Goal: Task Accomplishment & Management: Complete application form

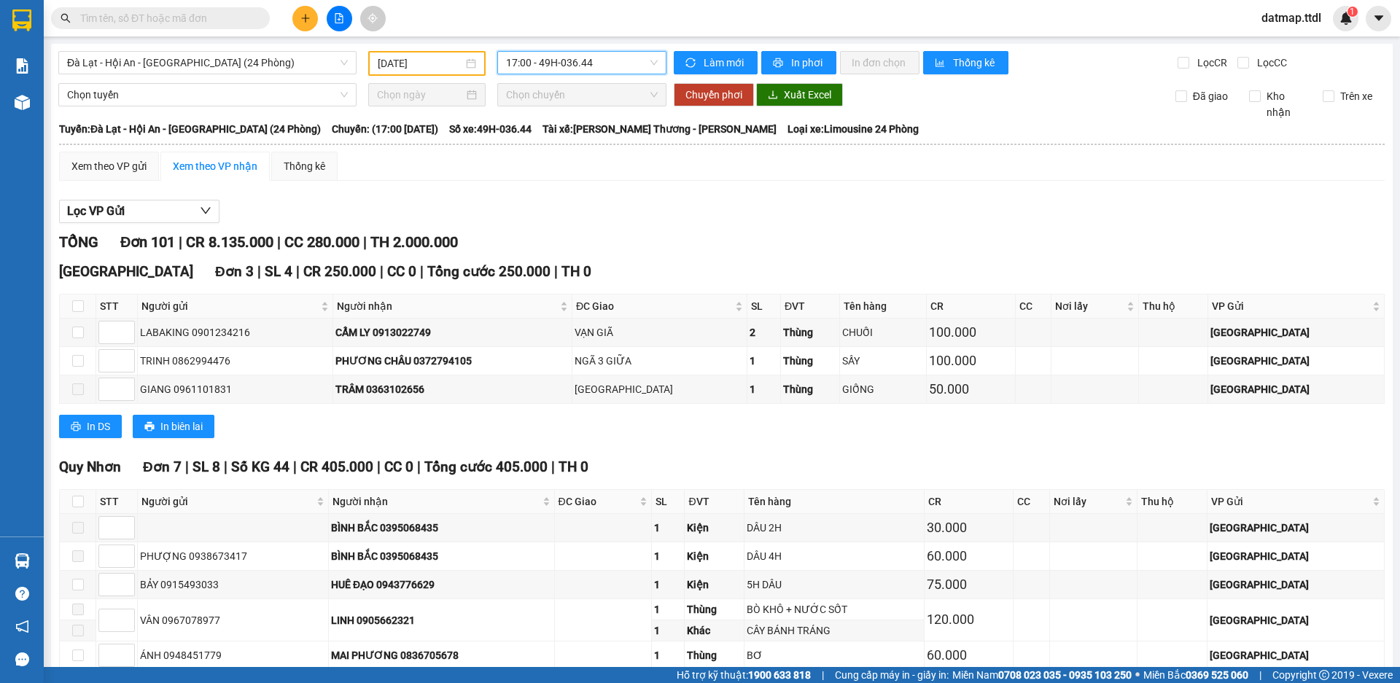
click at [570, 61] on span "17:00 - 49H-036.44" at bounding box center [582, 63] width 152 height 22
click at [211, 64] on span "Đà Lạt - Hội An - [GEOGRAPHIC_DATA] (24 Phòng)" at bounding box center [207, 63] width 281 height 22
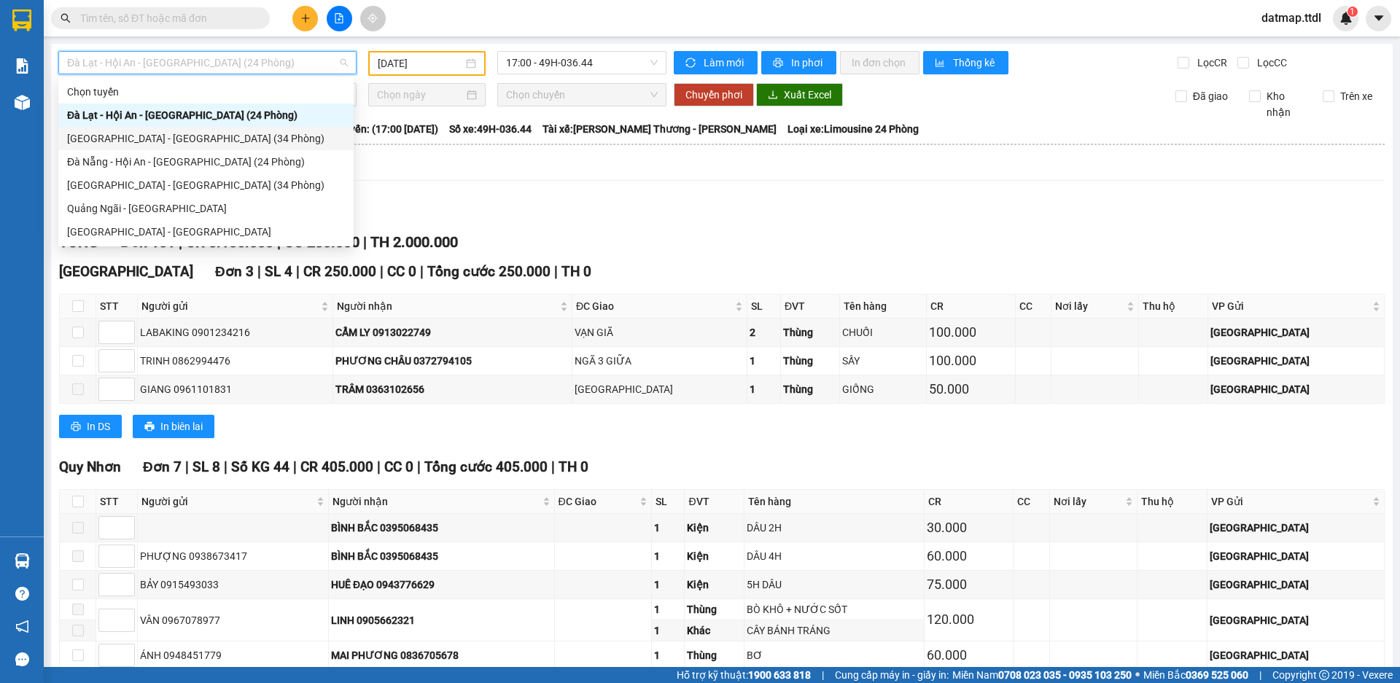
click at [159, 140] on div "[GEOGRAPHIC_DATA] - [GEOGRAPHIC_DATA] (34 Phòng)" at bounding box center [206, 139] width 278 height 16
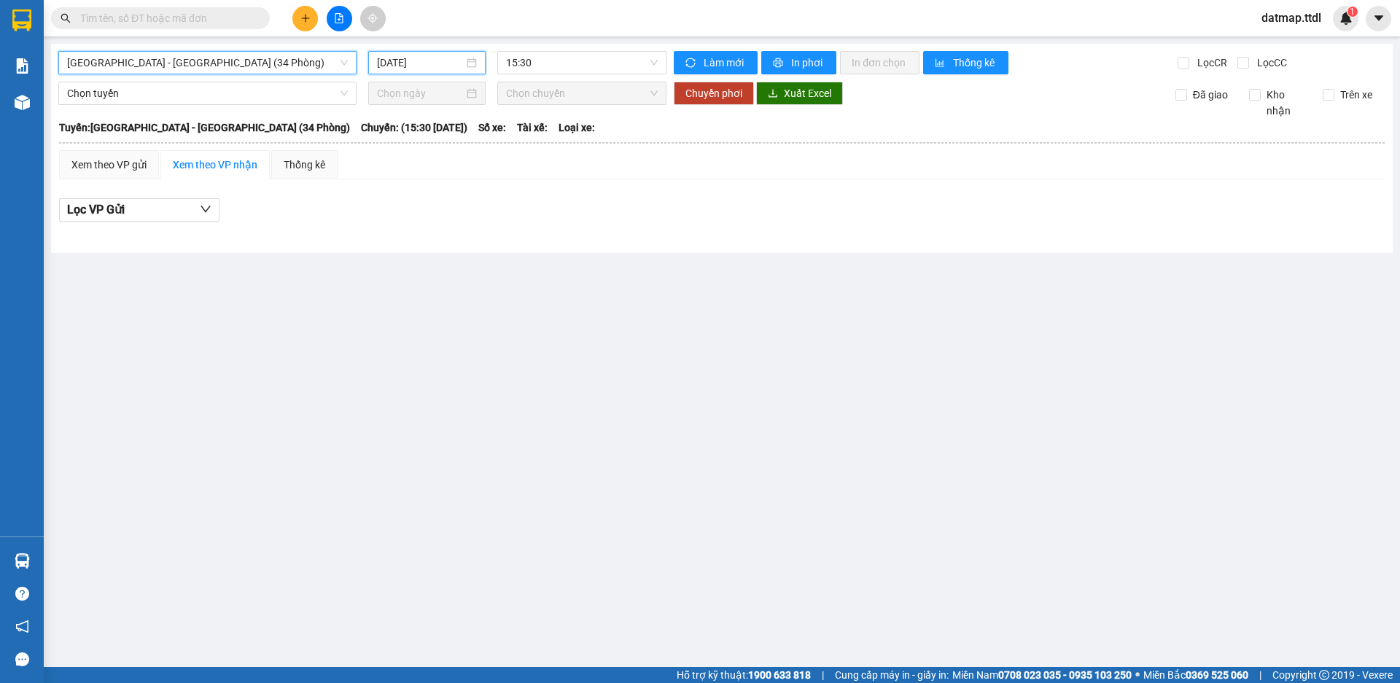
click at [416, 61] on input "[DATE]" at bounding box center [420, 63] width 87 height 16
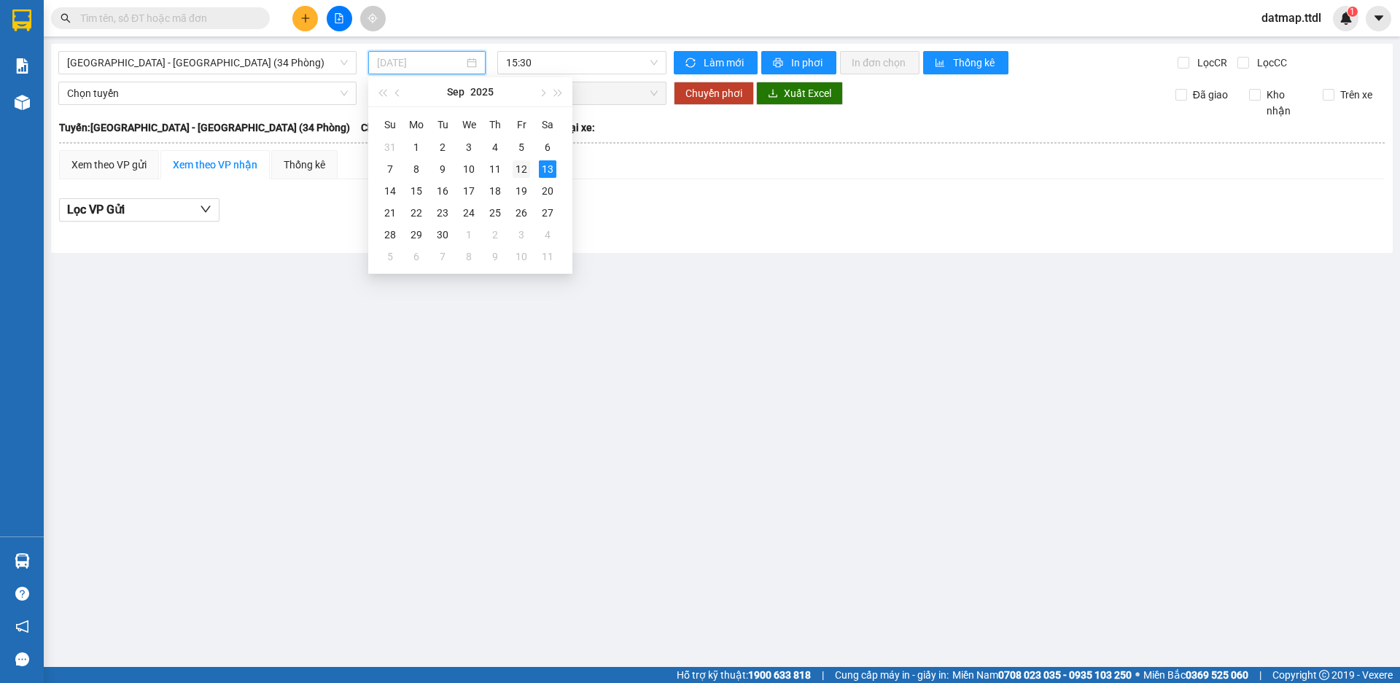
click at [521, 167] on div "12" at bounding box center [522, 169] width 18 height 18
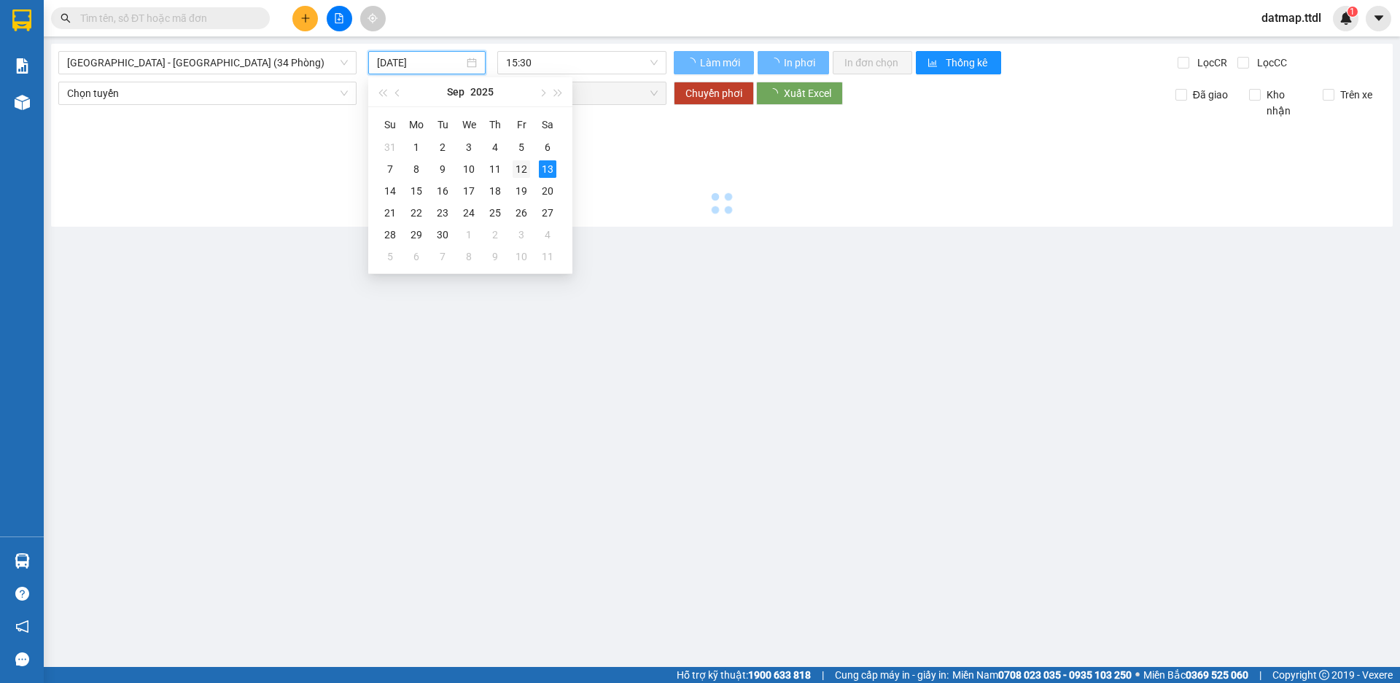
type input "[DATE]"
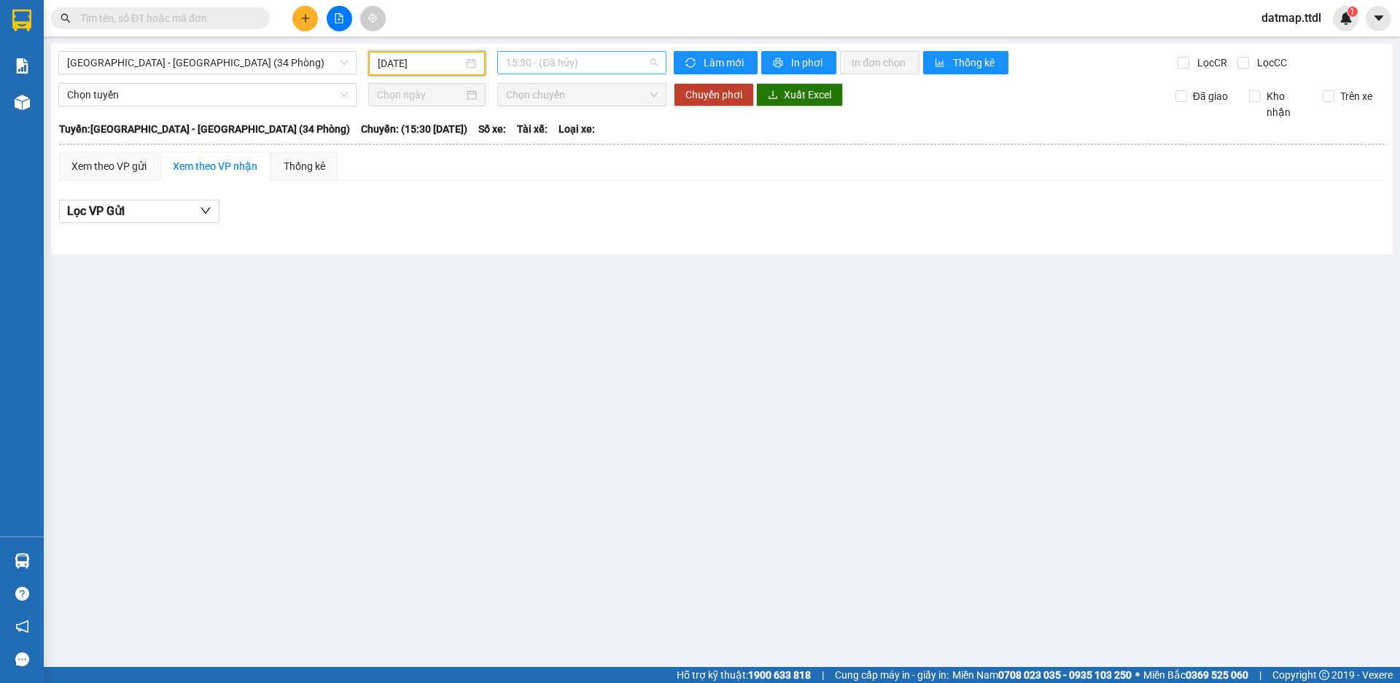
click at [583, 63] on span "15:30 - (Đã hủy)" at bounding box center [582, 63] width 152 height 22
click at [584, 144] on div "16:00 (TC) - 49B-017.21" at bounding box center [563, 139] width 114 height 16
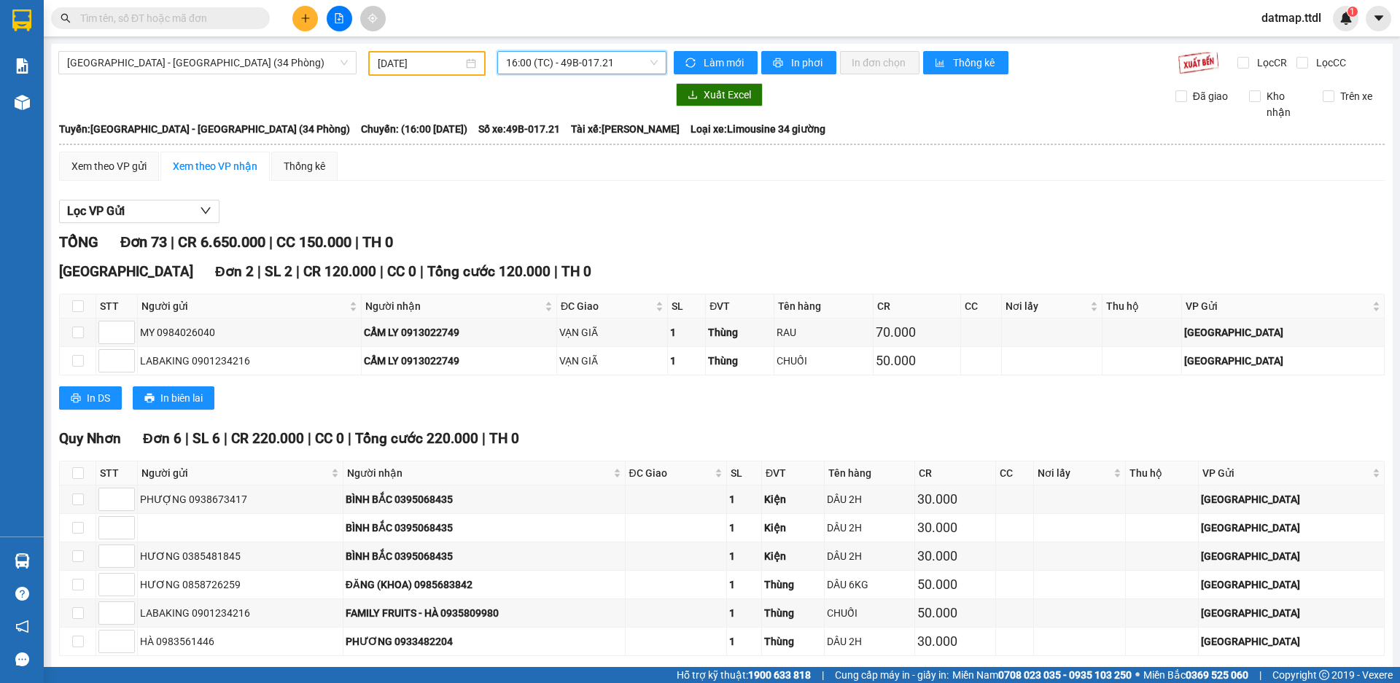
click at [306, 19] on icon "plus" at bounding box center [305, 18] width 10 height 10
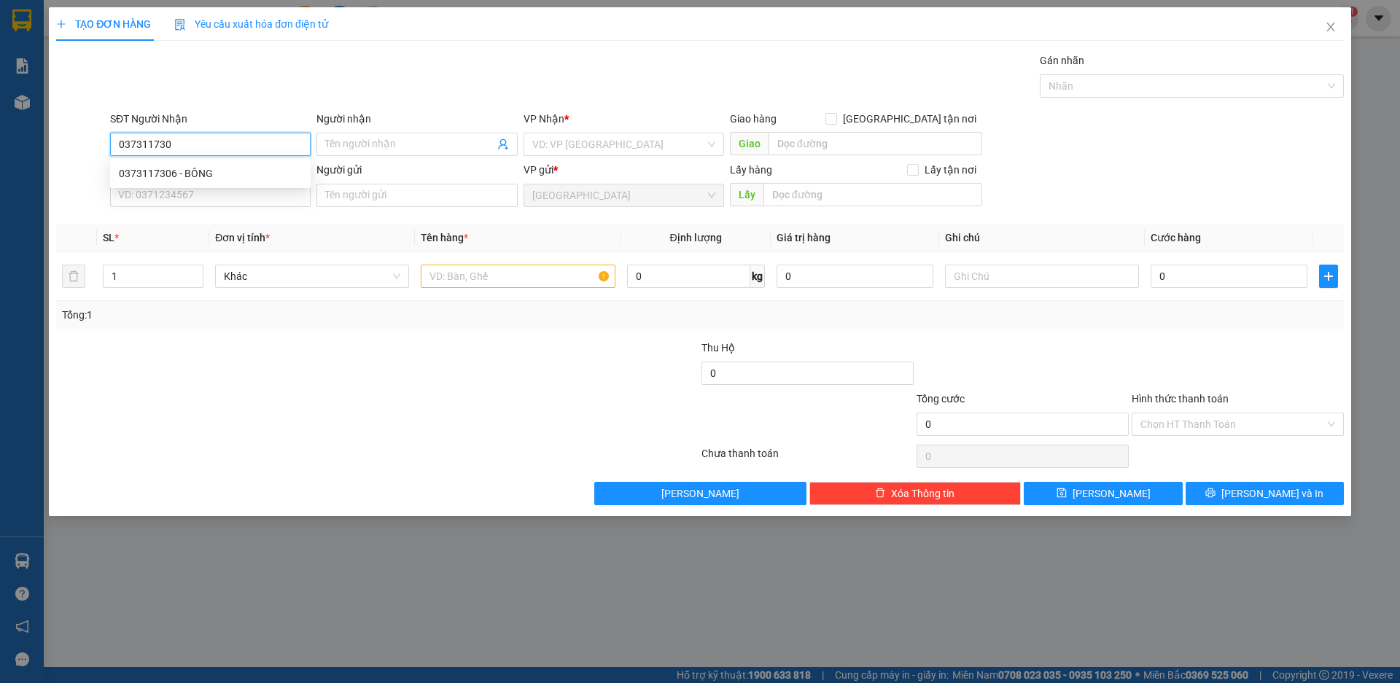
type input "0373117306"
click at [194, 171] on div "0373117306 - BÔNG" at bounding box center [210, 174] width 183 height 16
type input "BÔNG"
click at [285, 276] on span "Khác" at bounding box center [312, 276] width 177 height 22
type input "0373117306"
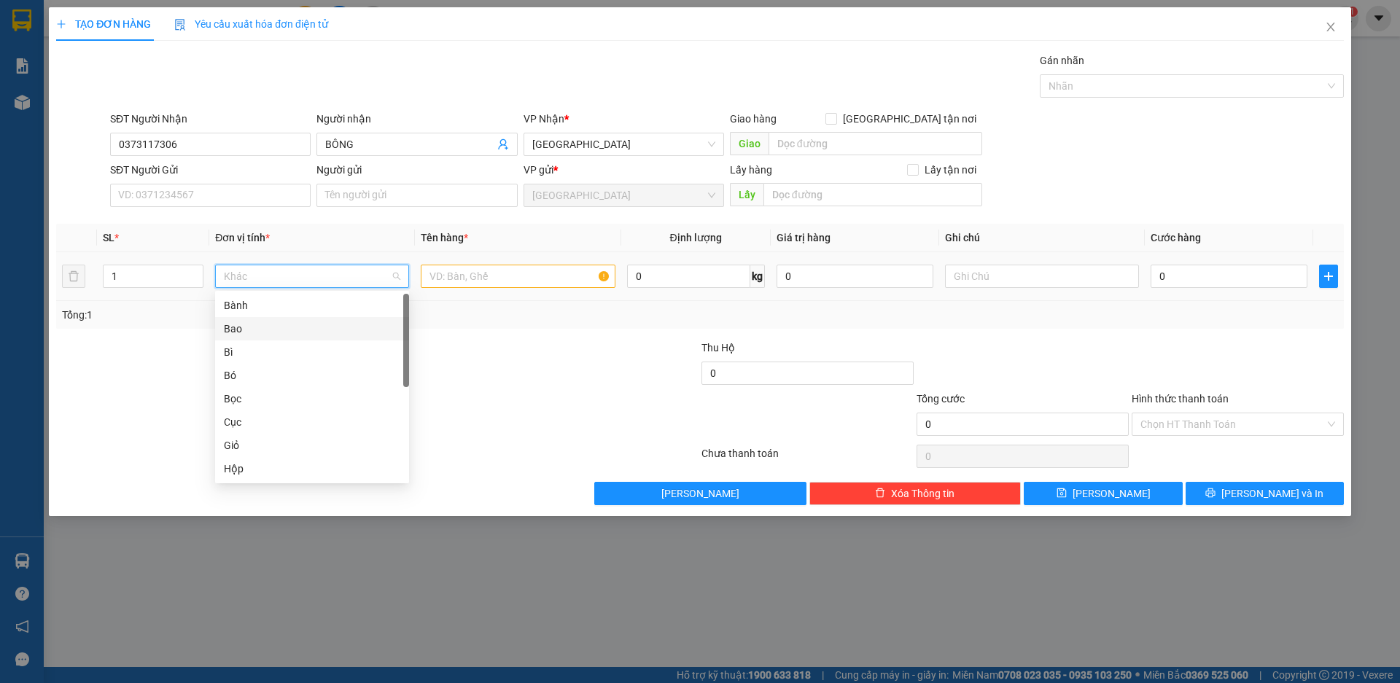
click at [258, 335] on div "Bao" at bounding box center [312, 329] width 177 height 16
click at [456, 271] on input "text" at bounding box center [518, 276] width 194 height 23
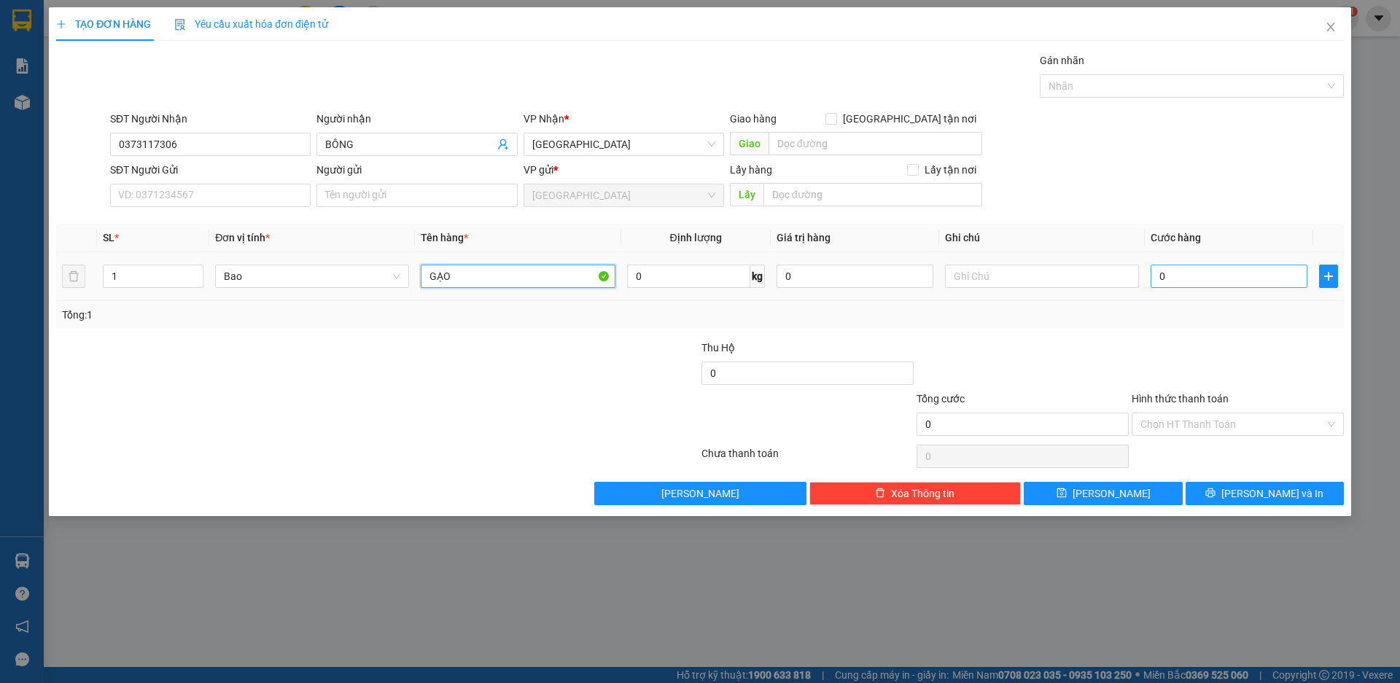
type input "GẠO"
click at [1181, 268] on input "0" at bounding box center [1229, 276] width 157 height 23
type input "8"
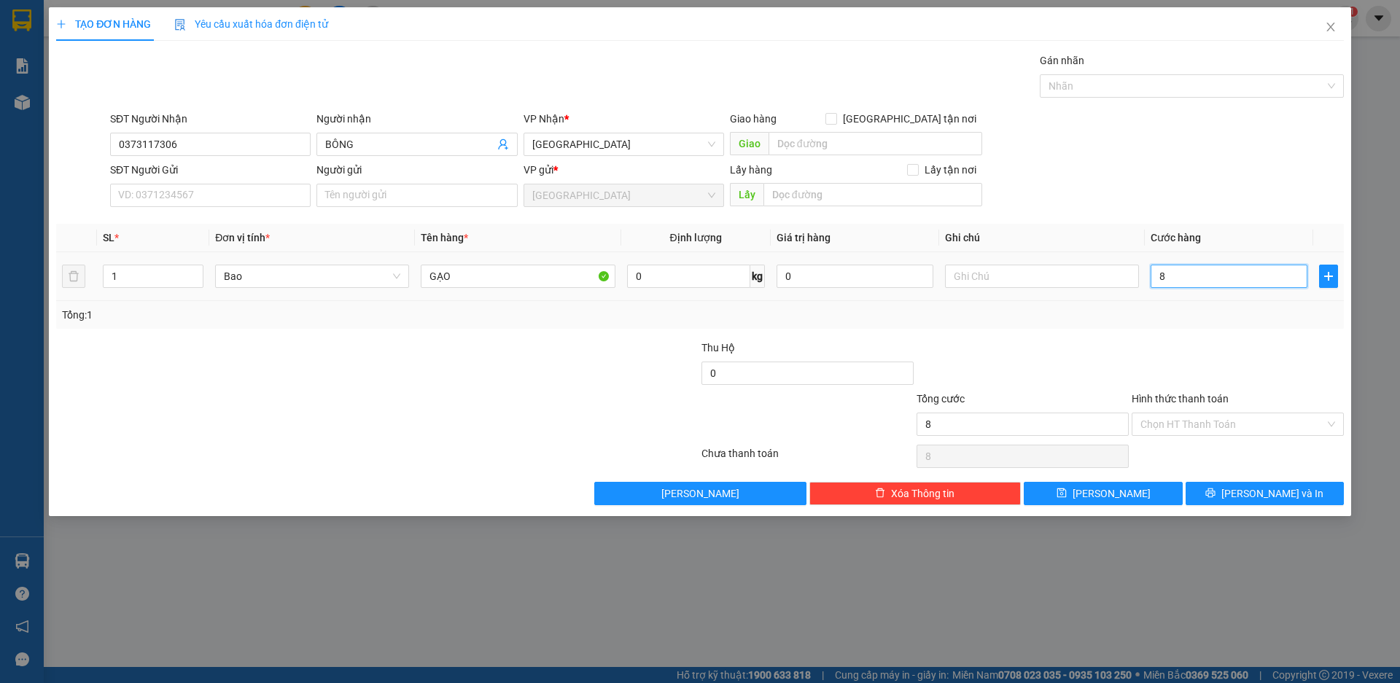
type input "80"
type input "800"
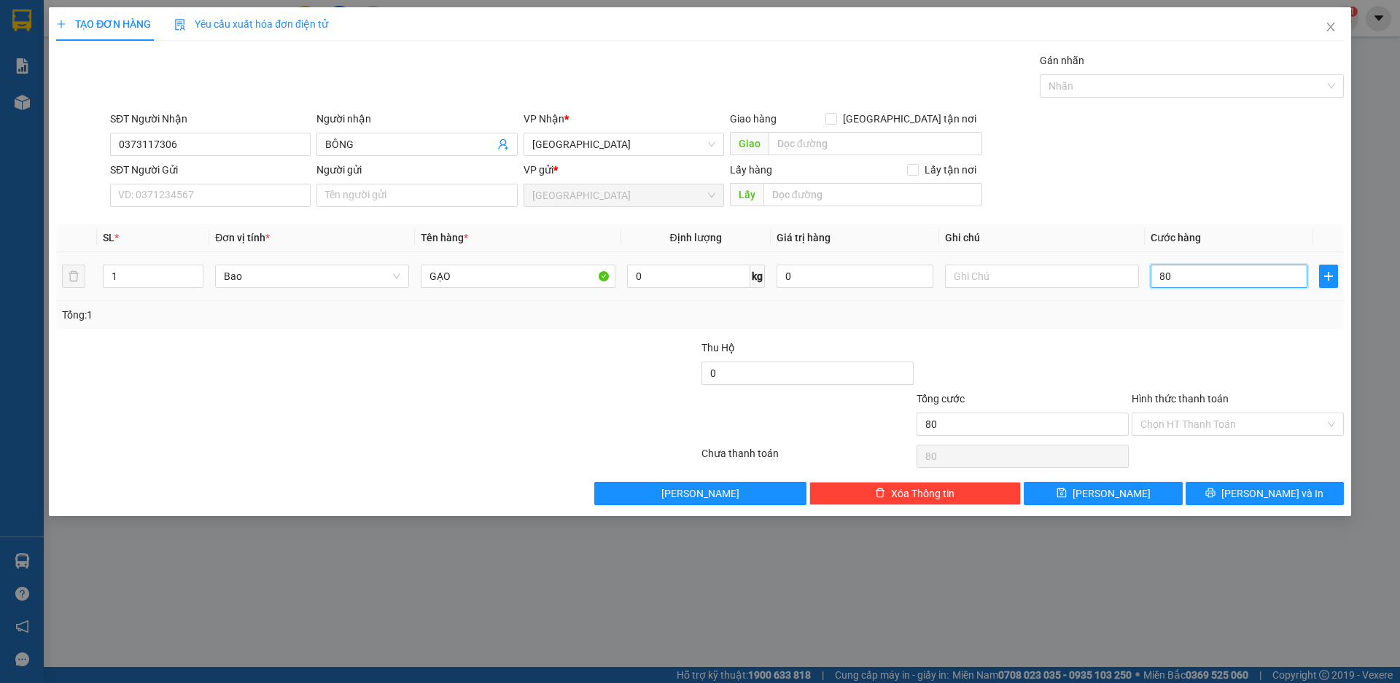
type input "800"
type input "8.000"
type input "80.000"
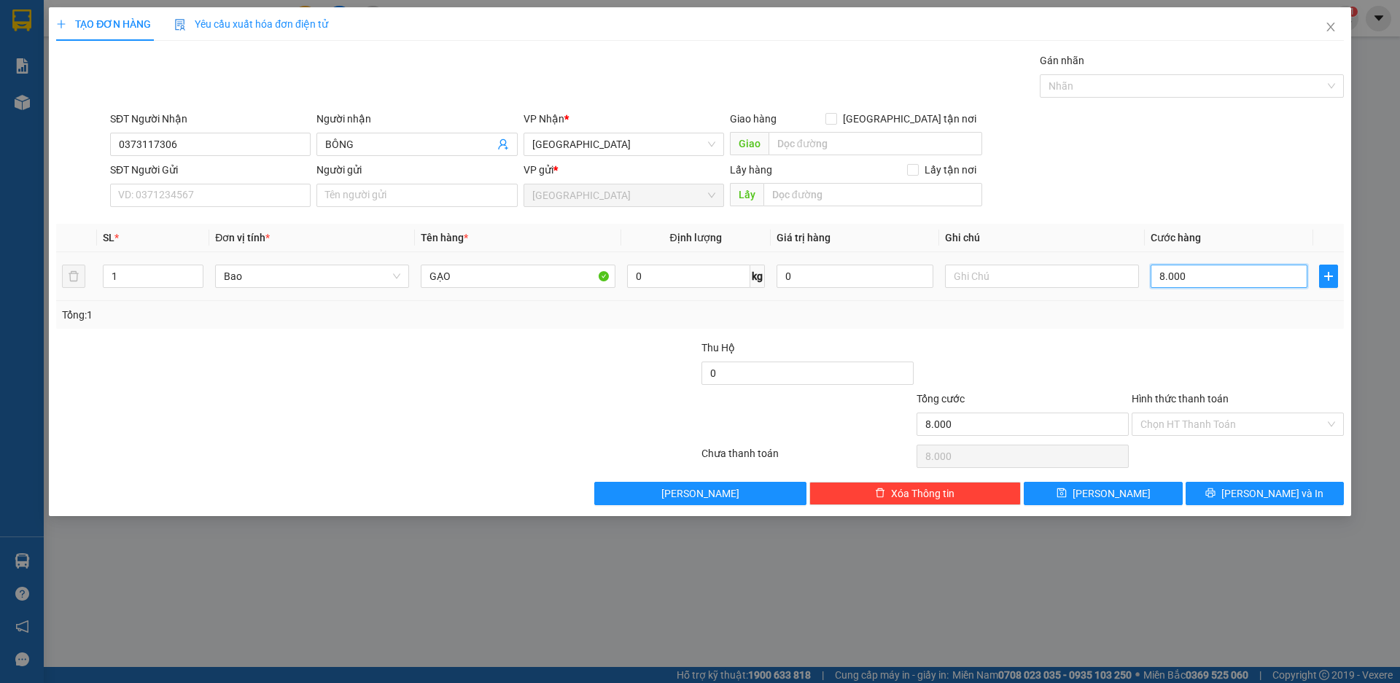
type input "80.000"
click at [1268, 497] on span "[PERSON_NAME] và In" at bounding box center [1273, 494] width 102 height 16
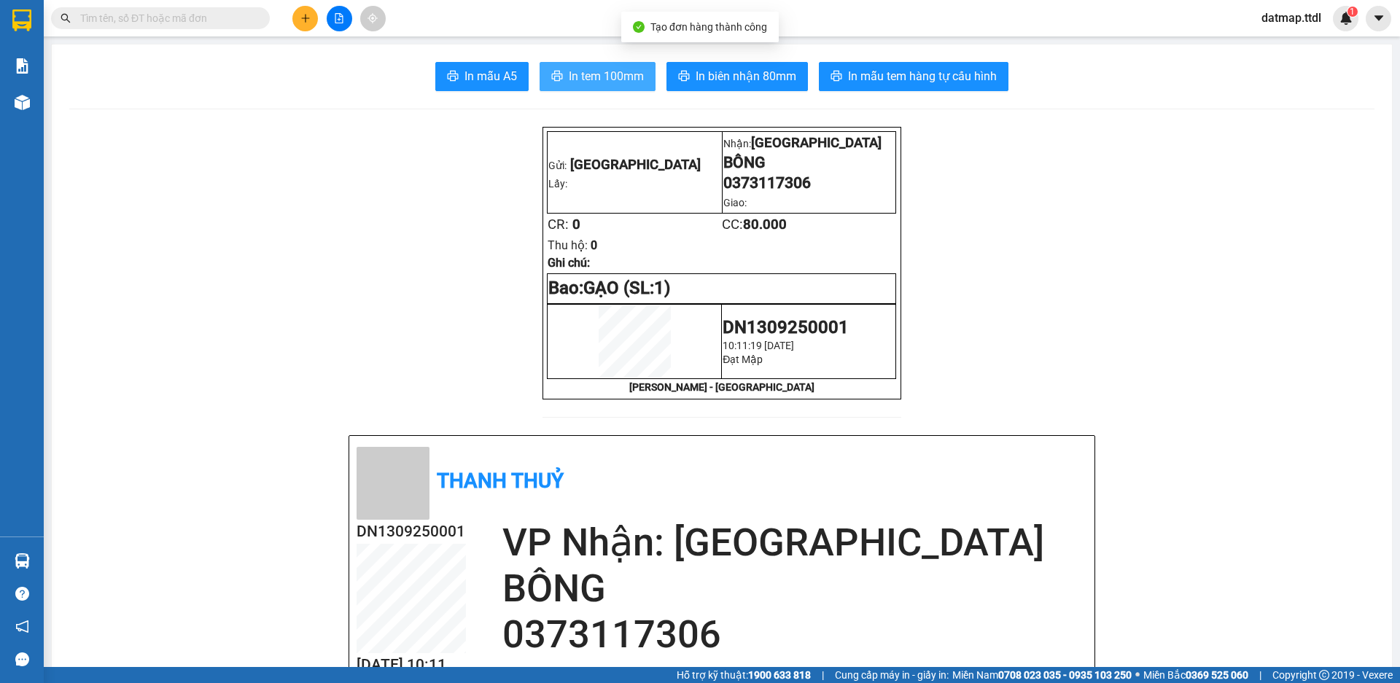
click at [597, 72] on span "In tem 100mm" at bounding box center [606, 76] width 75 height 18
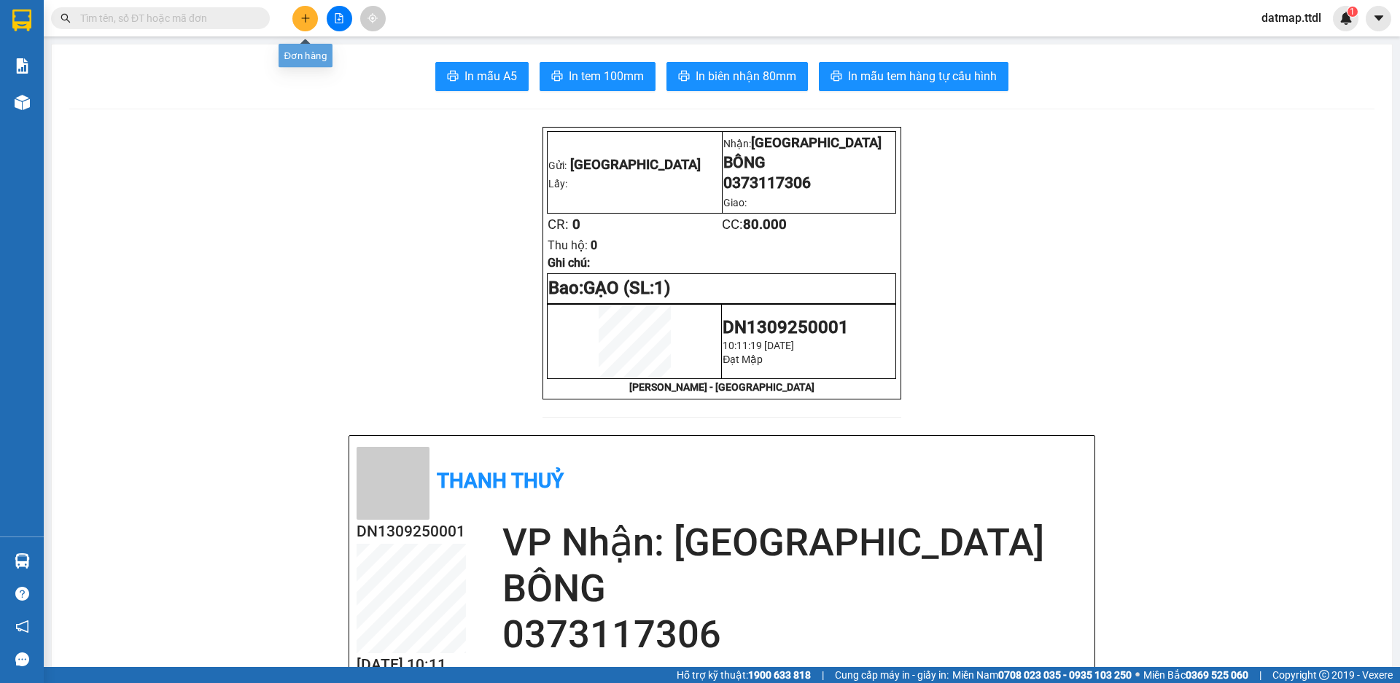
click at [305, 18] on icon "plus" at bounding box center [305, 18] width 8 height 1
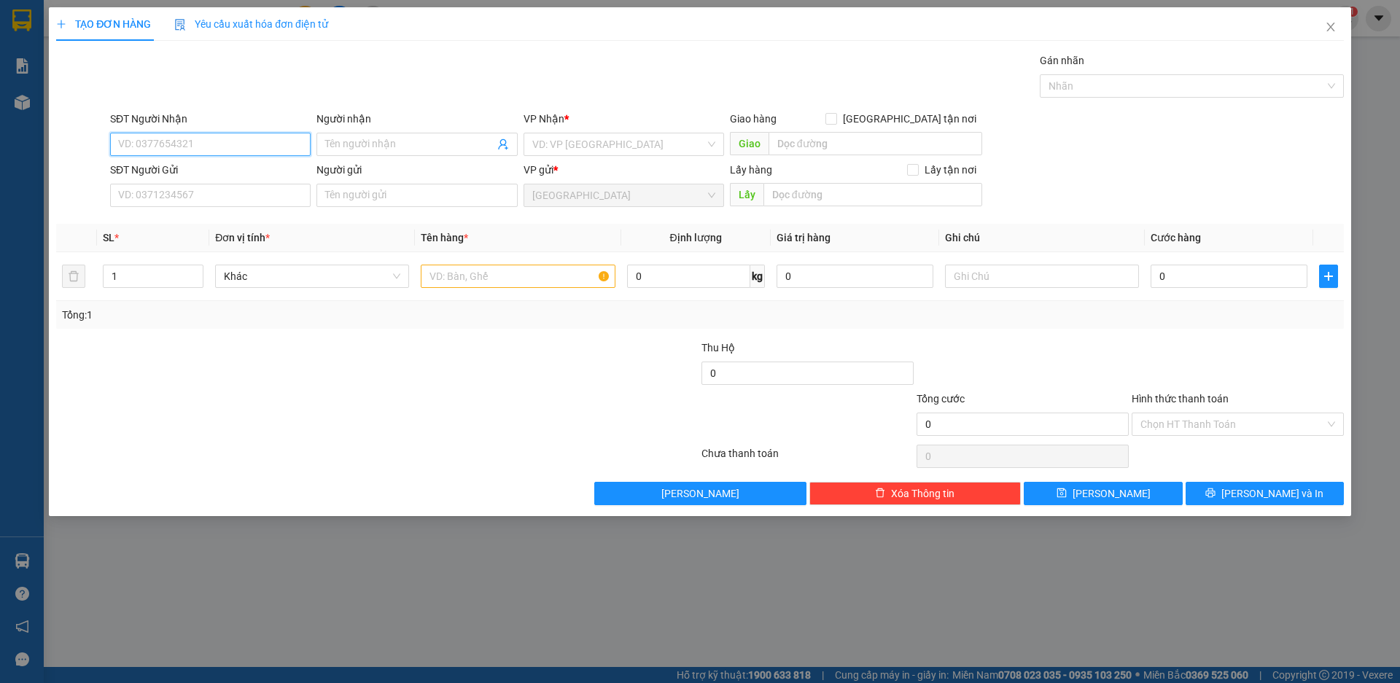
click at [281, 144] on input "SĐT Người Nhận" at bounding box center [210, 144] width 201 height 23
type input "0989015595"
click at [209, 167] on div "0989015595 - LINH" at bounding box center [210, 174] width 183 height 16
type input "LINH"
type input "0989015595"
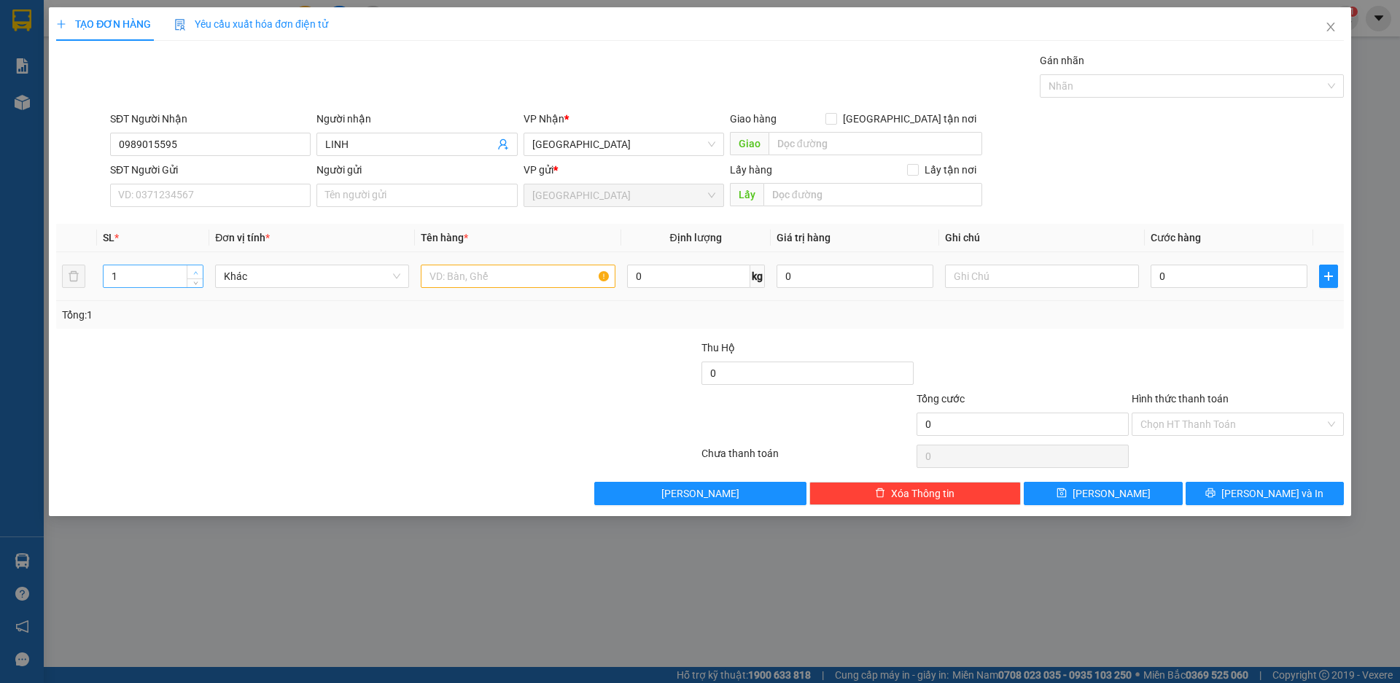
click at [195, 272] on icon "up" at bounding box center [195, 272] width 4 height 3
type input "3"
click at [195, 272] on icon "up" at bounding box center [195, 272] width 4 height 3
click at [446, 272] on input "text" at bounding box center [518, 276] width 194 height 23
type input "1 XE GA + 2 THÙNG XỐP"
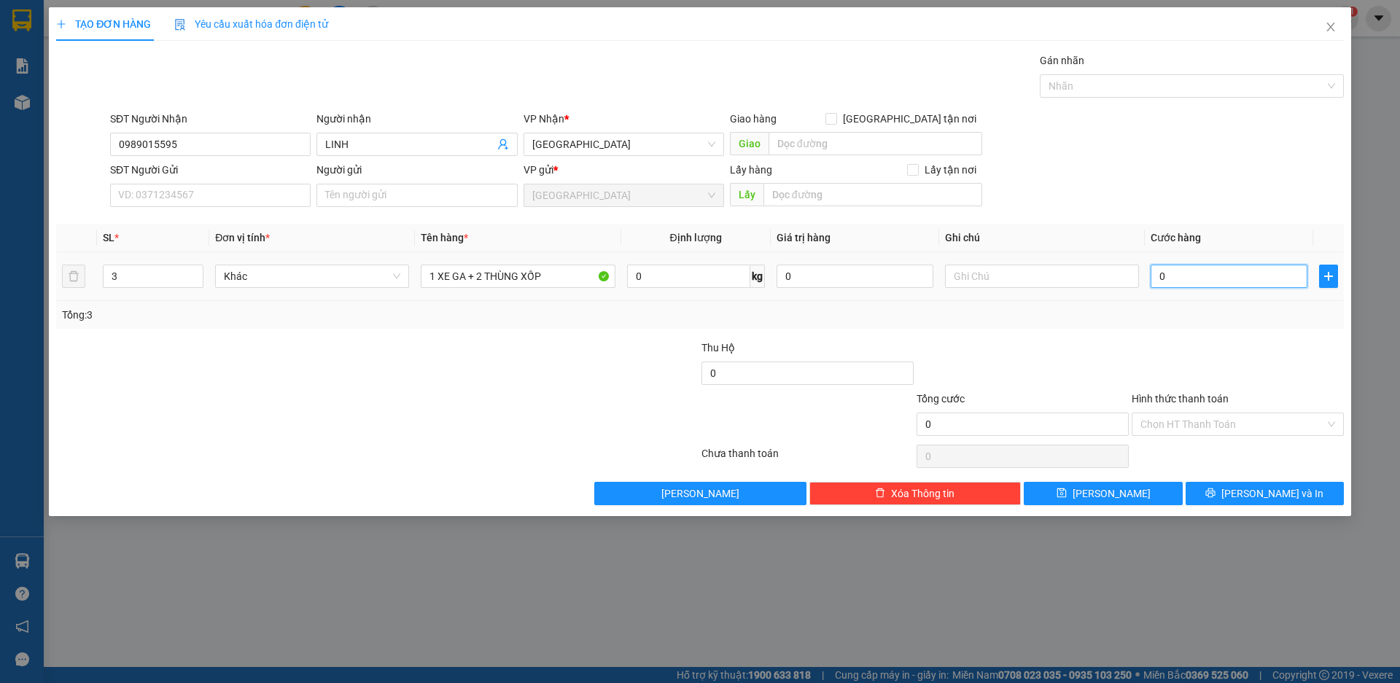
click at [1198, 273] on input "0" at bounding box center [1229, 276] width 157 height 23
type input "9"
type input "95"
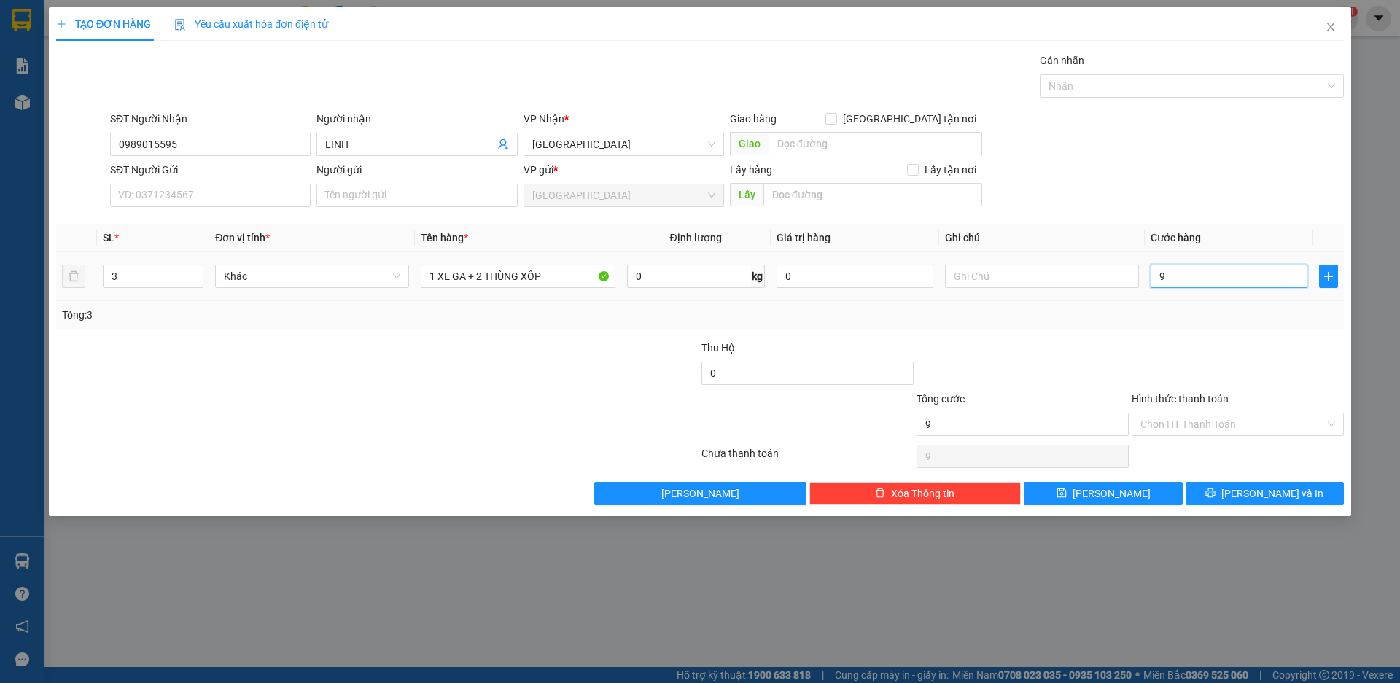
type input "95"
type input "950"
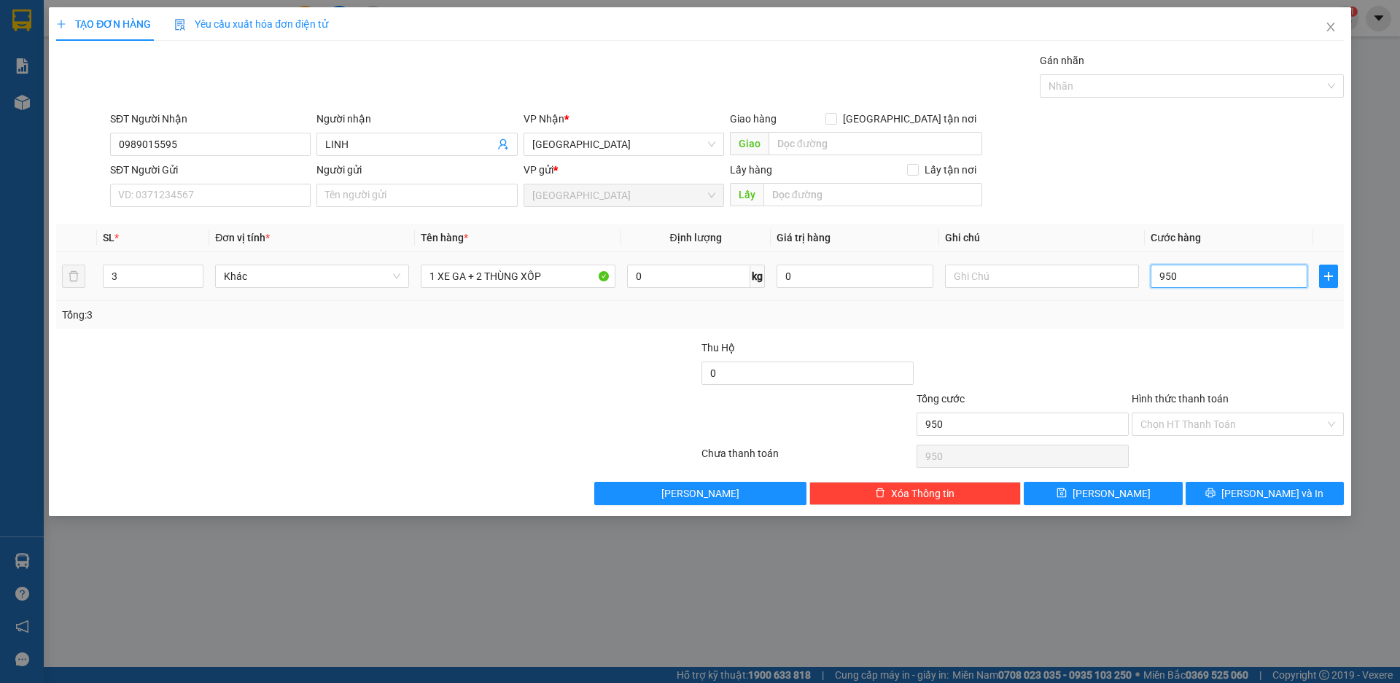
type input "9.500"
type input "95.000"
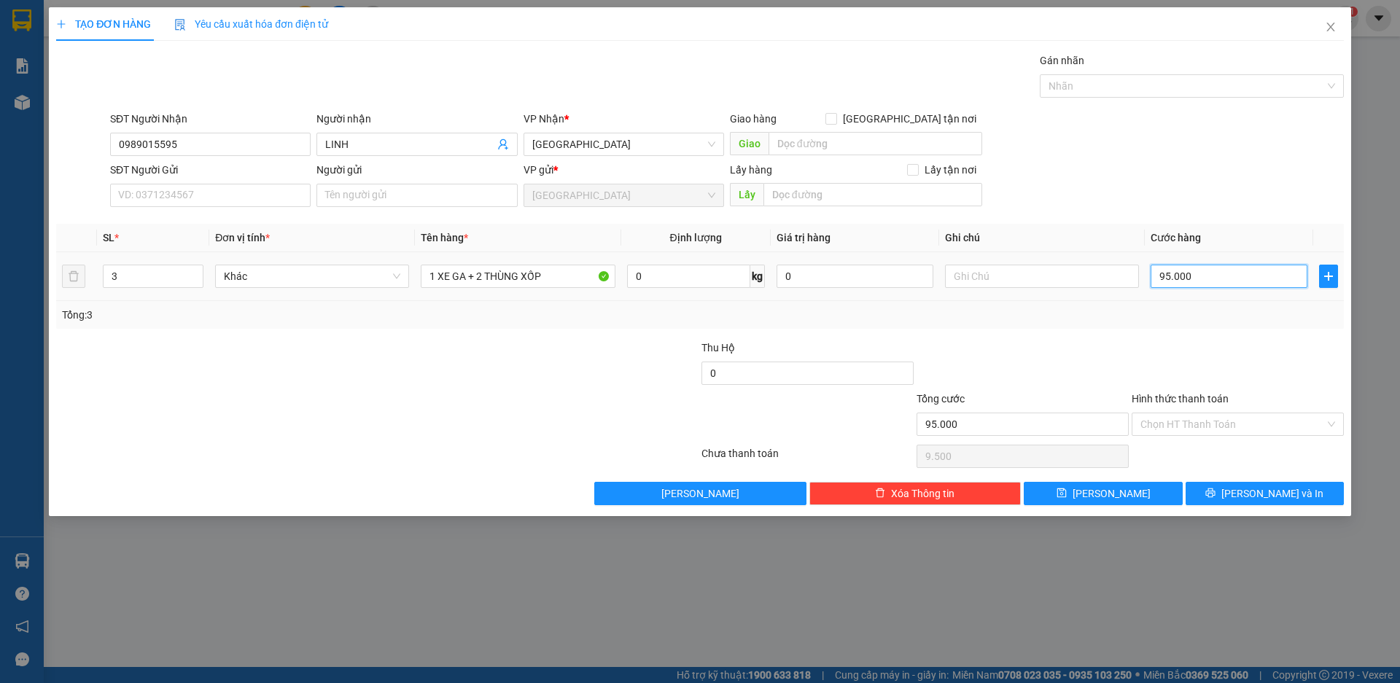
type input "95.000"
type input "950.000"
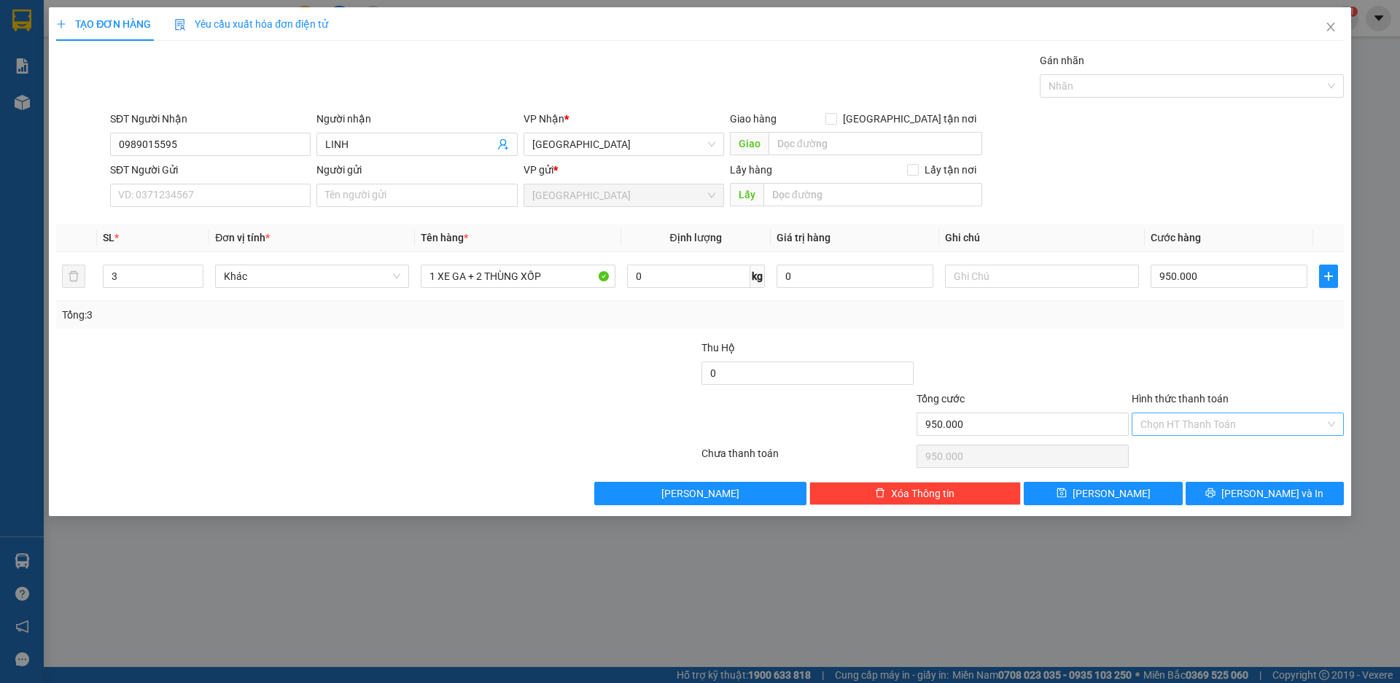
click at [1206, 423] on input "Hình thức thanh toán" at bounding box center [1233, 425] width 185 height 22
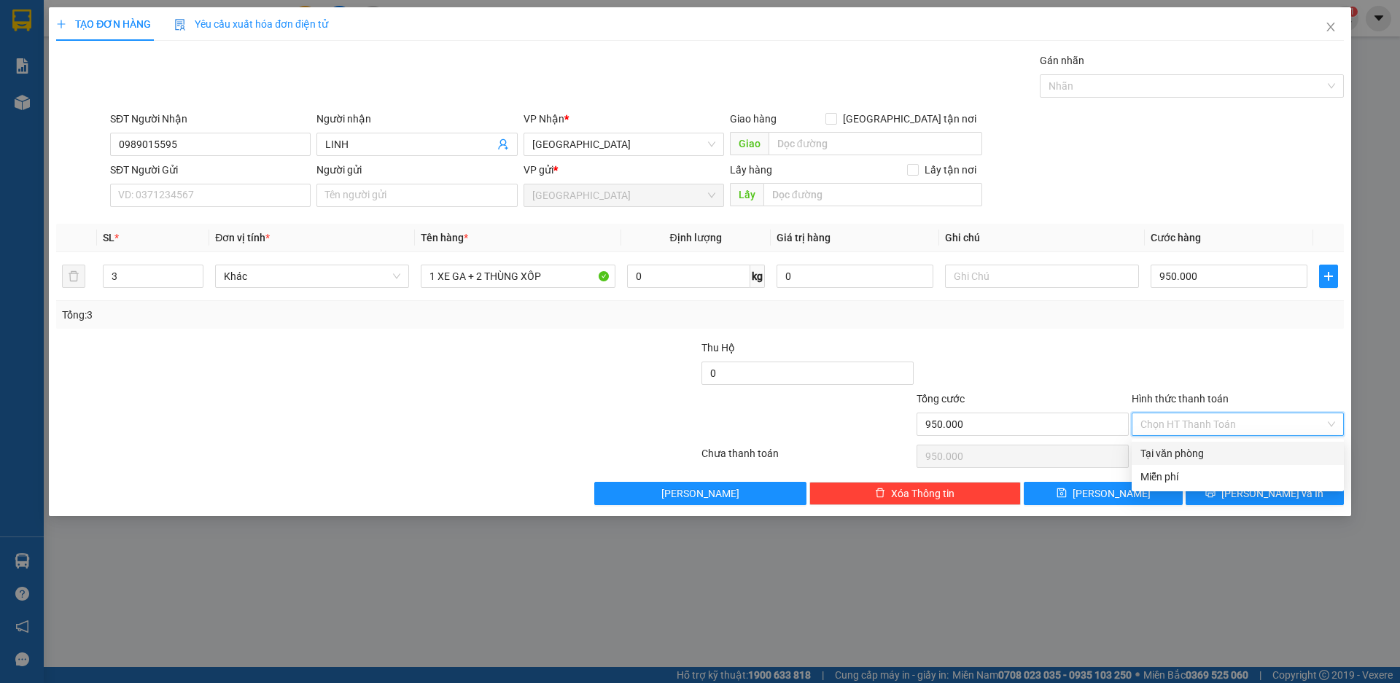
click at [1199, 459] on div "Tại văn phòng" at bounding box center [1238, 454] width 195 height 16
type input "0"
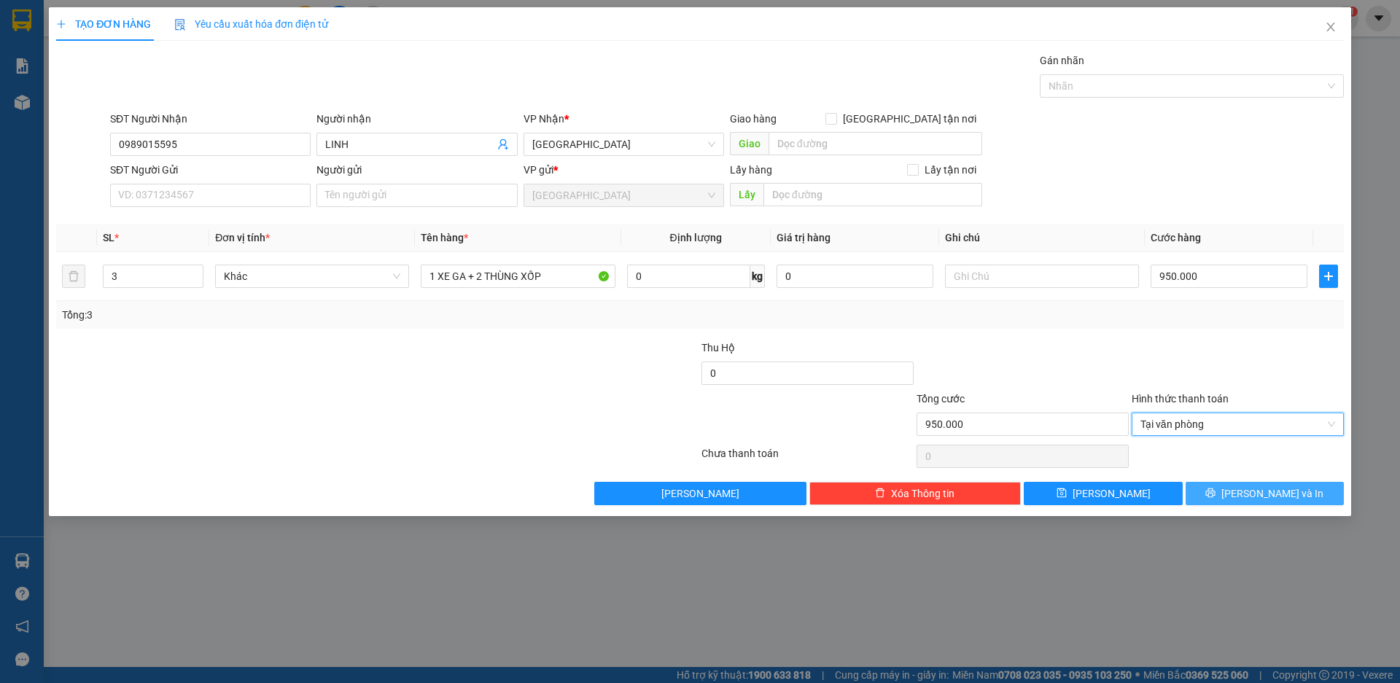
click at [1269, 492] on span "[PERSON_NAME] và In" at bounding box center [1273, 494] width 102 height 16
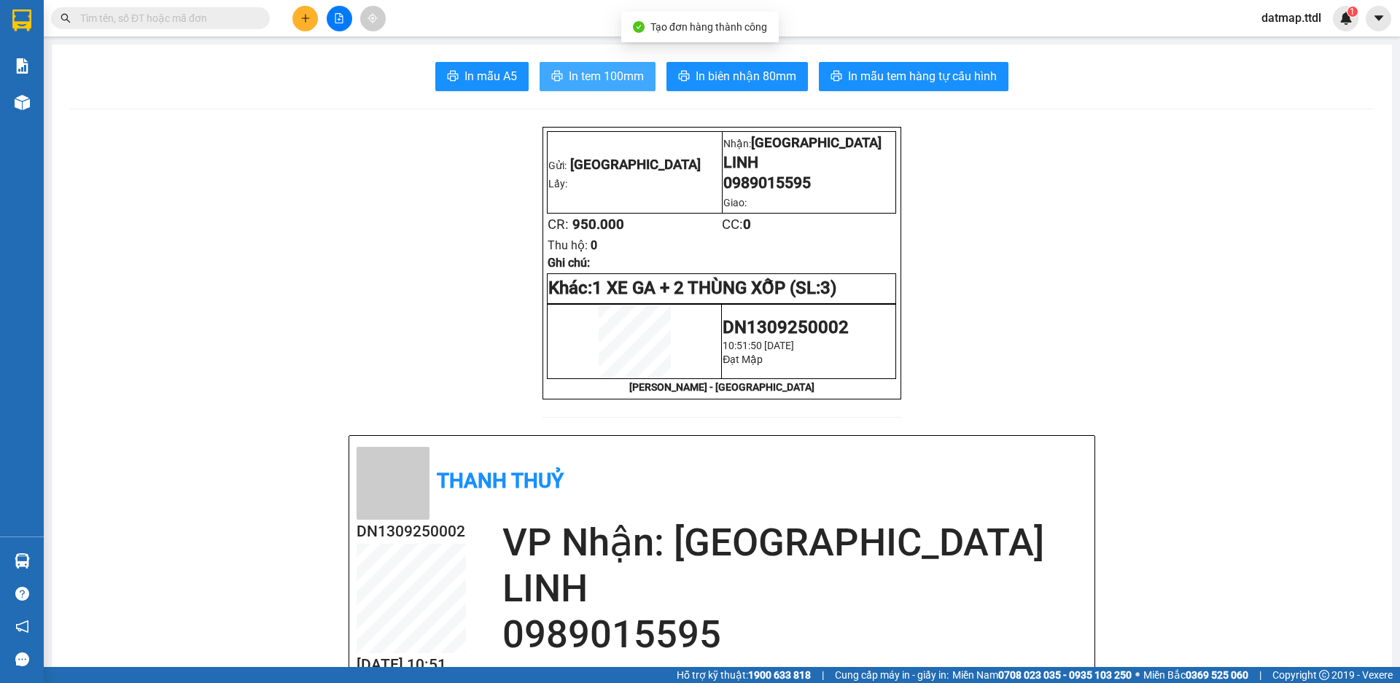
click at [583, 69] on span "In tem 100mm" at bounding box center [606, 76] width 75 height 18
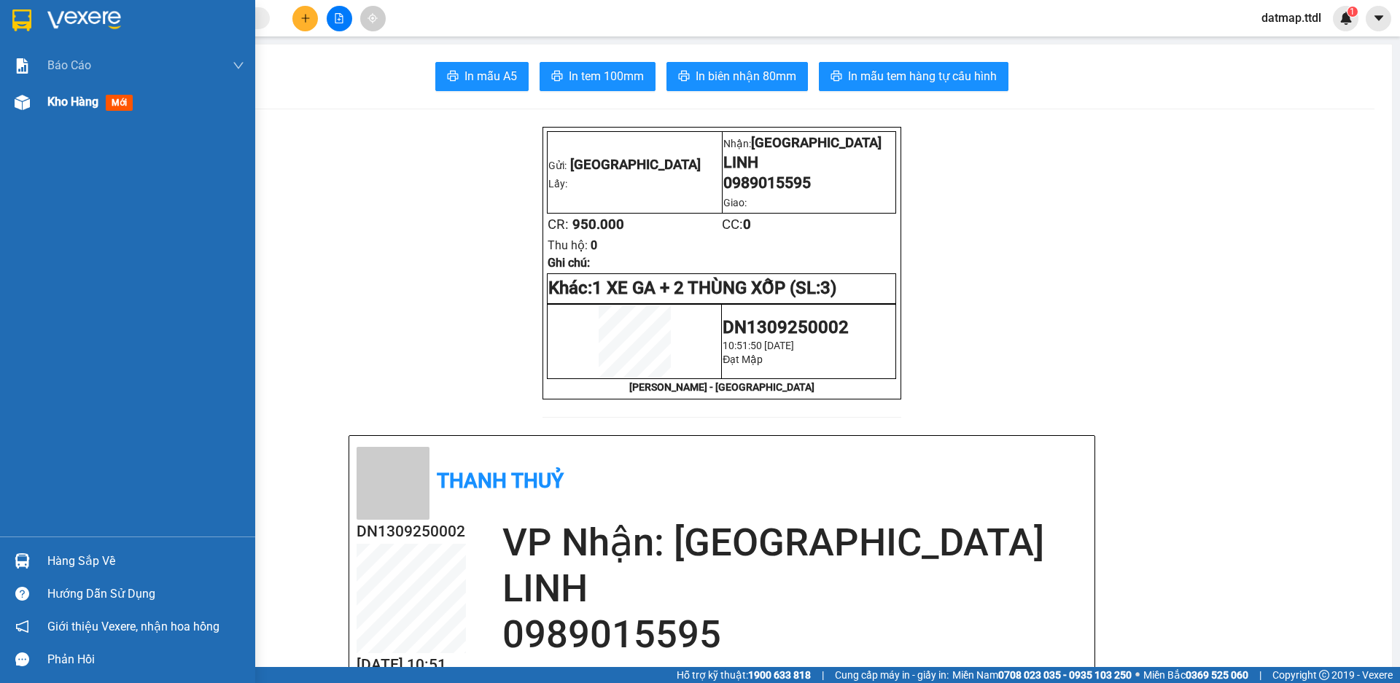
click at [78, 101] on span "Kho hàng" at bounding box center [72, 102] width 51 height 14
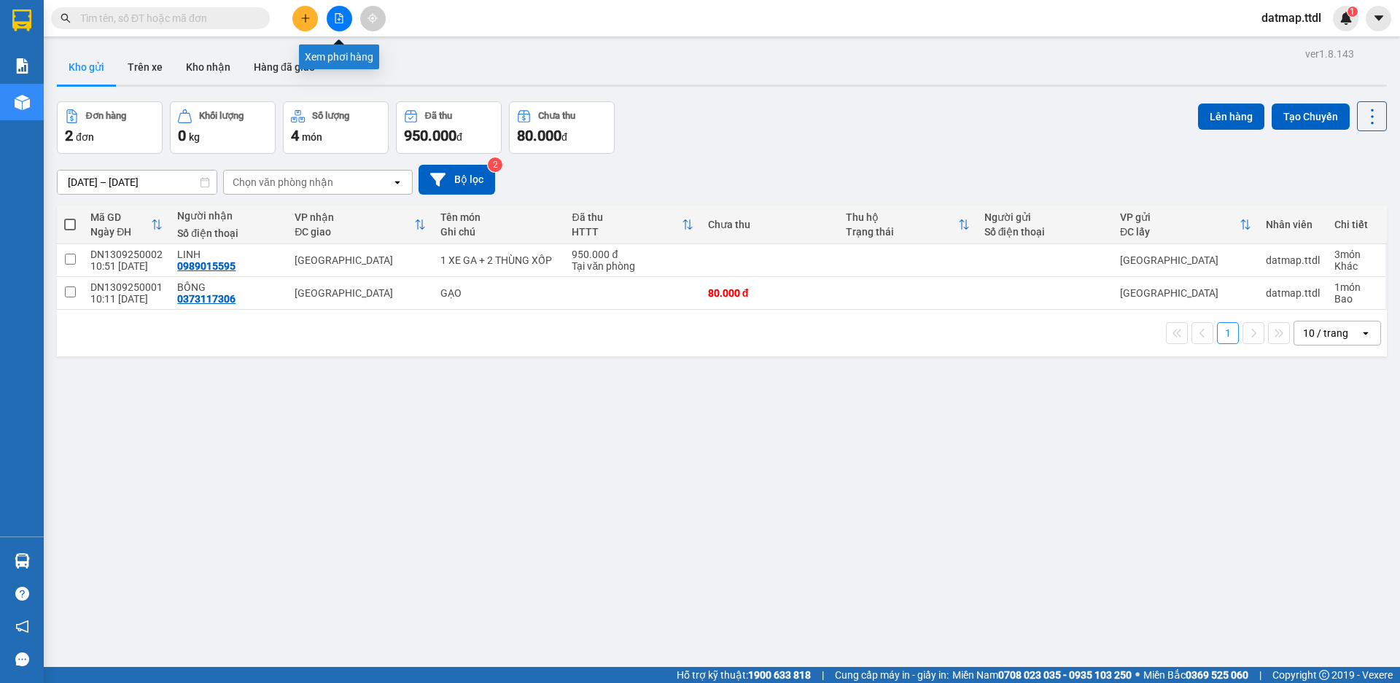
click at [344, 18] on button at bounding box center [340, 19] width 26 height 26
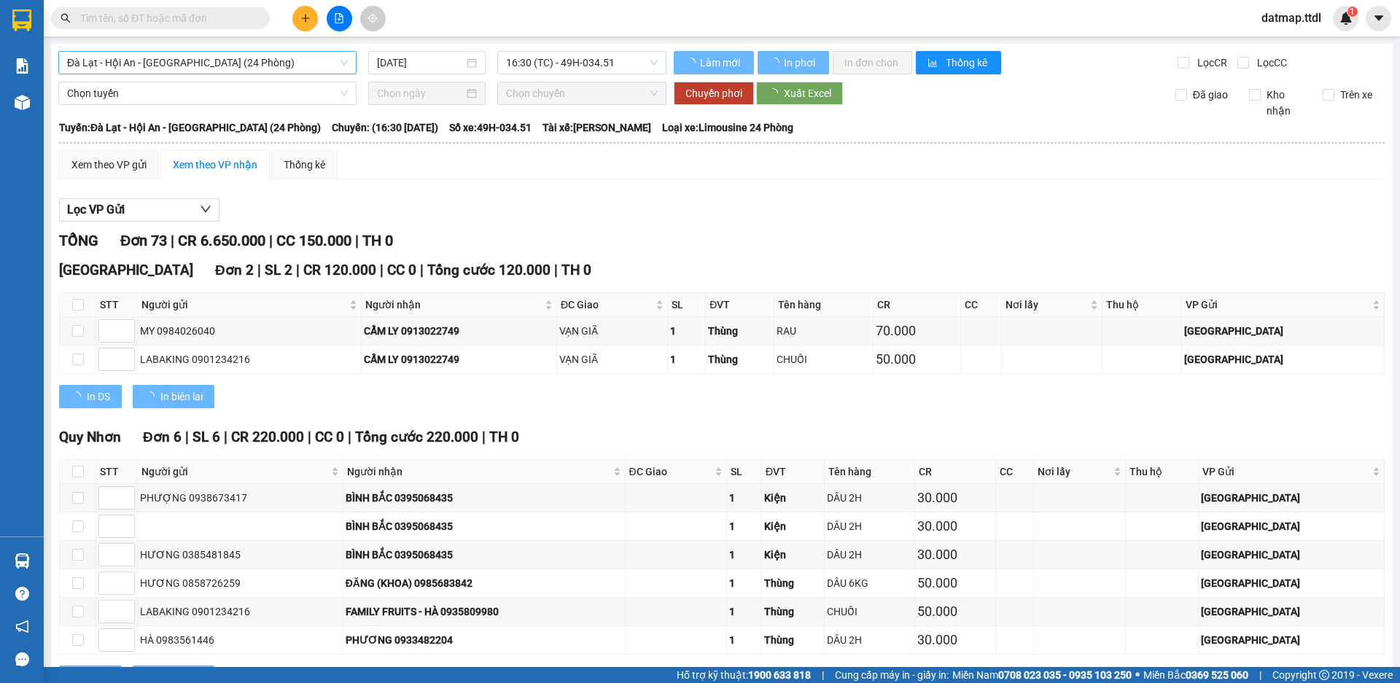
click at [225, 61] on span "Đà Lạt - Hội An - [GEOGRAPHIC_DATA] (24 Phòng)" at bounding box center [207, 63] width 281 height 22
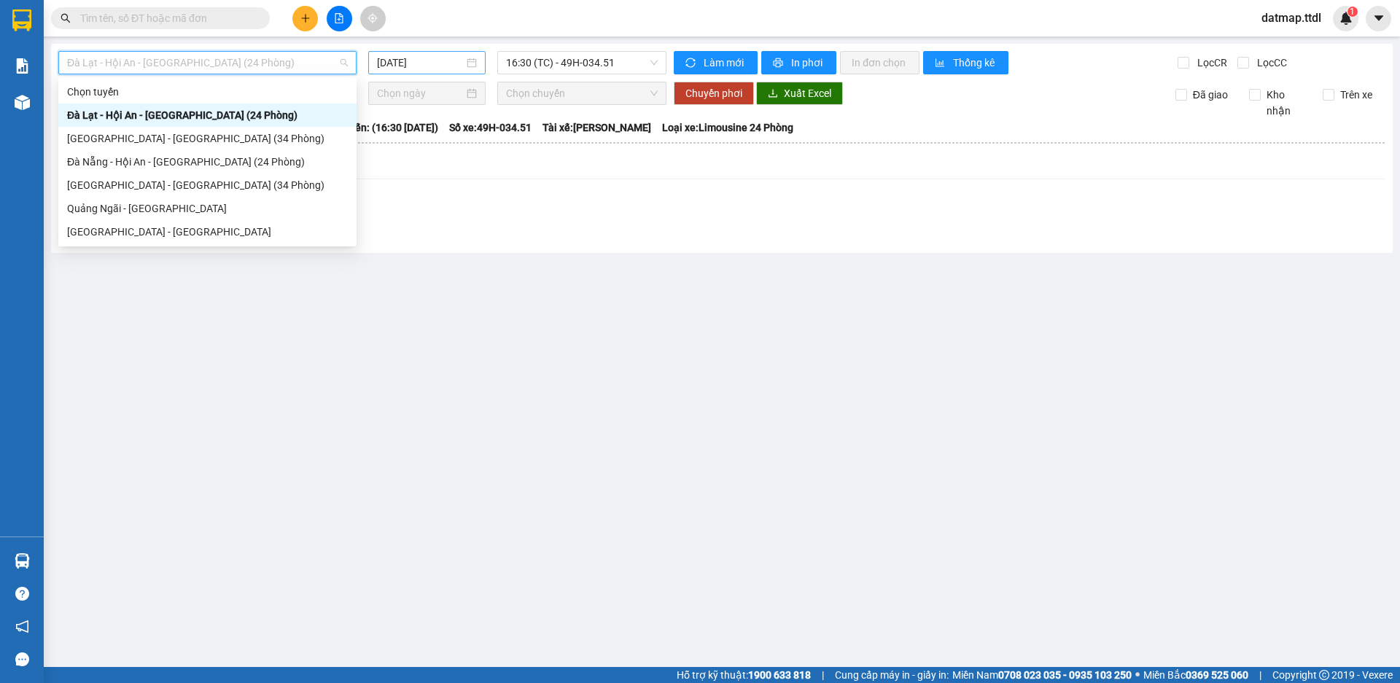
click at [398, 65] on input "[DATE]" at bounding box center [420, 63] width 87 height 16
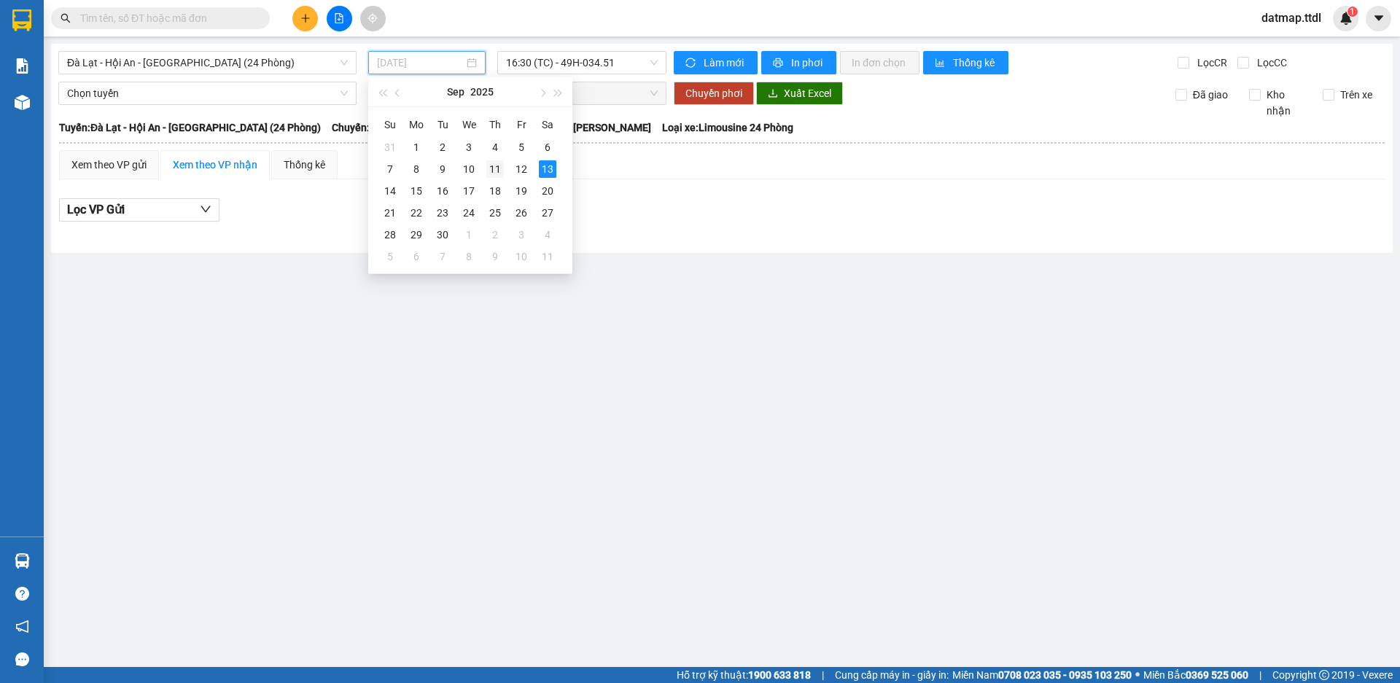
click at [492, 171] on div "11" at bounding box center [495, 169] width 18 height 18
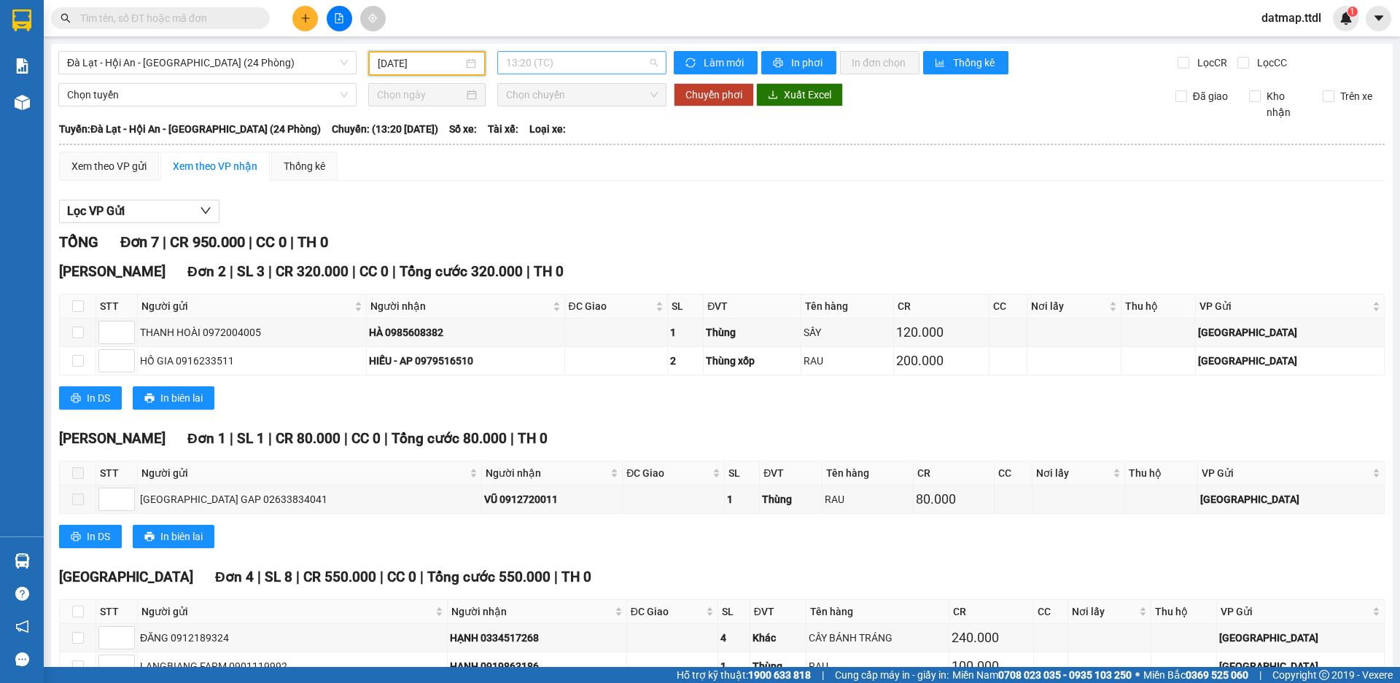
click at [567, 67] on span "13:20 (TC)" at bounding box center [582, 63] width 152 height 22
click at [567, 141] on div "16:30 (TC) - 49H-034.48" at bounding box center [560, 139] width 114 height 16
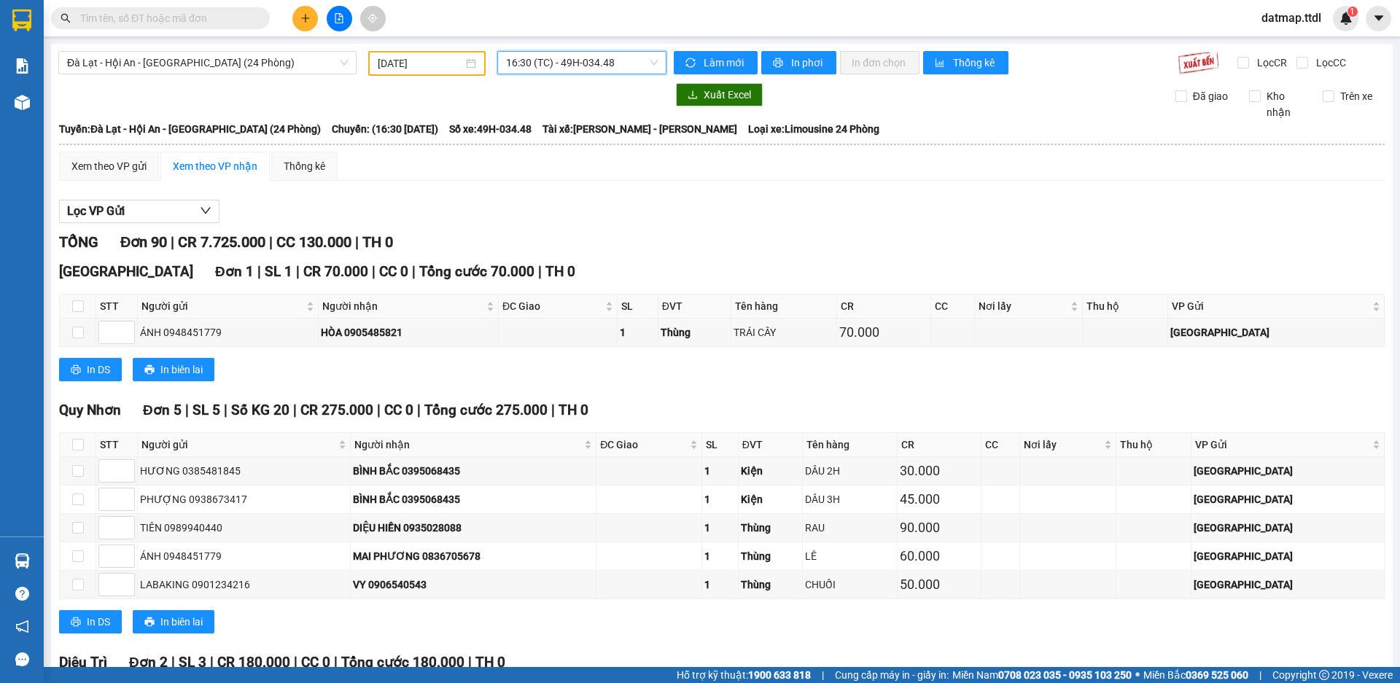
click at [409, 58] on input "[DATE]" at bounding box center [420, 63] width 85 height 16
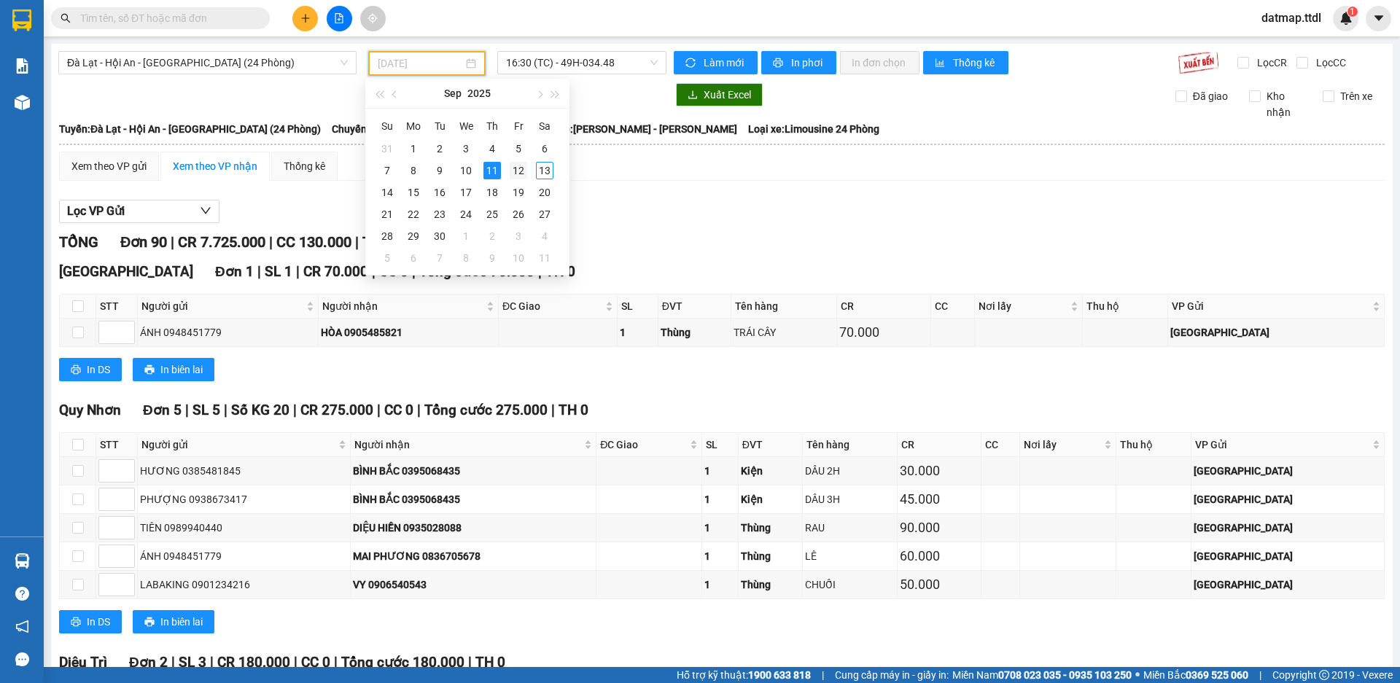
click at [516, 172] on div "12" at bounding box center [519, 171] width 18 height 18
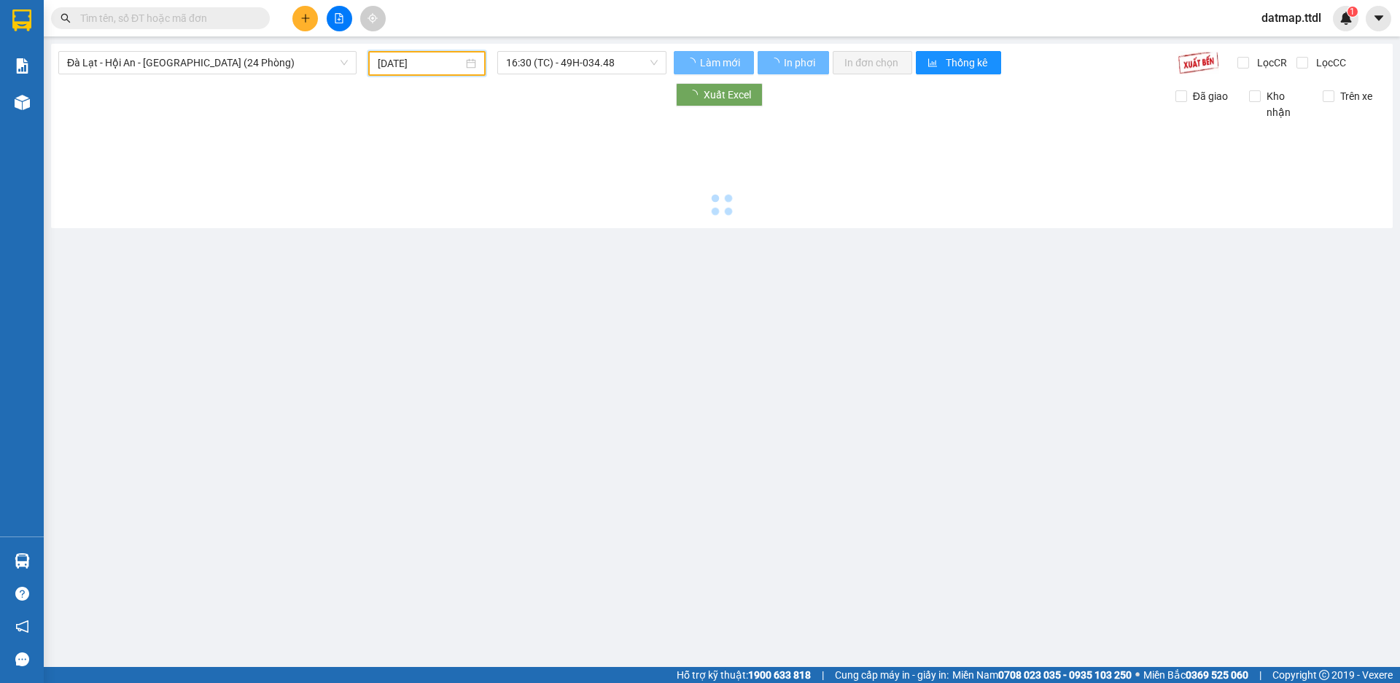
type input "[DATE]"
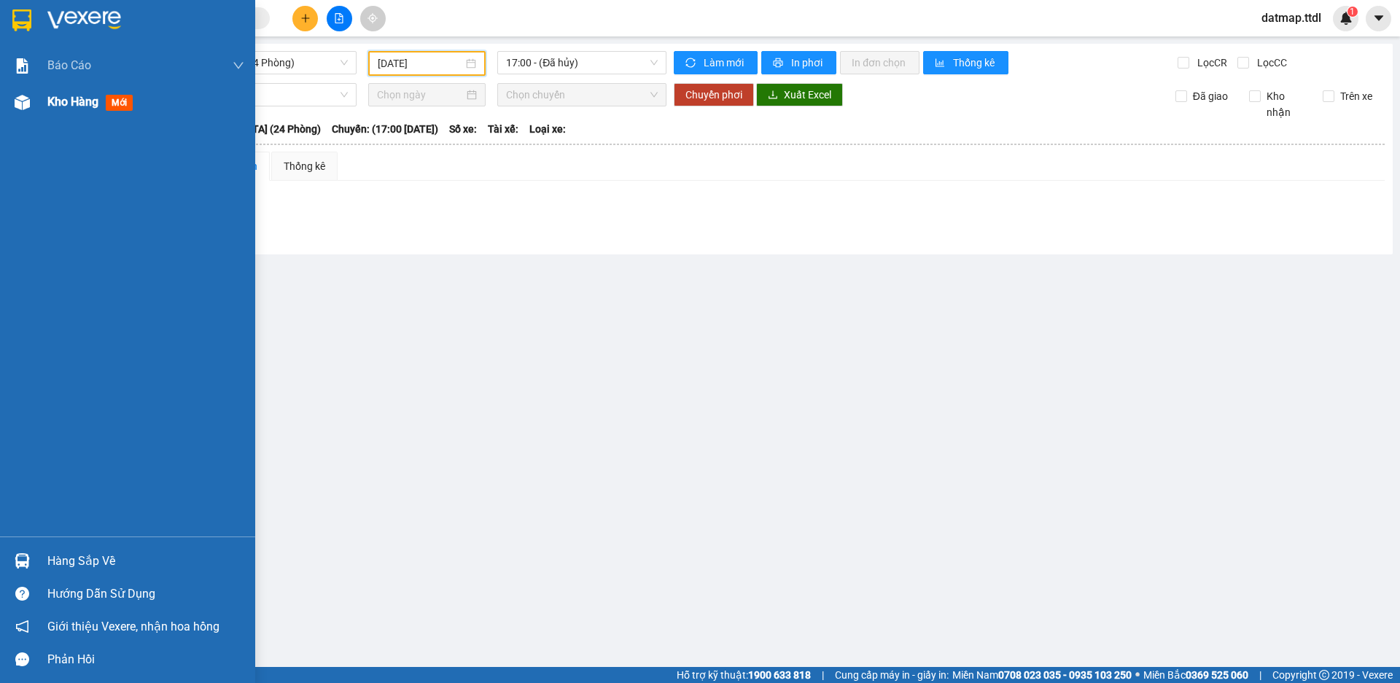
click at [71, 101] on span "Kho hàng" at bounding box center [72, 102] width 51 height 14
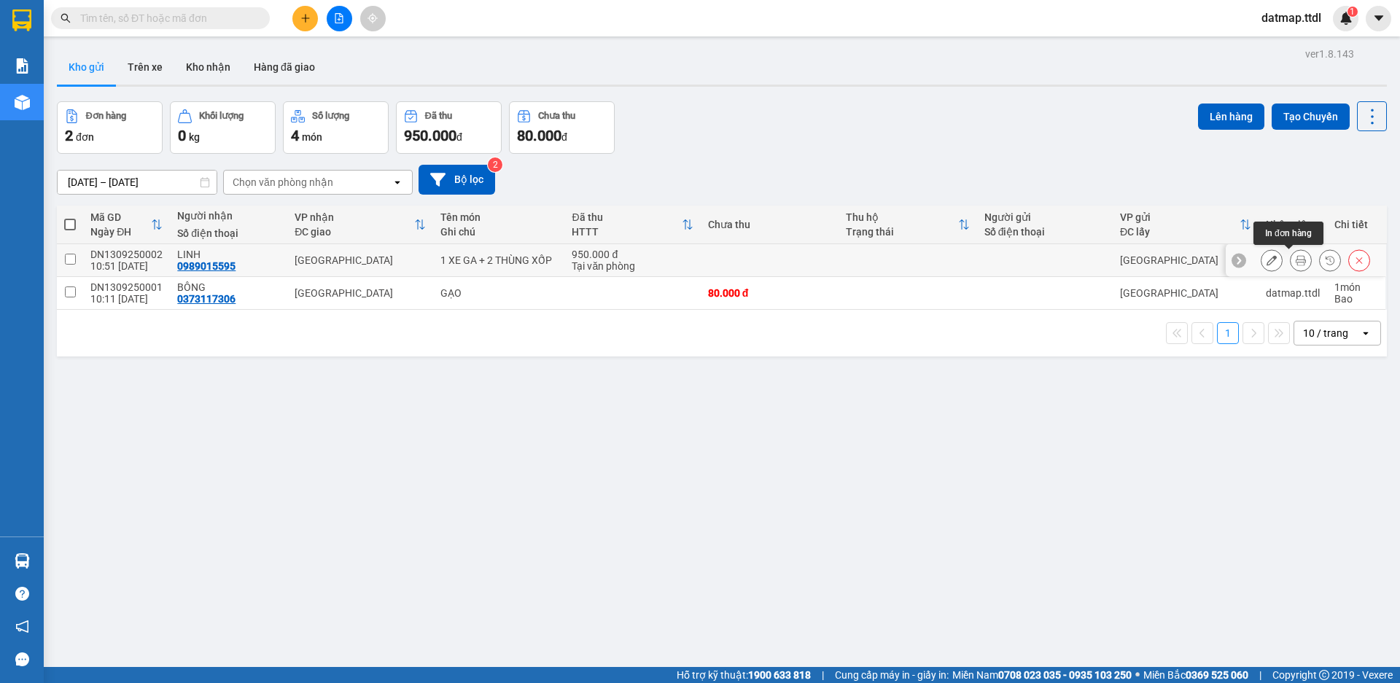
click at [1296, 259] on icon at bounding box center [1301, 260] width 10 height 10
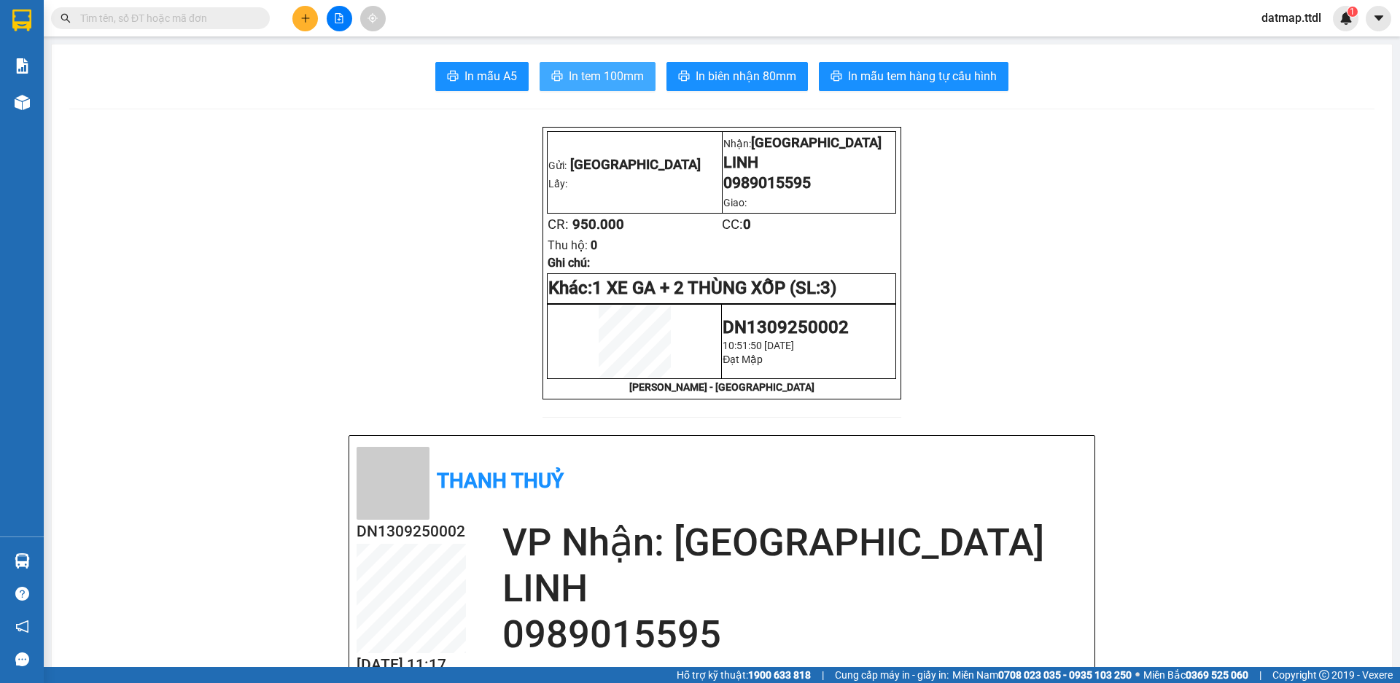
click at [584, 76] on span "In tem 100mm" at bounding box center [606, 76] width 75 height 18
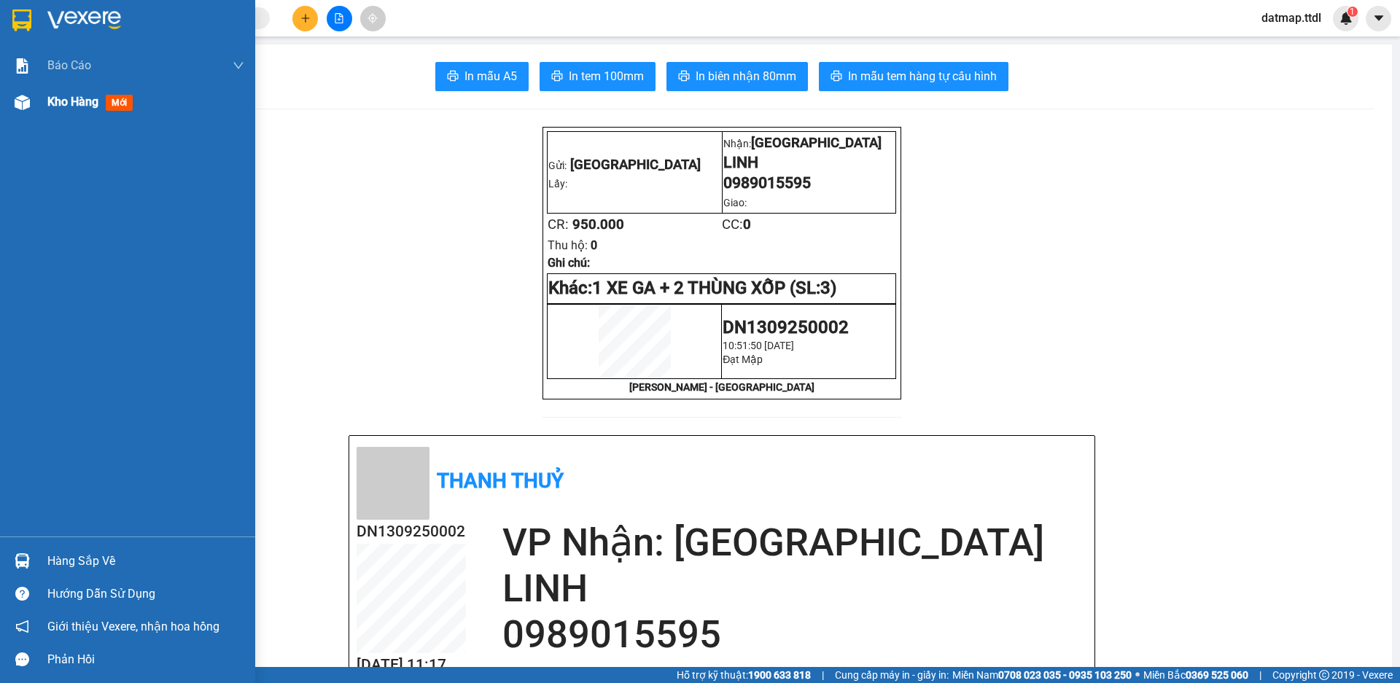
click at [74, 100] on span "Kho hàng" at bounding box center [72, 102] width 51 height 14
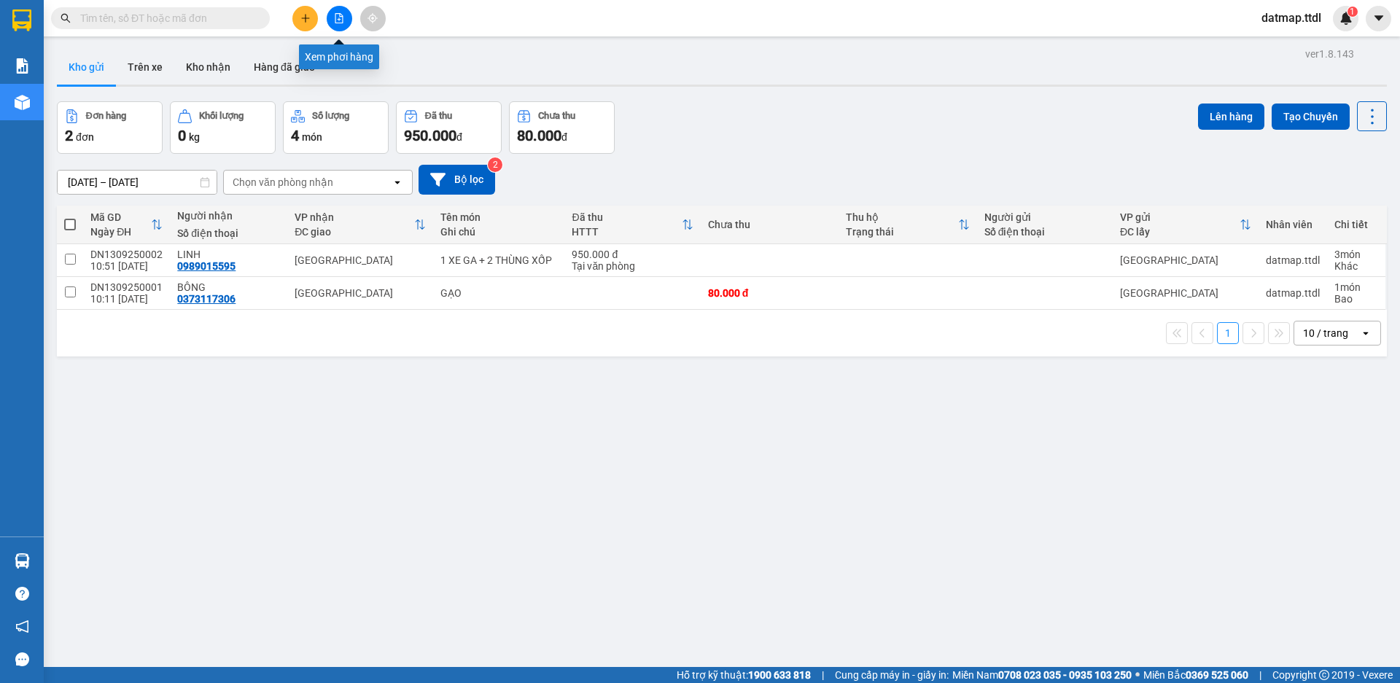
click at [336, 16] on icon "file-add" at bounding box center [339, 18] width 10 height 10
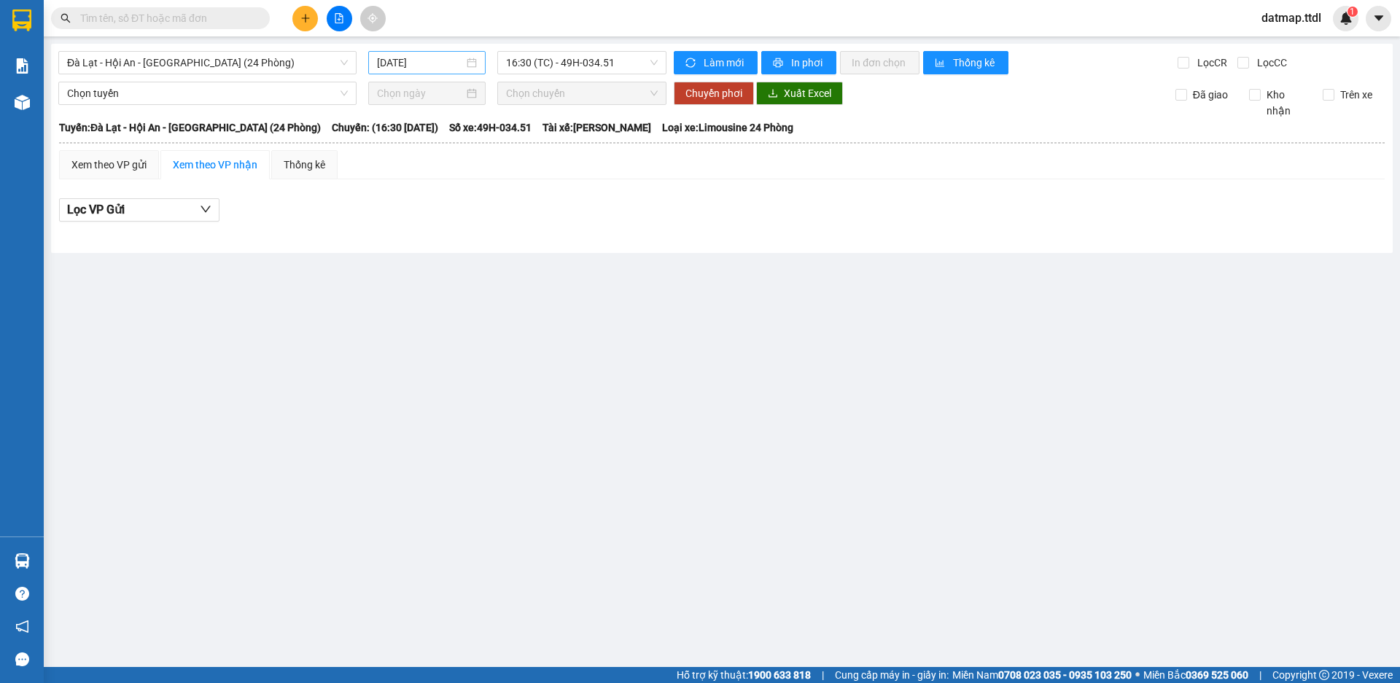
drag, startPoint x: 386, startPoint y: 66, endPoint x: 409, endPoint y: 71, distance: 23.9
click at [387, 66] on input "[DATE]" at bounding box center [420, 63] width 87 height 16
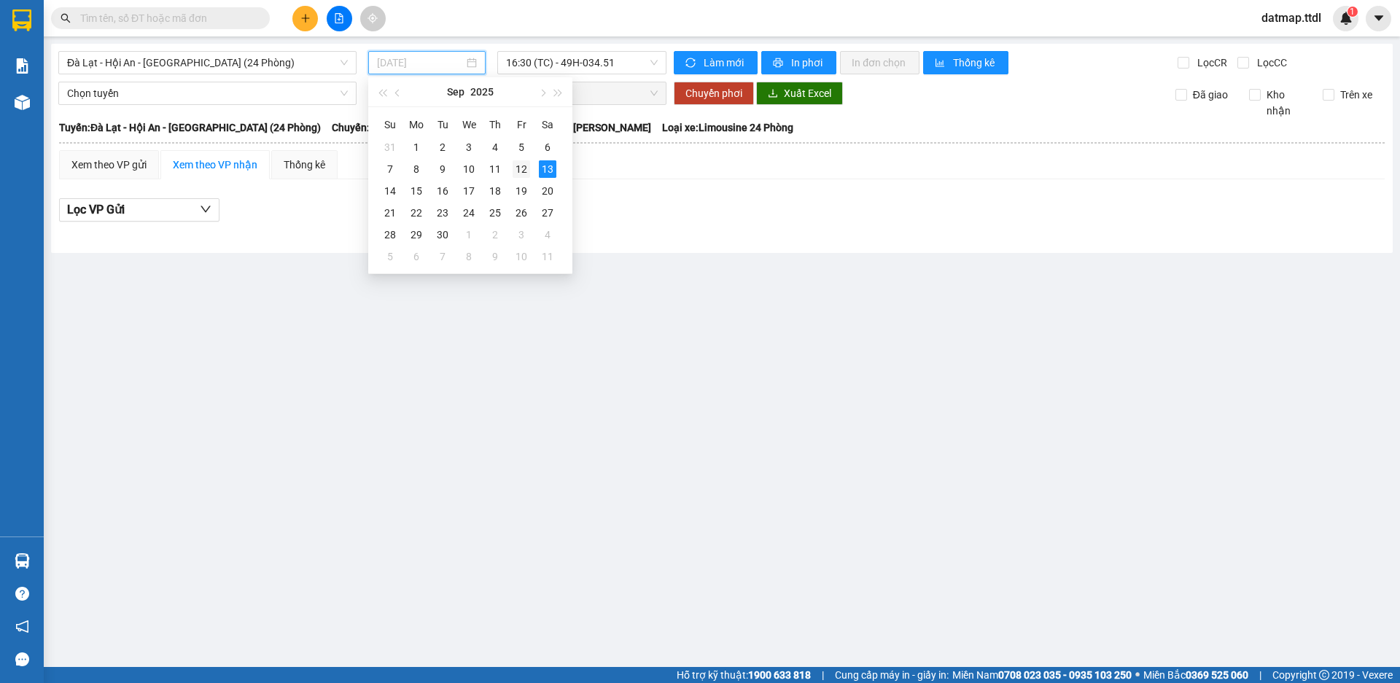
click at [515, 171] on div "12" at bounding box center [522, 169] width 18 height 18
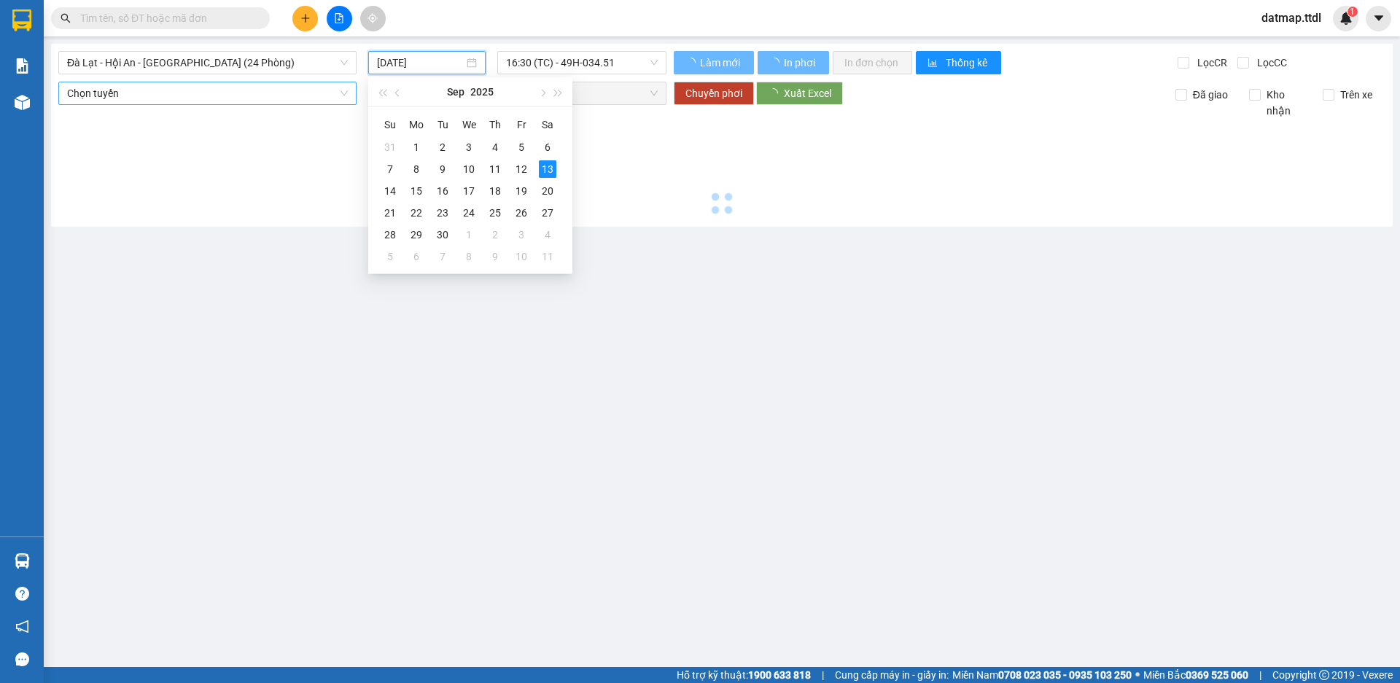
type input "[DATE]"
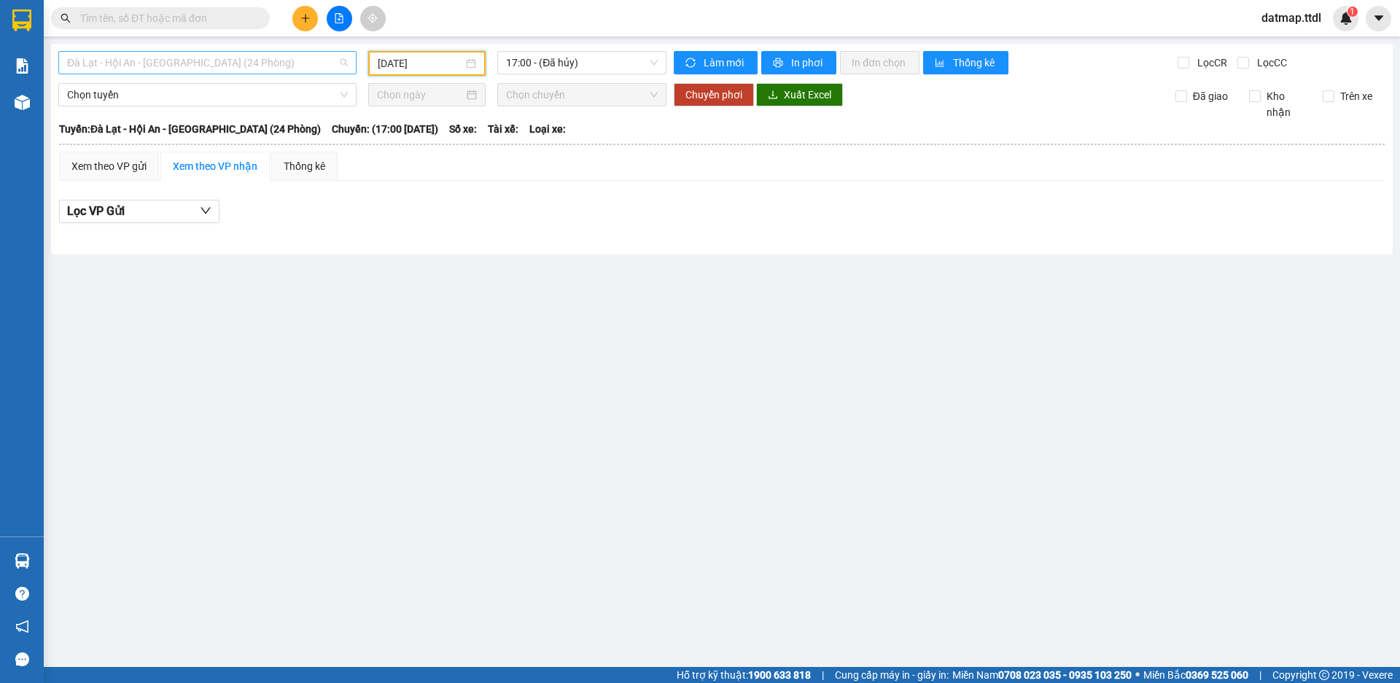
click at [153, 68] on span "Đà Lạt - Hội An - [GEOGRAPHIC_DATA] (24 Phòng)" at bounding box center [207, 63] width 281 height 22
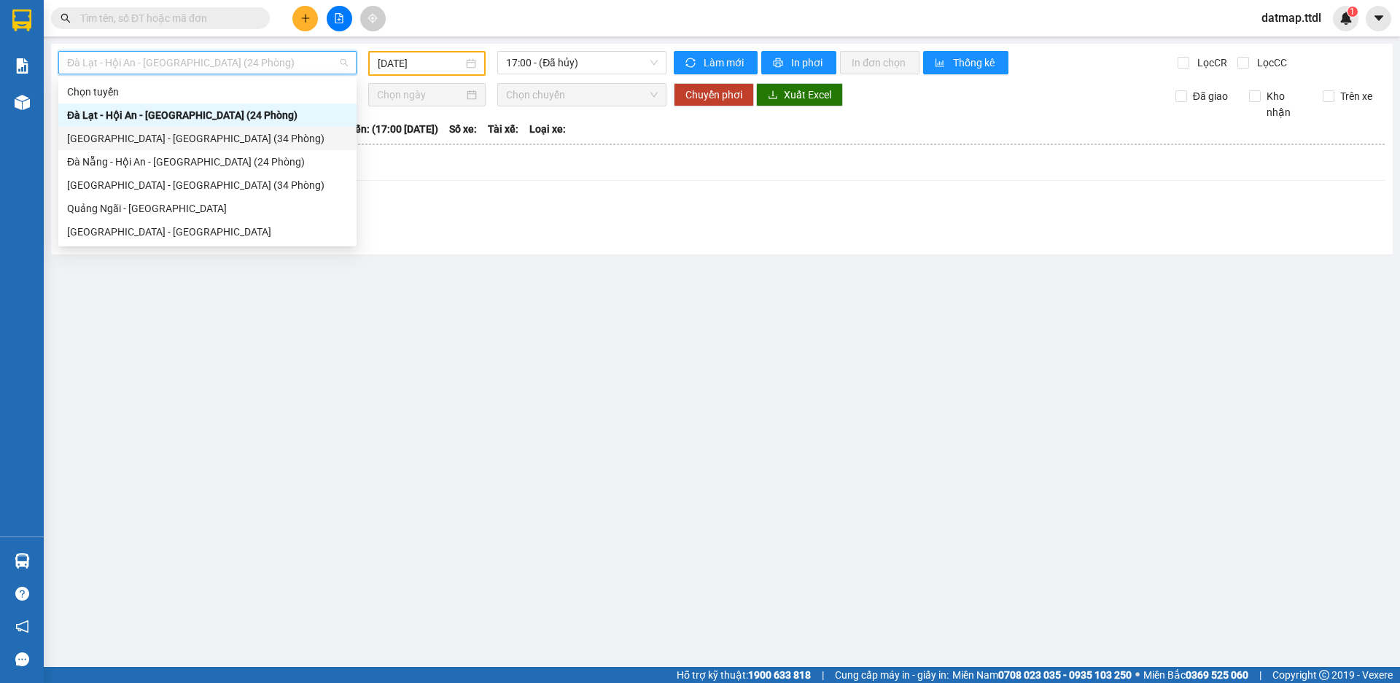
click at [140, 139] on div "[GEOGRAPHIC_DATA] - [GEOGRAPHIC_DATA] (34 Phòng)" at bounding box center [207, 139] width 281 height 16
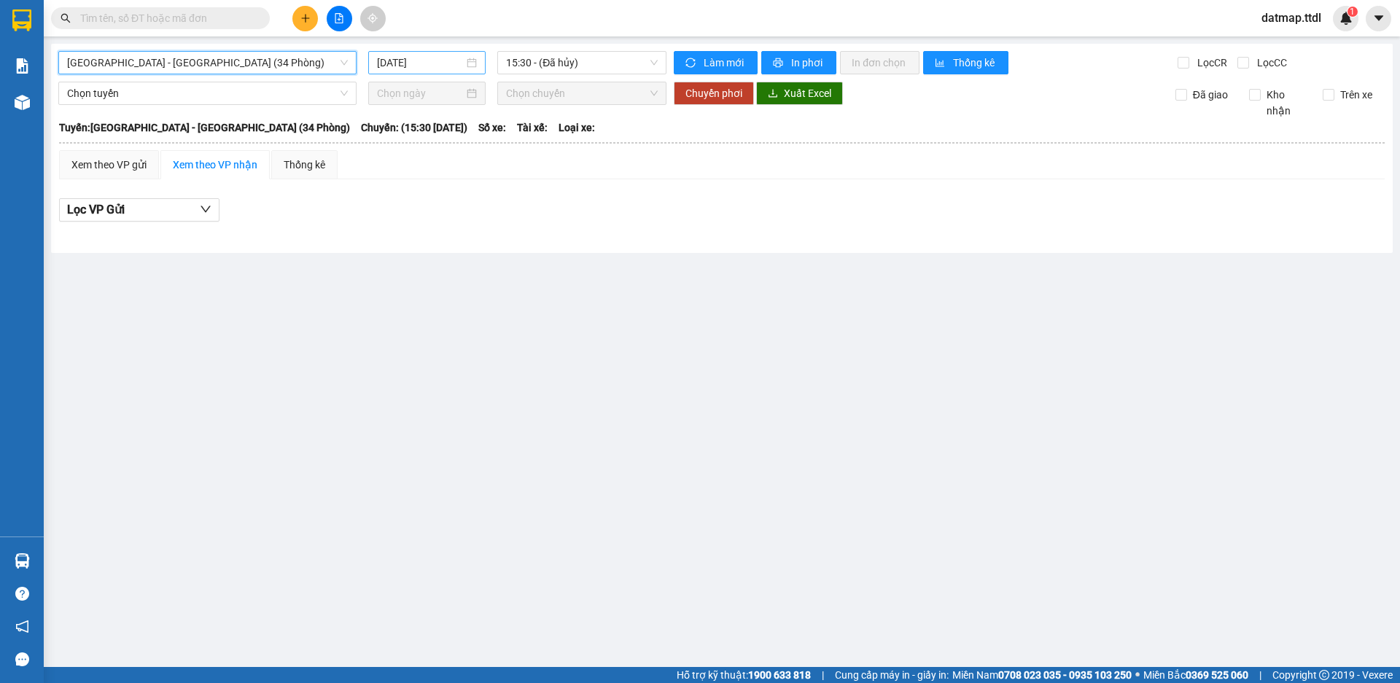
click at [382, 58] on input "[DATE]" at bounding box center [420, 63] width 87 height 16
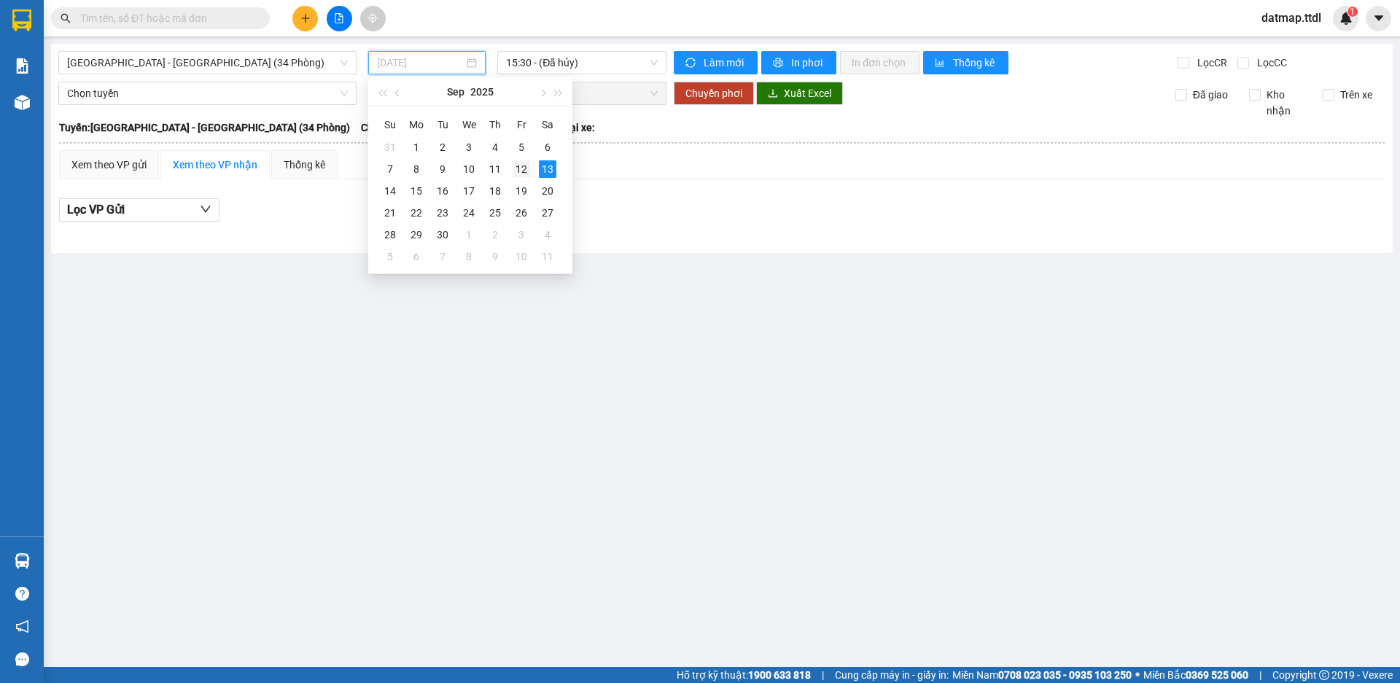
click at [521, 172] on div "12" at bounding box center [522, 169] width 18 height 18
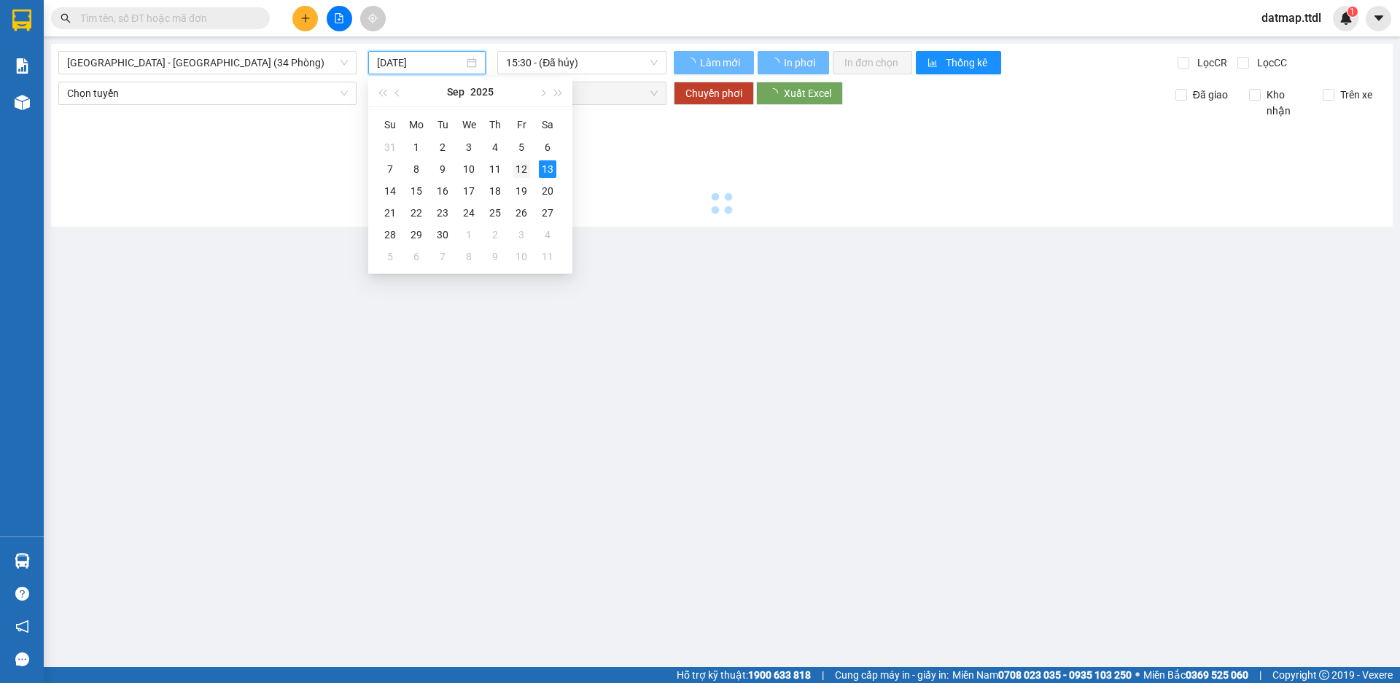
type input "[DATE]"
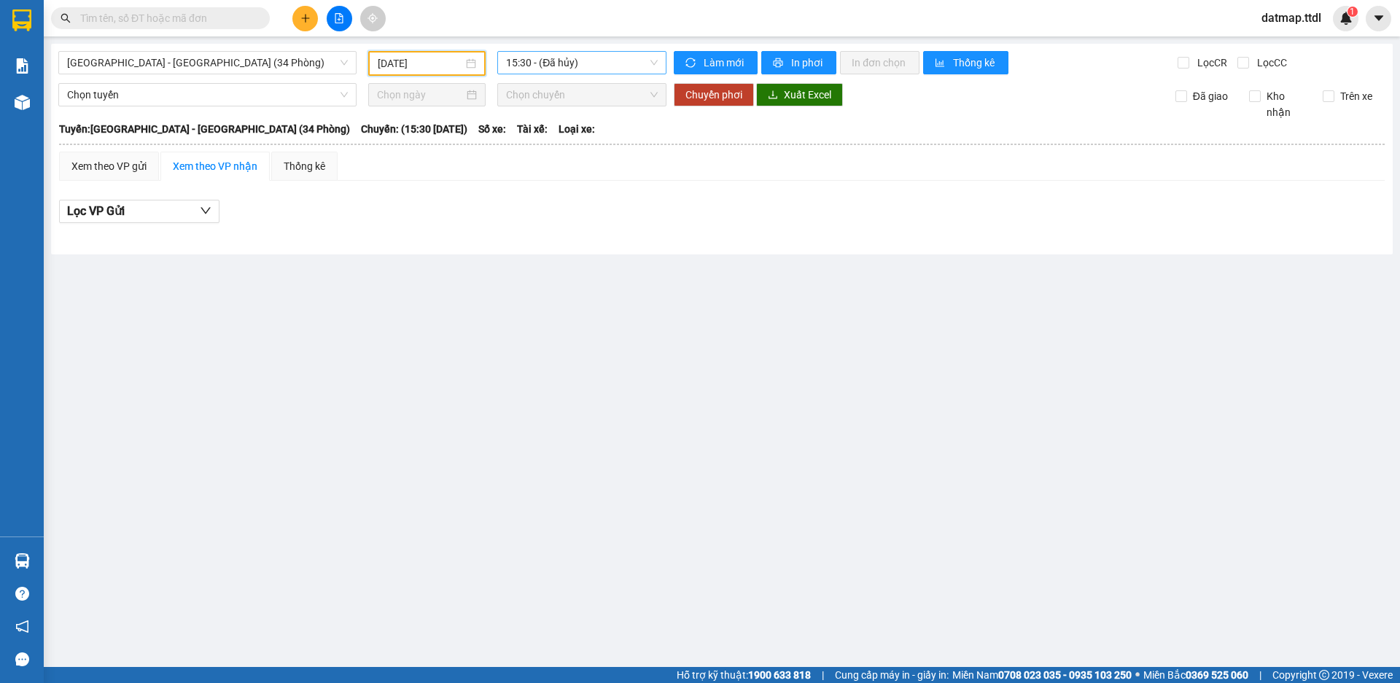
click at [572, 62] on span "15:30 - (Đã hủy)" at bounding box center [582, 63] width 152 height 22
click at [559, 136] on div "16:00 (TC) - 49B-017.21" at bounding box center [563, 139] width 114 height 16
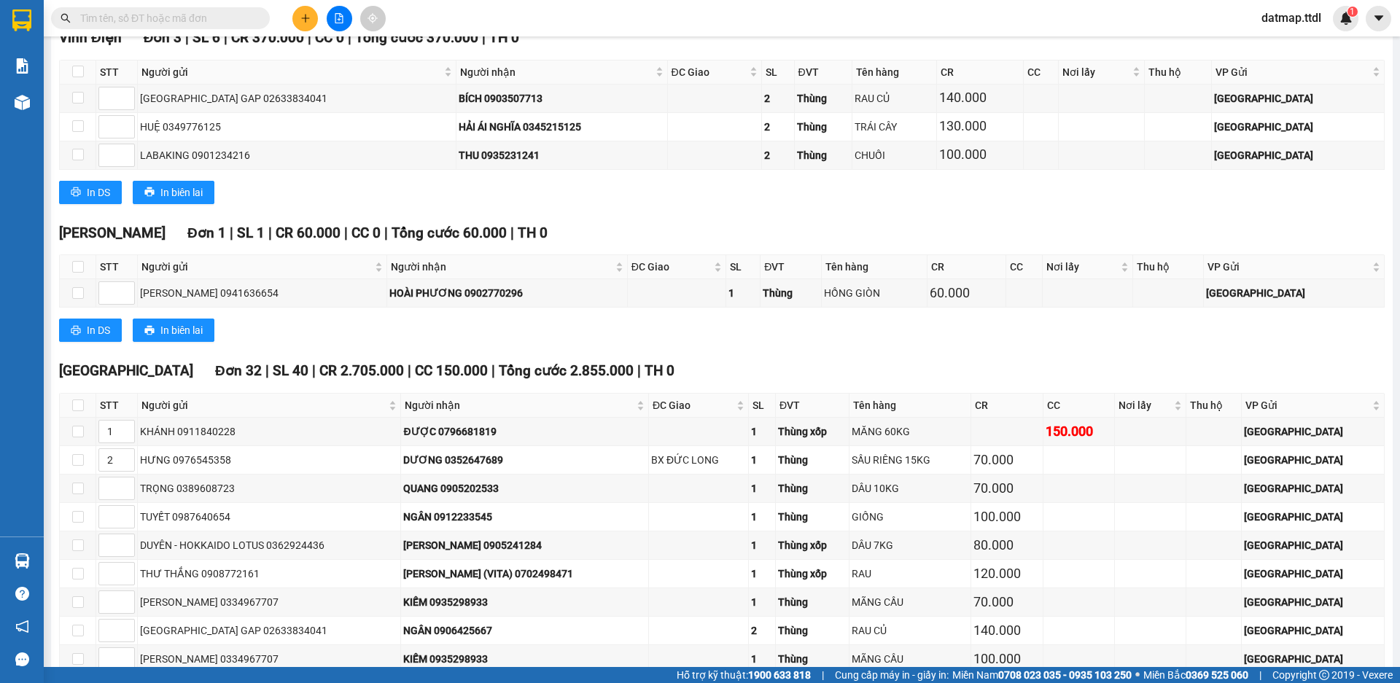
scroll to position [2990, 0]
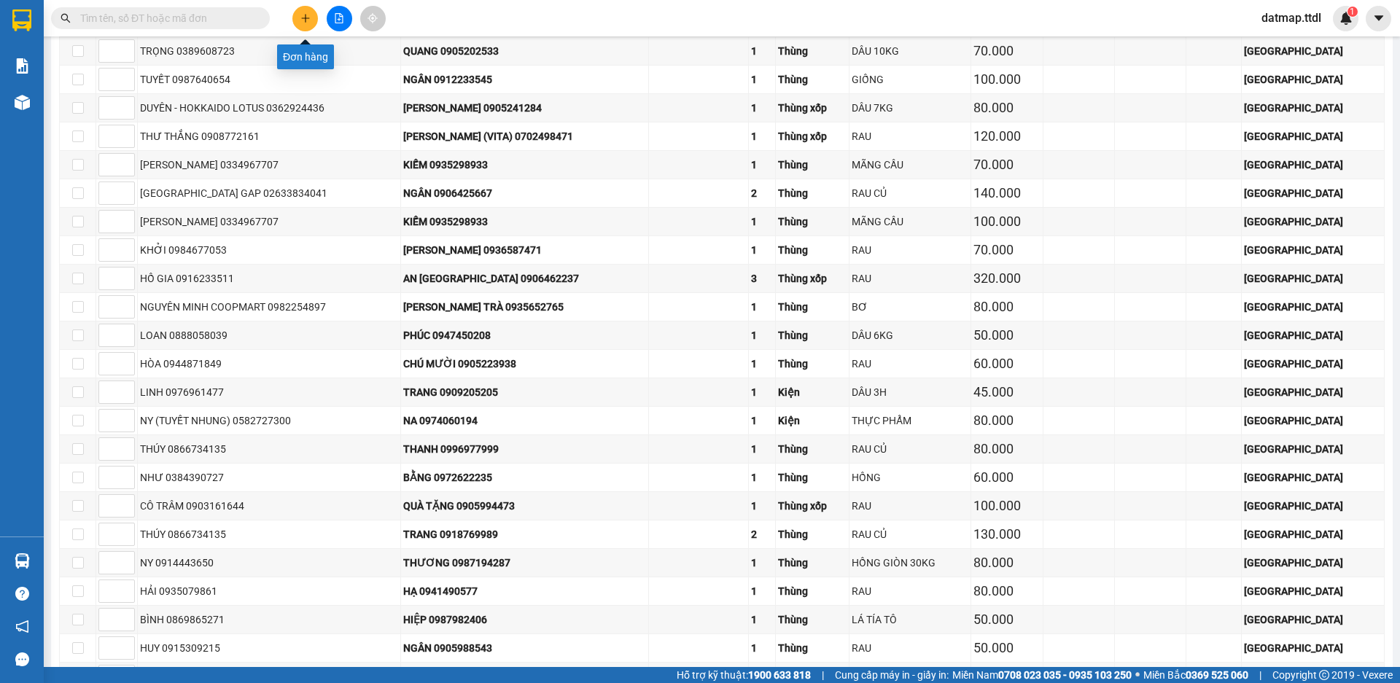
click at [302, 20] on icon "plus" at bounding box center [305, 18] width 10 height 10
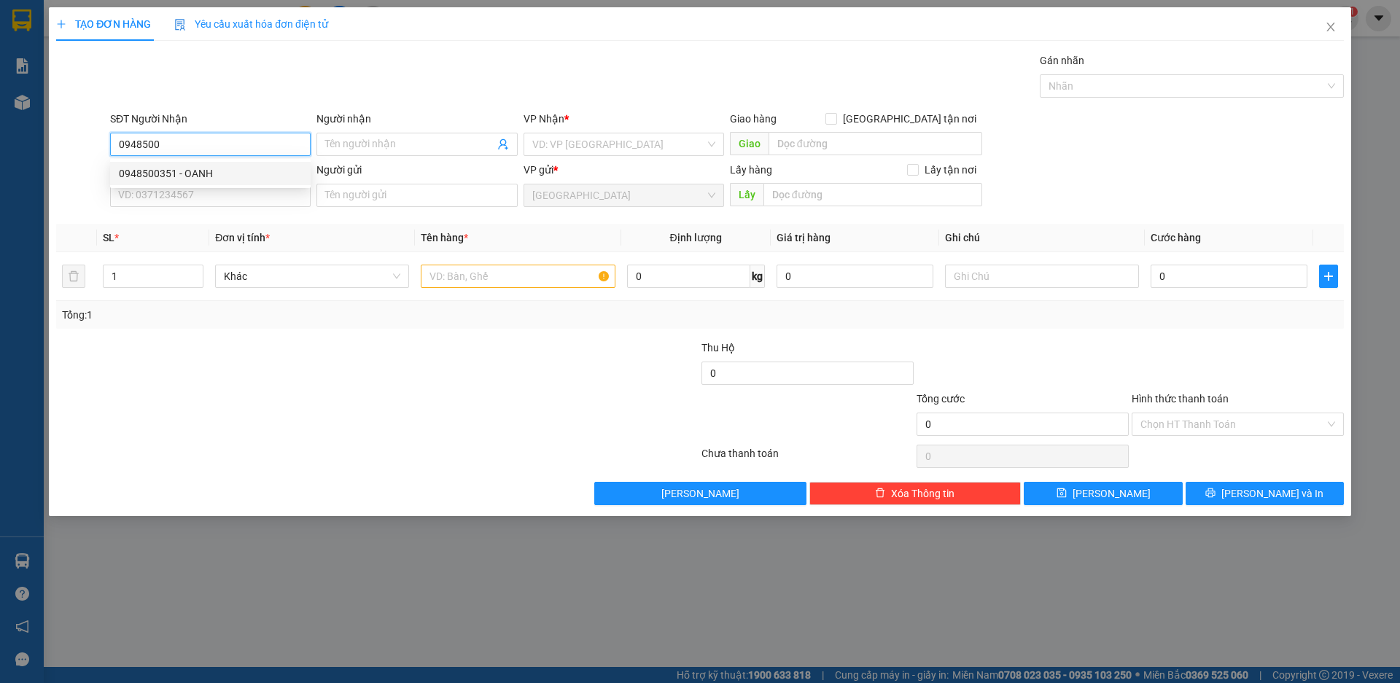
click at [201, 171] on div "0948500351 - OANH" at bounding box center [210, 174] width 183 height 16
type input "0948500351"
type input "OANH"
click at [309, 268] on span "Khác" at bounding box center [312, 276] width 177 height 22
type input "0948500351"
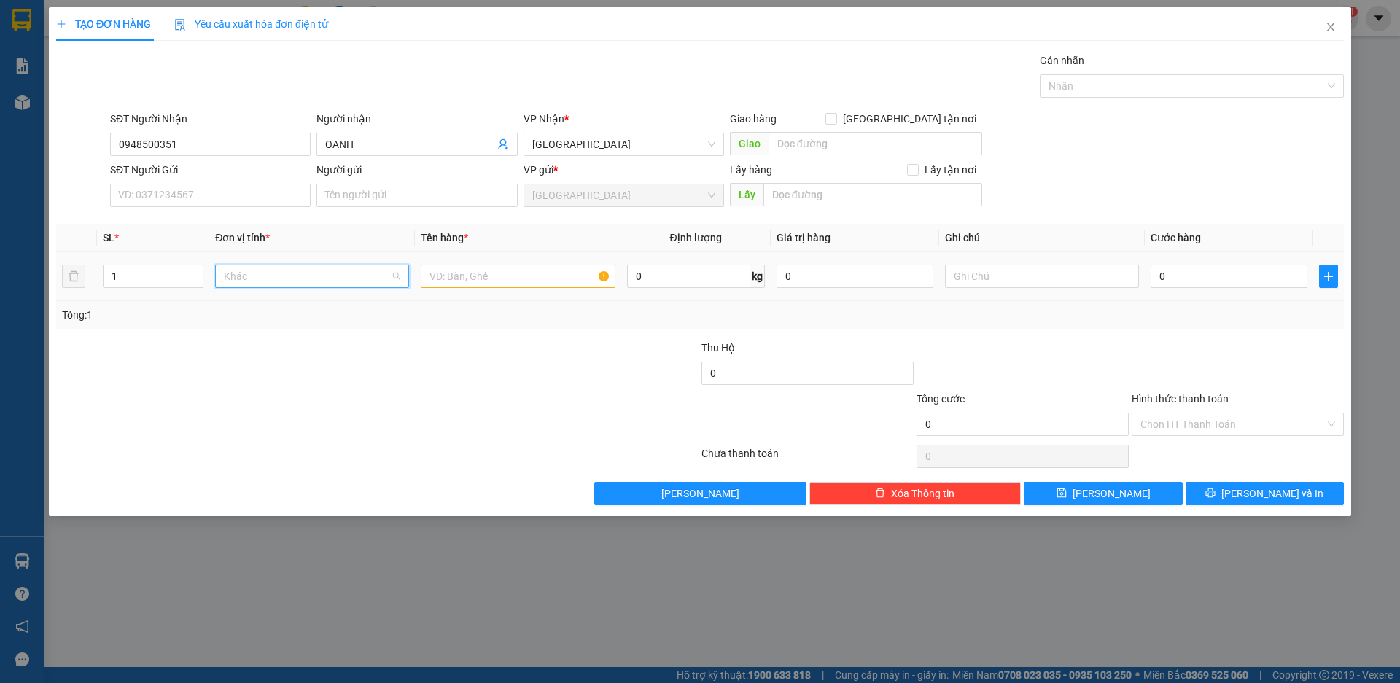
scroll to position [140, 0]
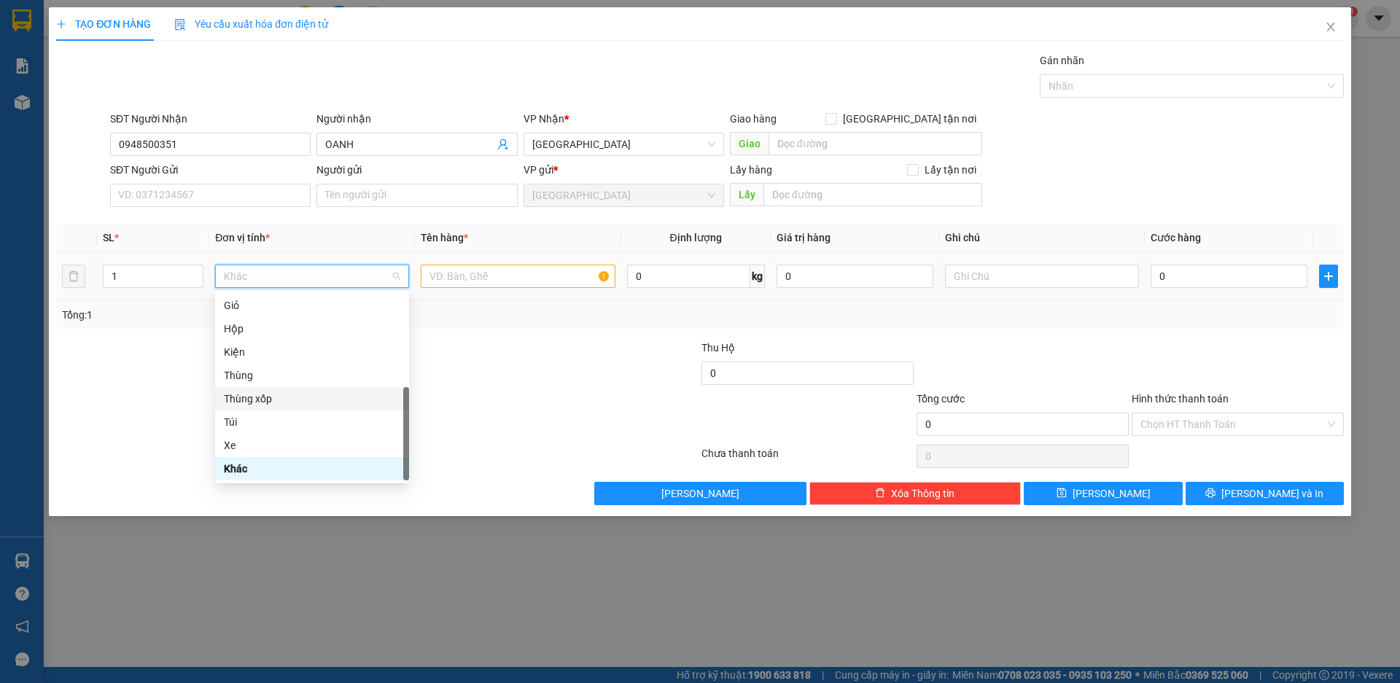
click at [264, 400] on div "Thùng xốp" at bounding box center [312, 399] width 177 height 16
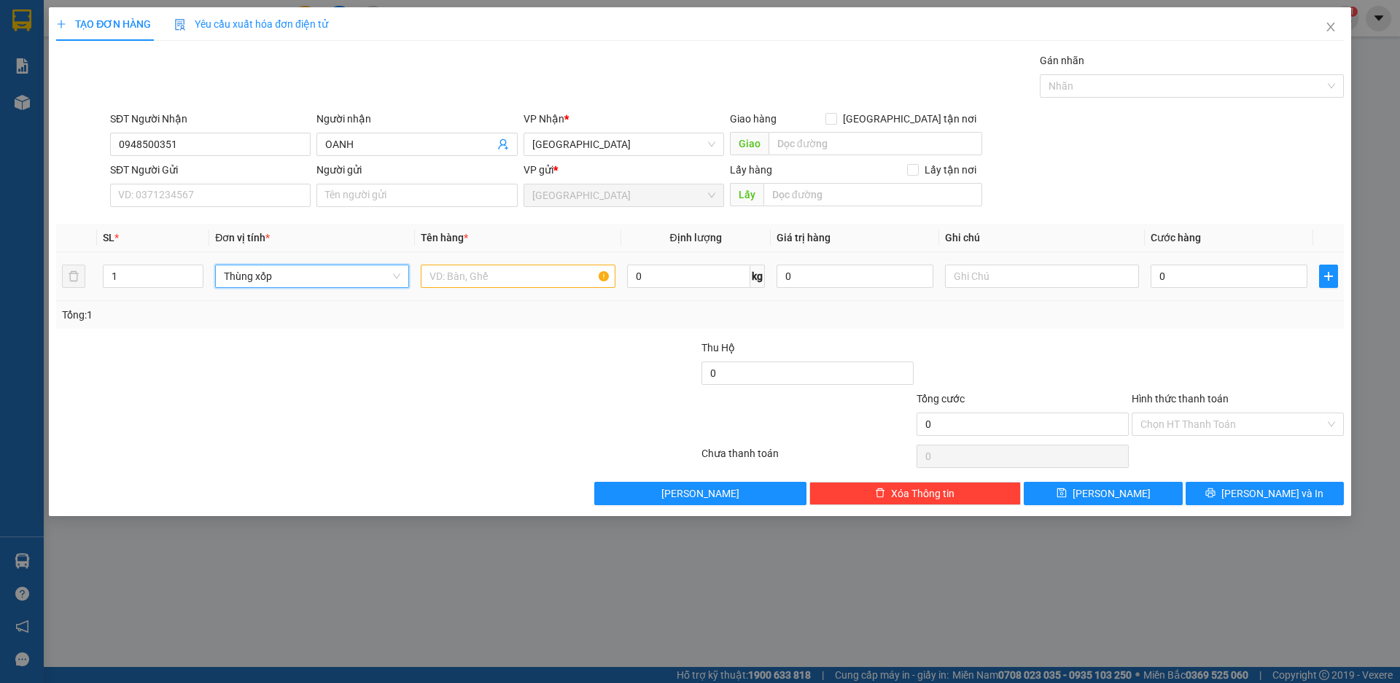
click at [470, 264] on div at bounding box center [518, 276] width 194 height 29
click at [476, 276] on input "text" at bounding box center [518, 276] width 194 height 23
drag, startPoint x: 476, startPoint y: 277, endPoint x: 486, endPoint y: 279, distance: 9.6
click at [481, 284] on input "text" at bounding box center [518, 276] width 194 height 23
type input "THỰC PHẨM"
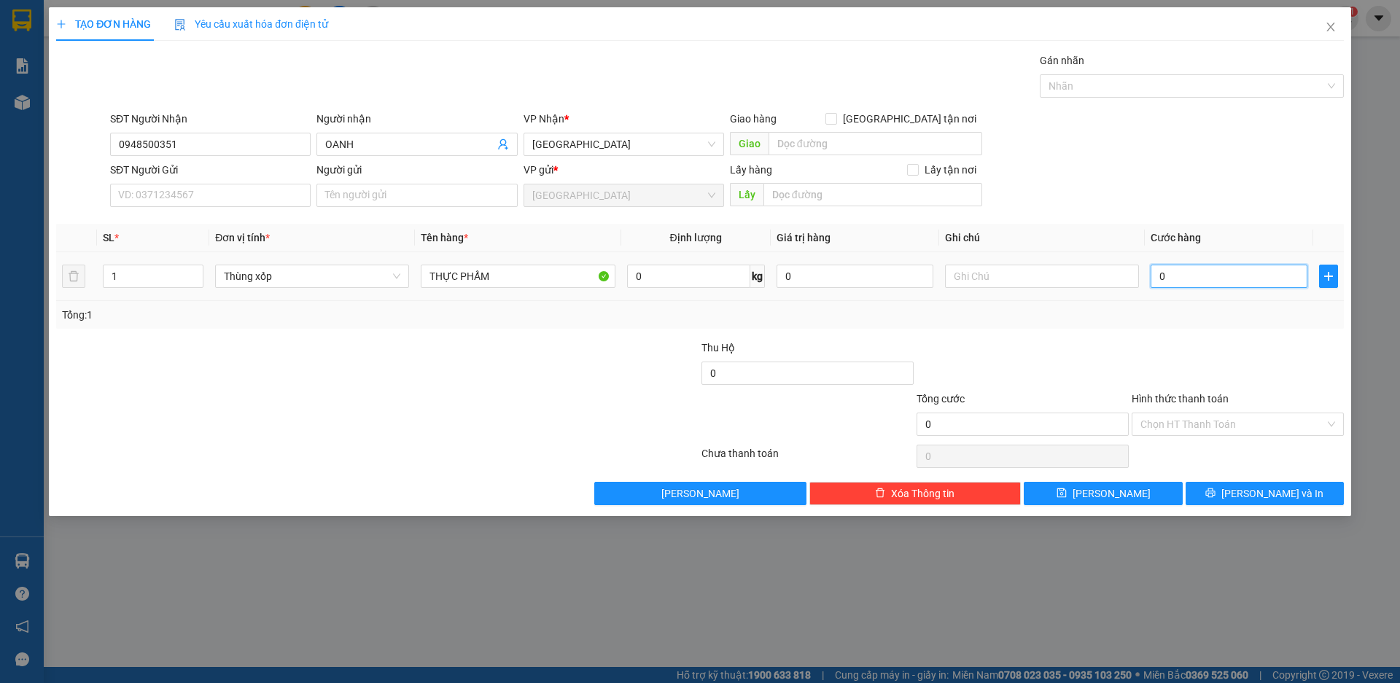
click at [1221, 284] on input "0" at bounding box center [1229, 276] width 157 height 23
type input "1"
type input "10"
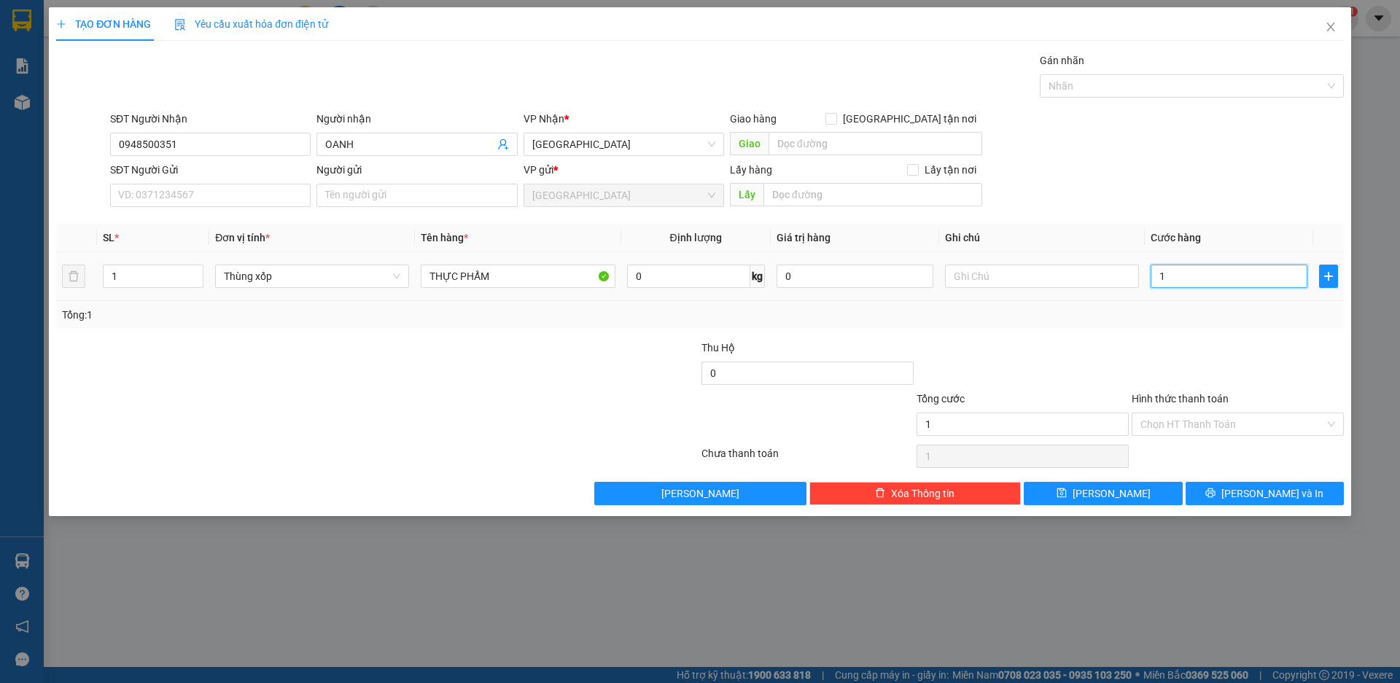
type input "10"
type input "100"
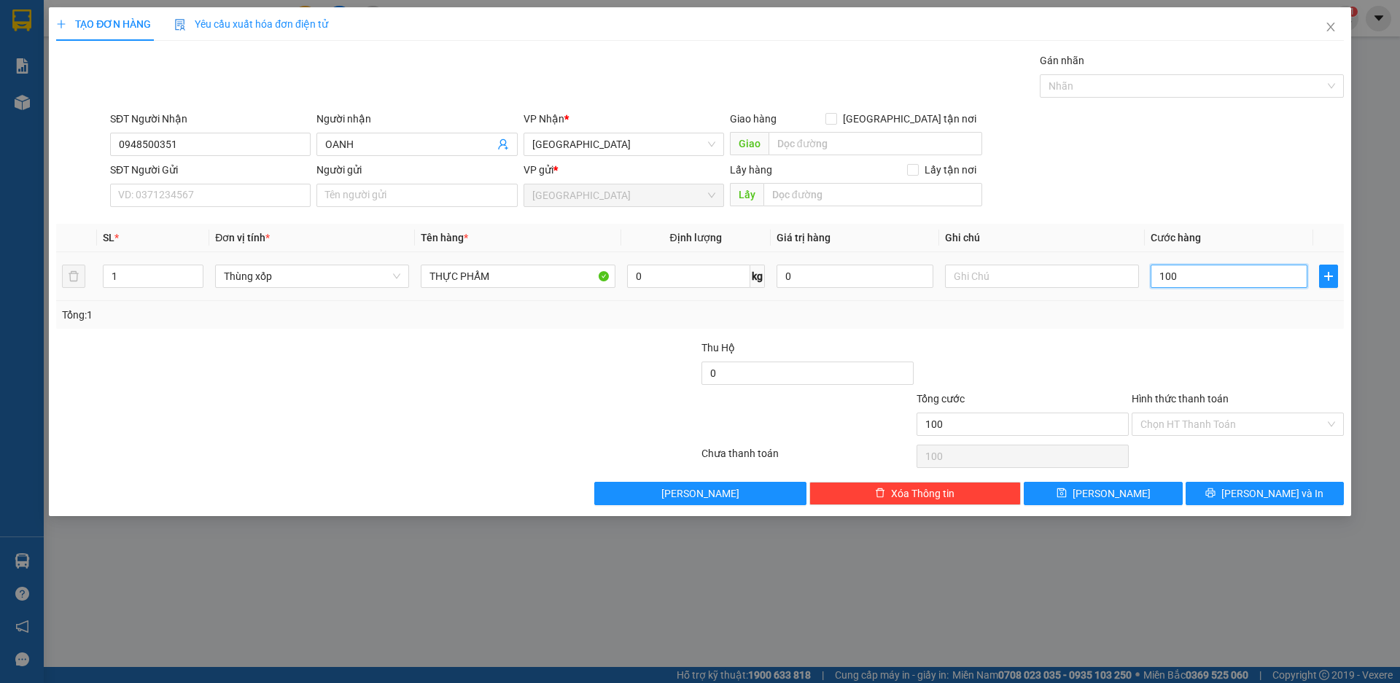
type input "1.000"
type input "10.000"
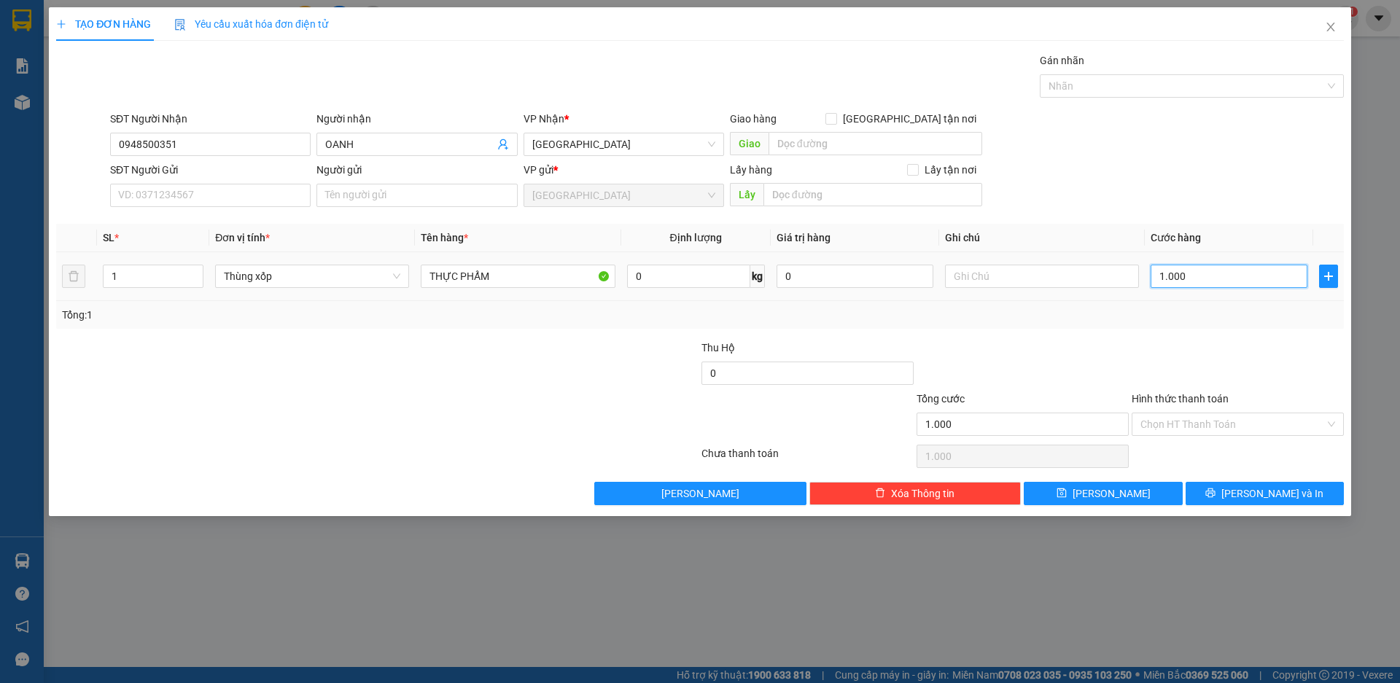
type input "10.000"
type input "100.000"
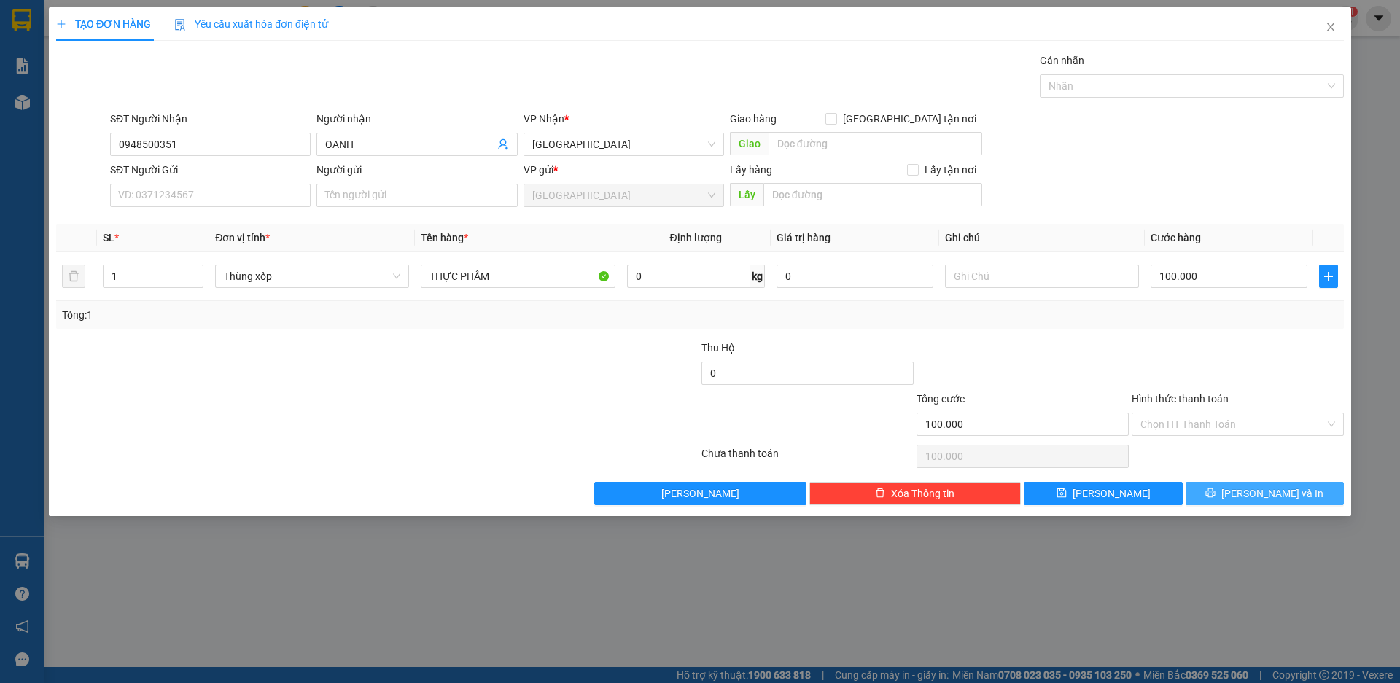
click at [1260, 498] on span "[PERSON_NAME] và In" at bounding box center [1273, 494] width 102 height 16
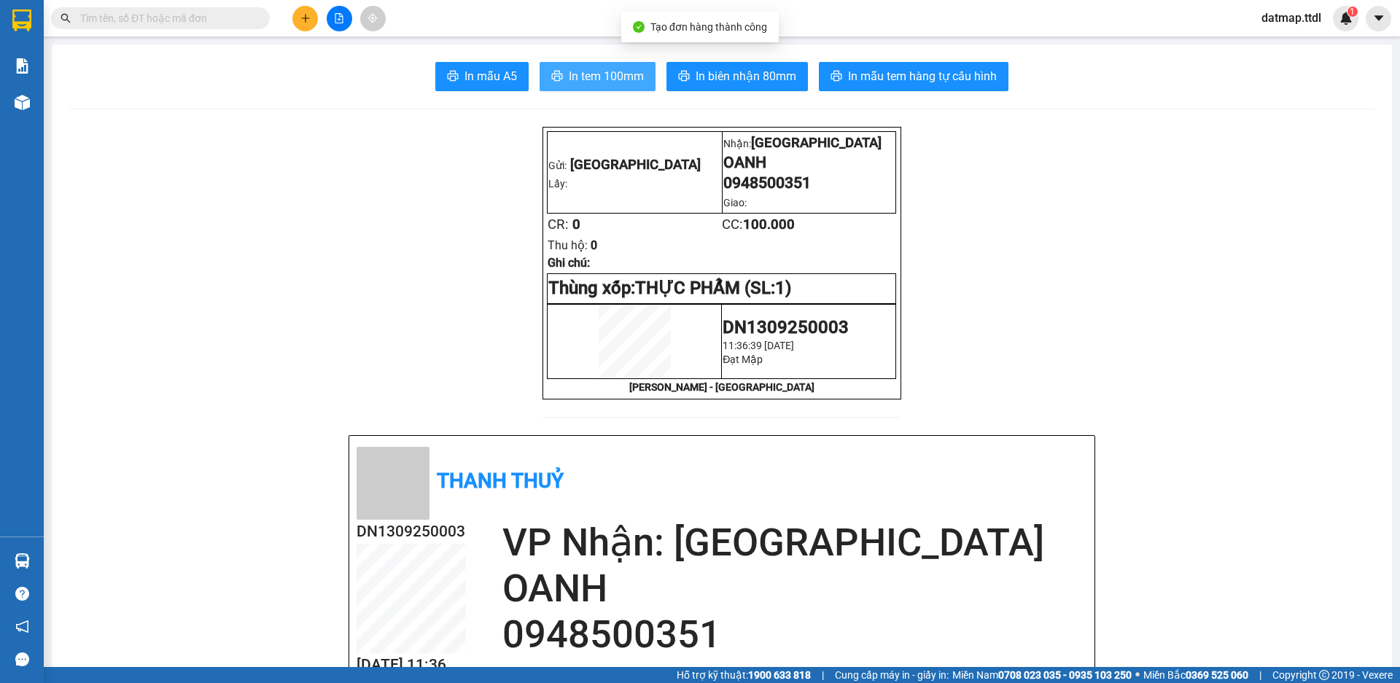
click at [591, 75] on span "In tem 100mm" at bounding box center [606, 76] width 75 height 18
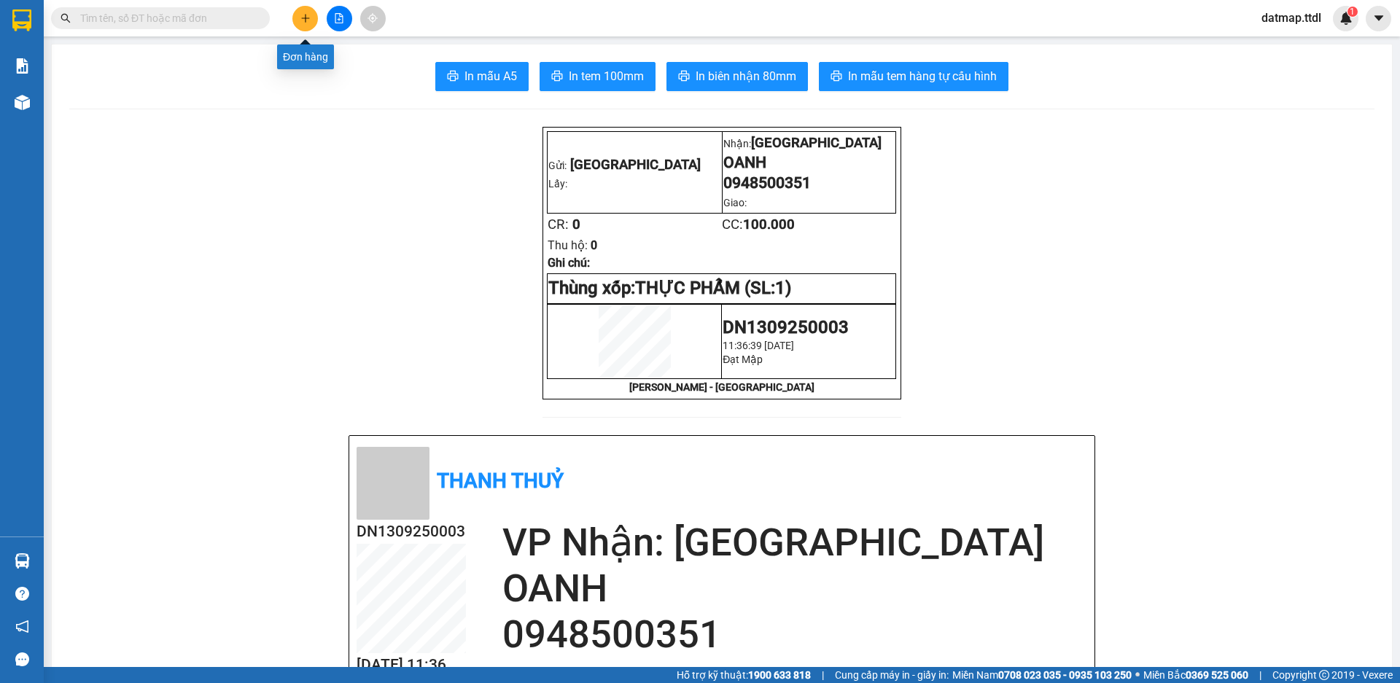
click at [304, 16] on icon "plus" at bounding box center [305, 18] width 10 height 10
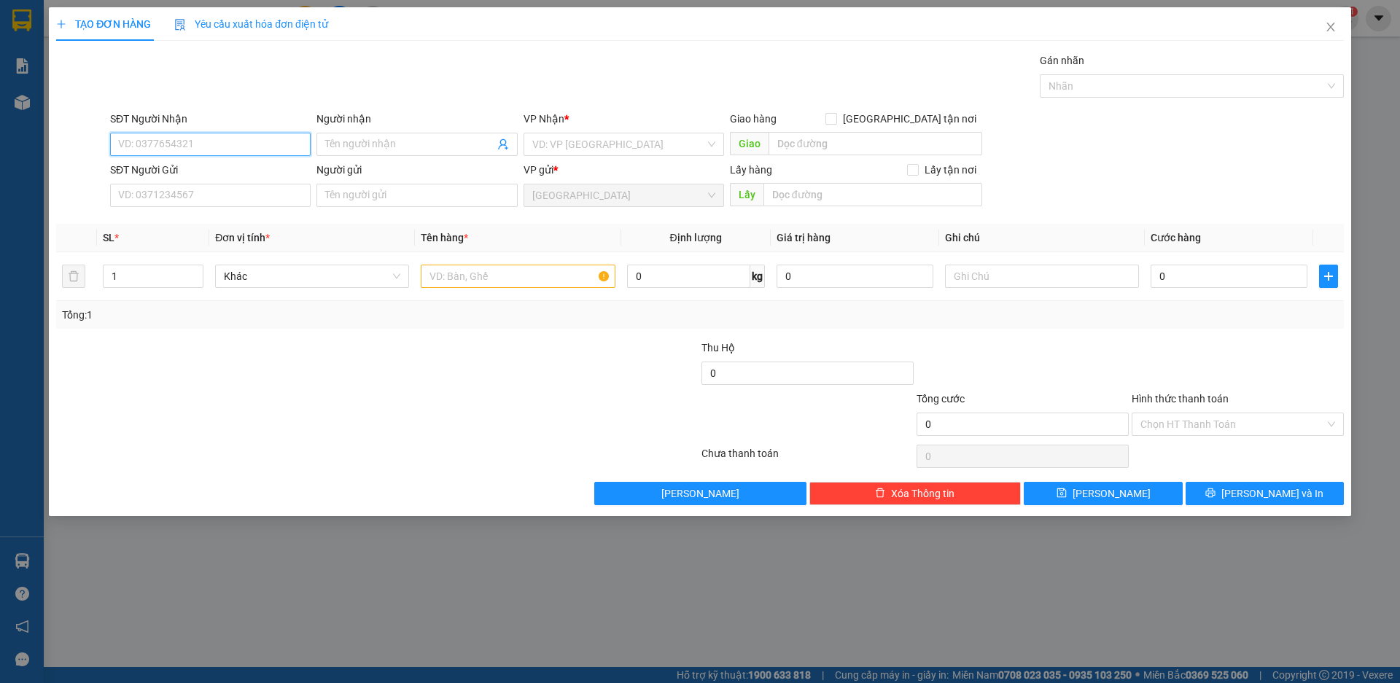
click at [218, 144] on input "SĐT Người Nhận" at bounding box center [210, 144] width 201 height 23
type input "0352139447"
click at [209, 171] on div "0352139447 - MẸ [PERSON_NAME]" at bounding box center [210, 174] width 183 height 16
type input "MẸ HUY"
type input "0352139447"
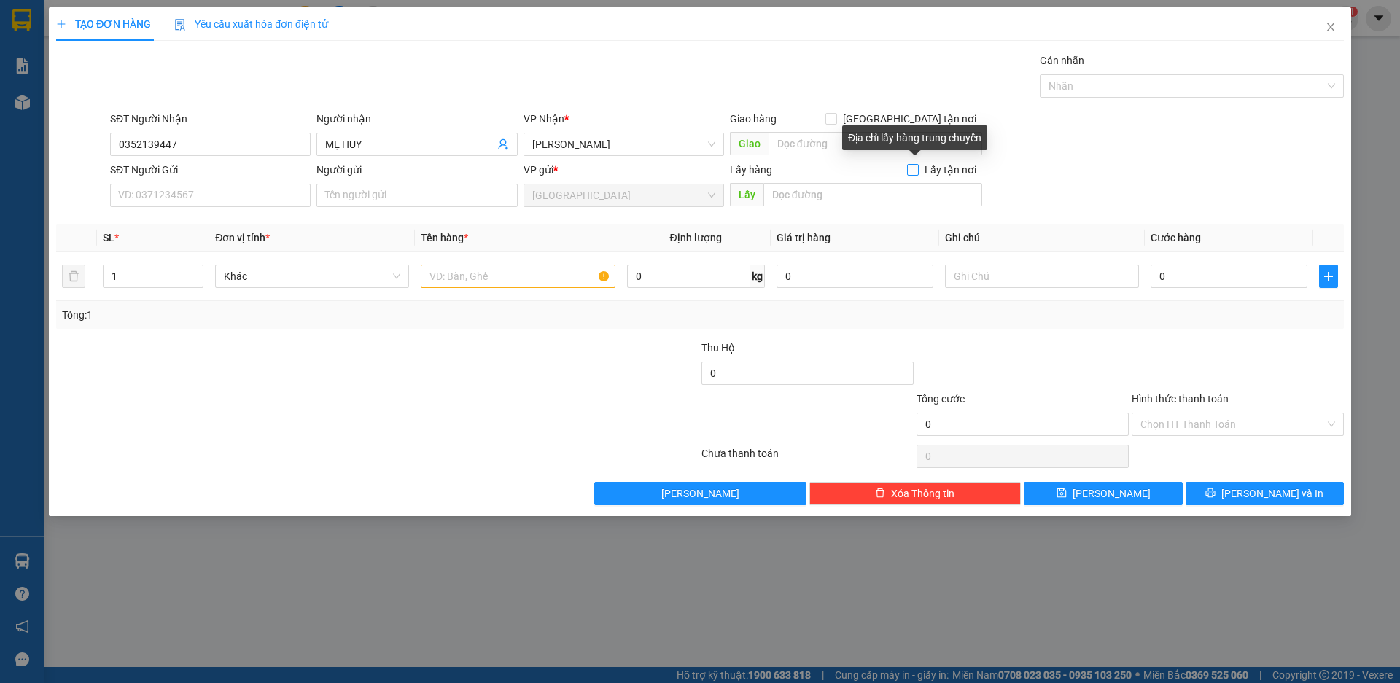
drag, startPoint x: 916, startPoint y: 168, endPoint x: 875, endPoint y: 211, distance: 58.8
click at [915, 168] on input "Lấy tận nơi" at bounding box center [912, 169] width 10 height 10
checkbox input "true"
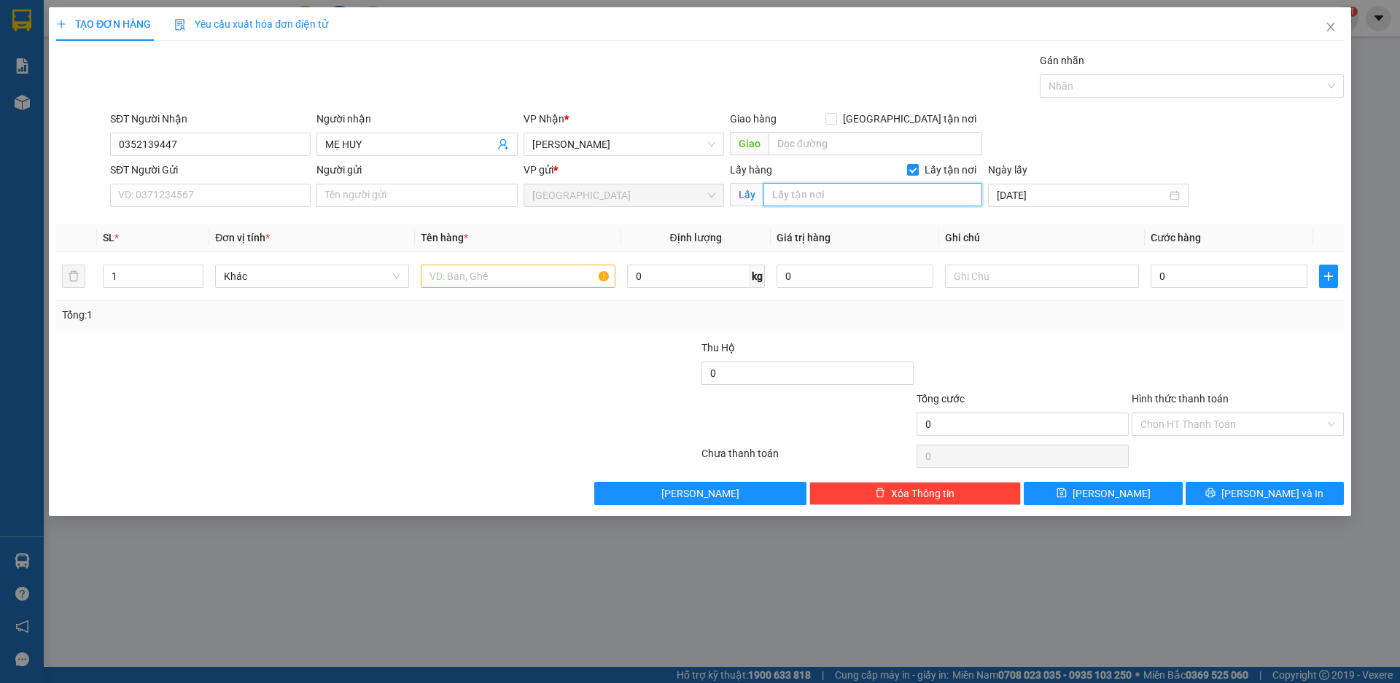
click at [847, 192] on input "text" at bounding box center [873, 194] width 219 height 23
type input "CX NGỌC ÂN"
type input "2"
click at [191, 267] on span "Increase Value" at bounding box center [195, 271] width 16 height 13
click at [482, 271] on input "text" at bounding box center [518, 276] width 194 height 23
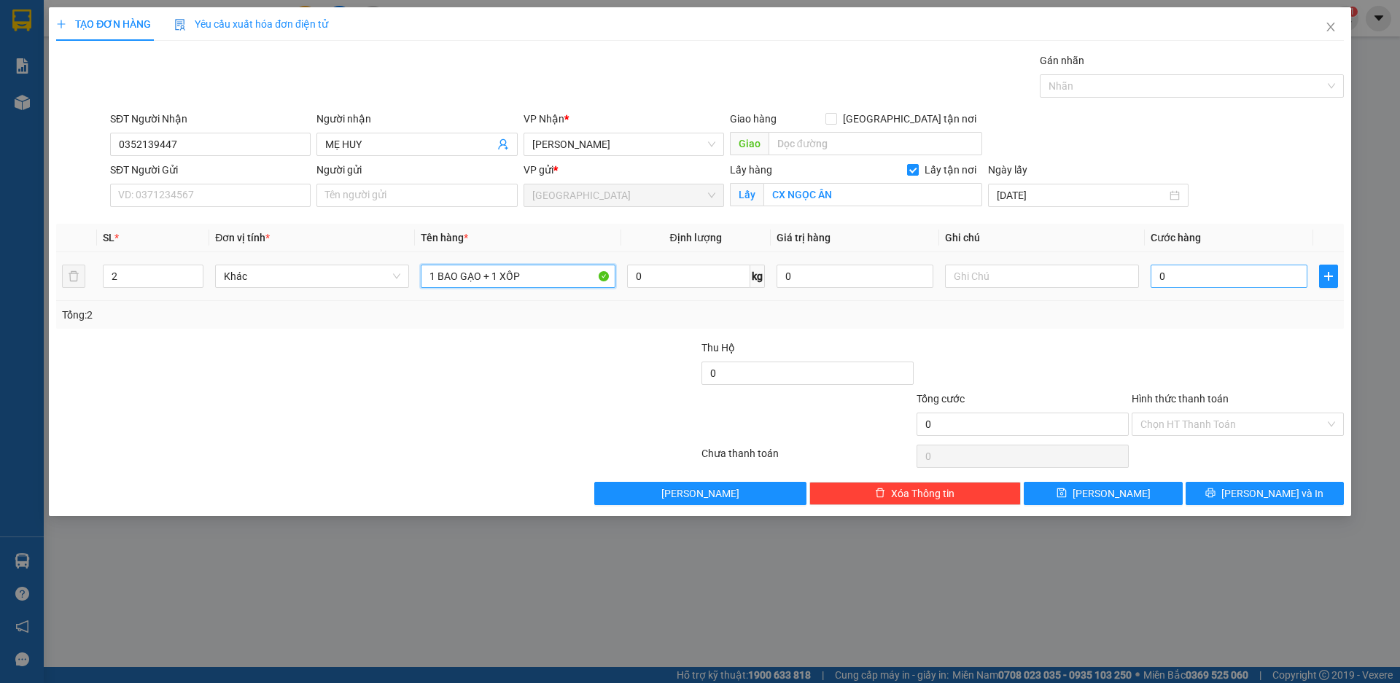
type input "1 BAO GẠO + 1 XỐP"
click at [1165, 276] on input "0" at bounding box center [1229, 276] width 157 height 23
type input "1"
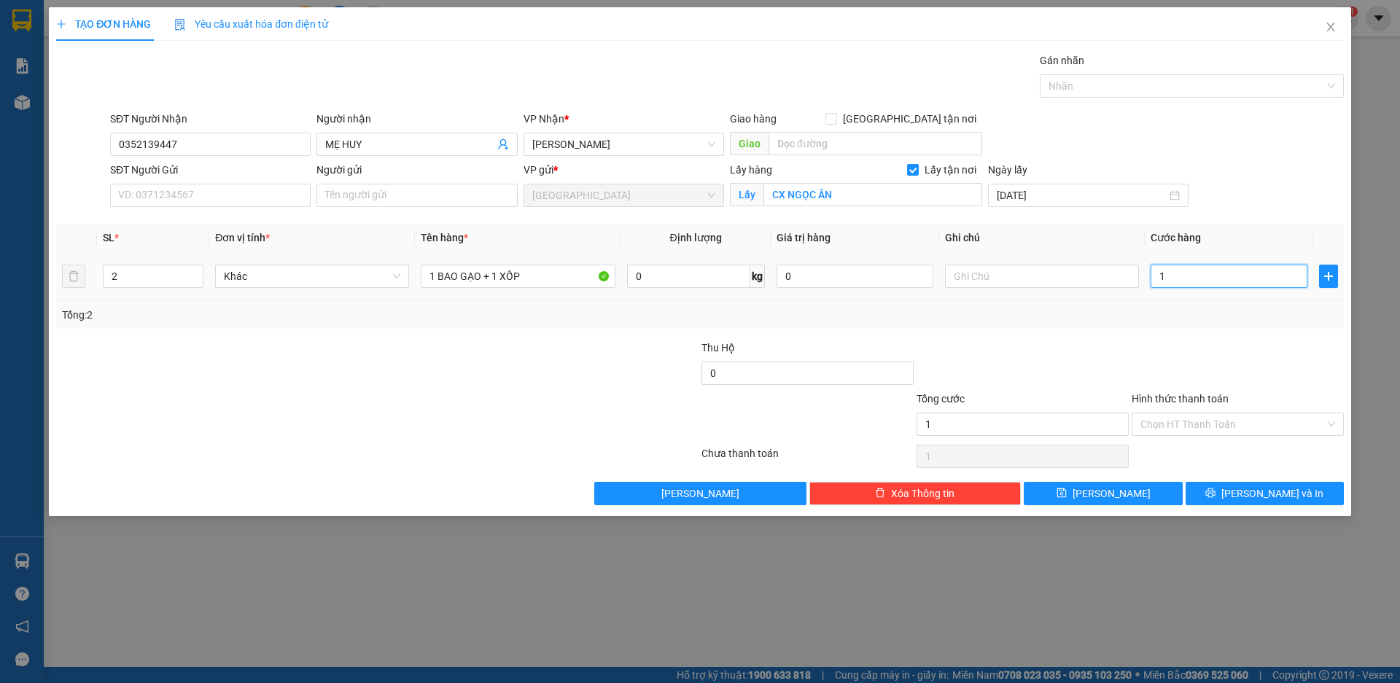
type input "10"
type input "100"
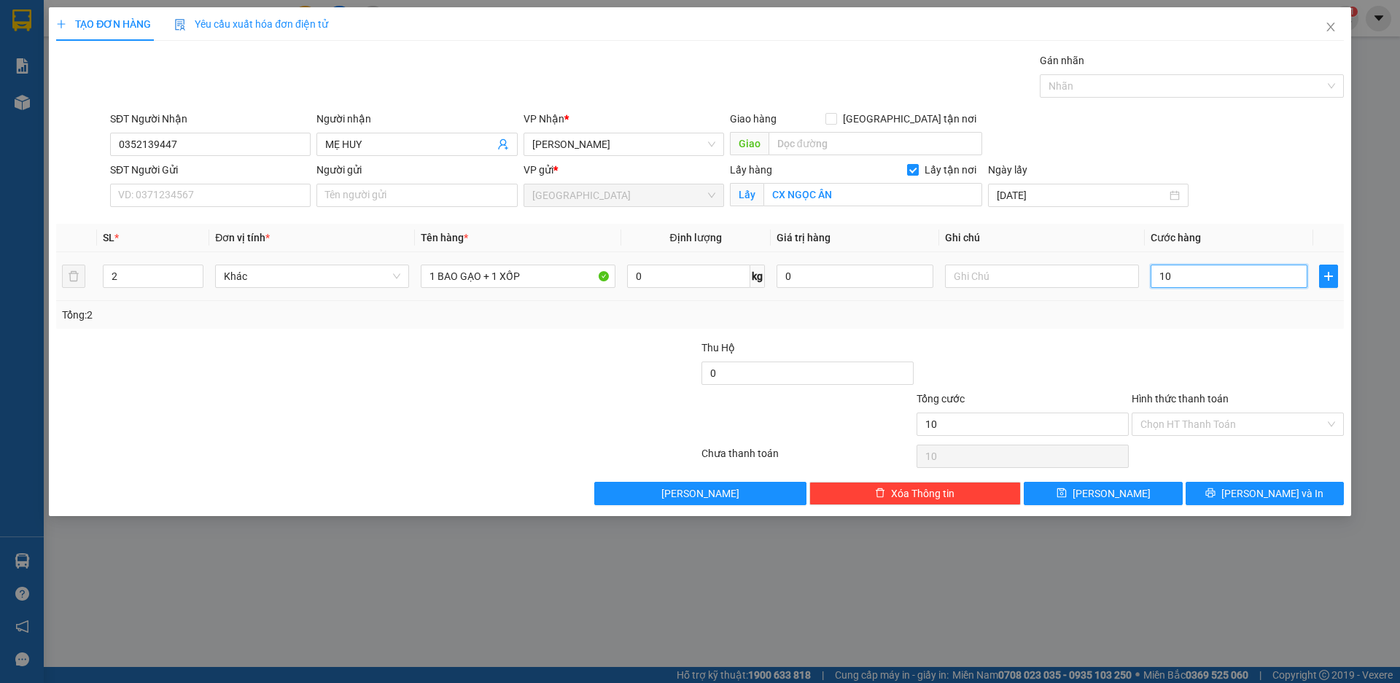
type input "100"
type input "1.000"
type input "10.000"
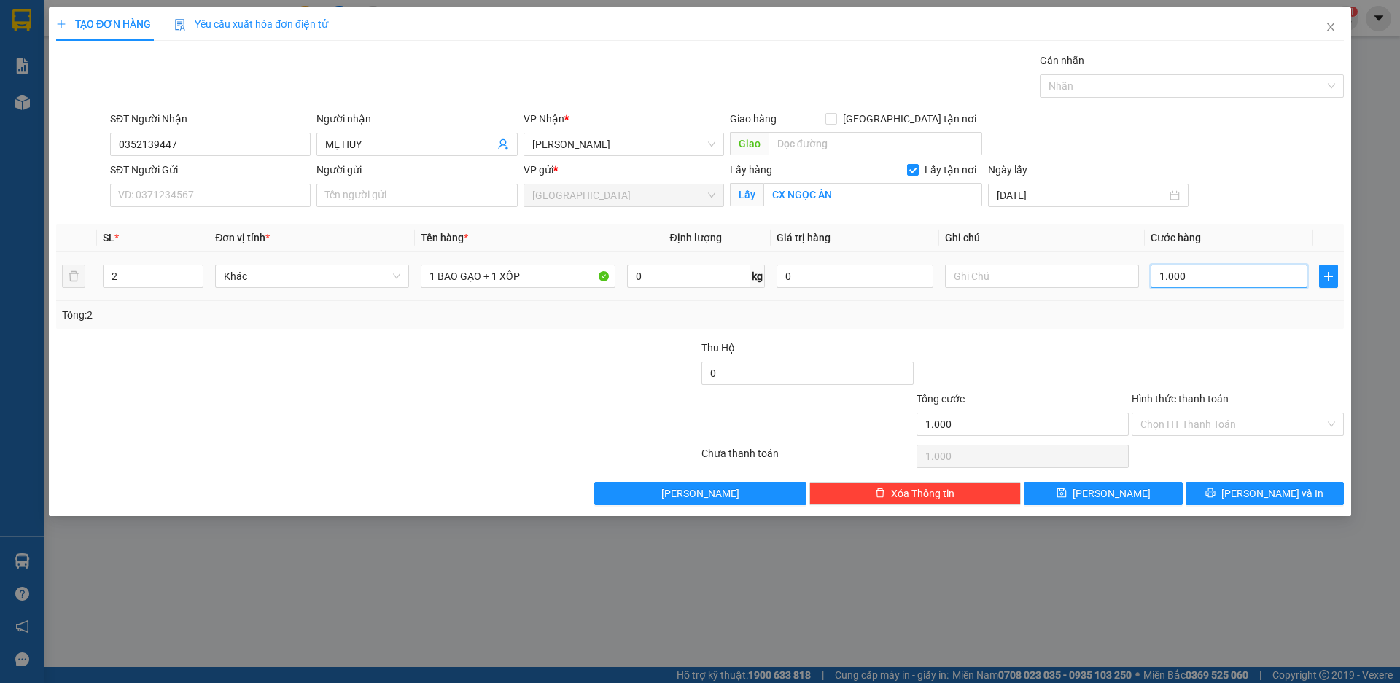
type input "10.000"
type input "100.000"
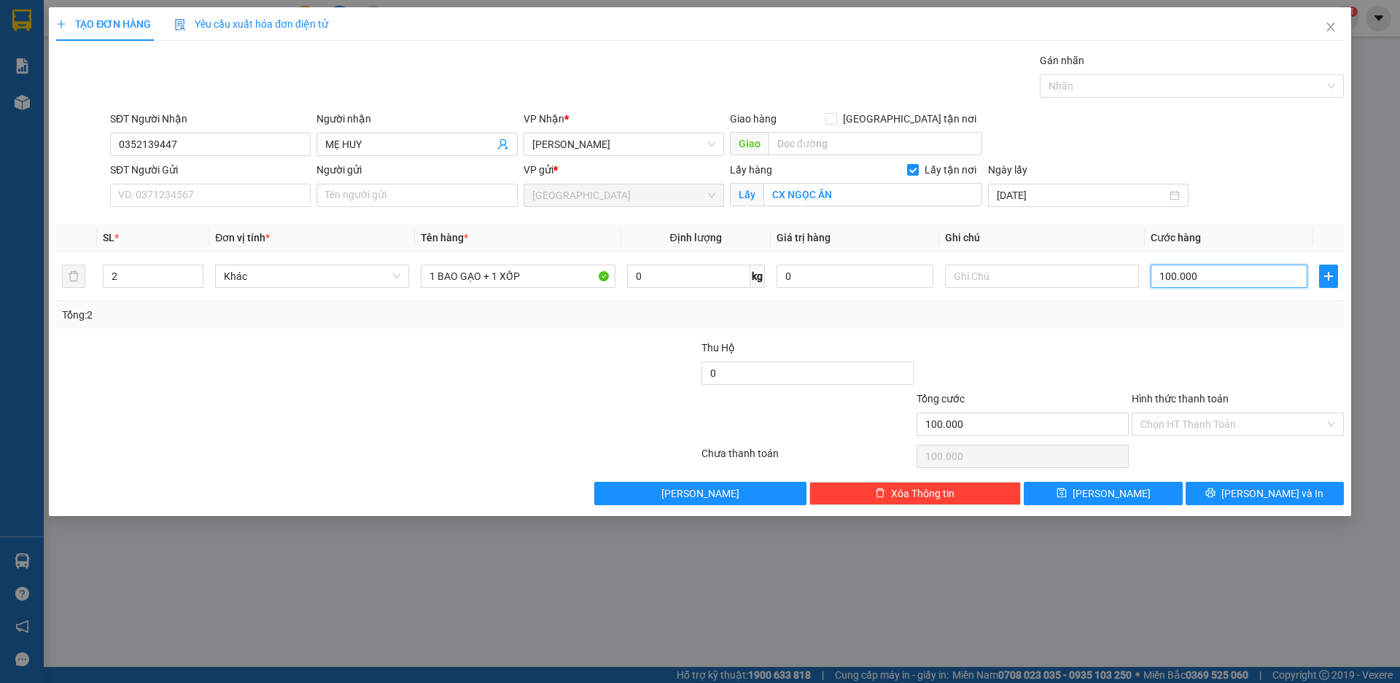
type input "100.000"
click at [906, 192] on input "CX NGỌC ÂN" at bounding box center [873, 194] width 219 height 23
click at [907, 190] on input "CX NGỌC ÂN" at bounding box center [873, 194] width 219 height 23
click at [908, 190] on input "CX NGỌC ÂN" at bounding box center [873, 194] width 219 height 23
drag, startPoint x: 908, startPoint y: 190, endPoint x: 960, endPoint y: 198, distance: 52.4
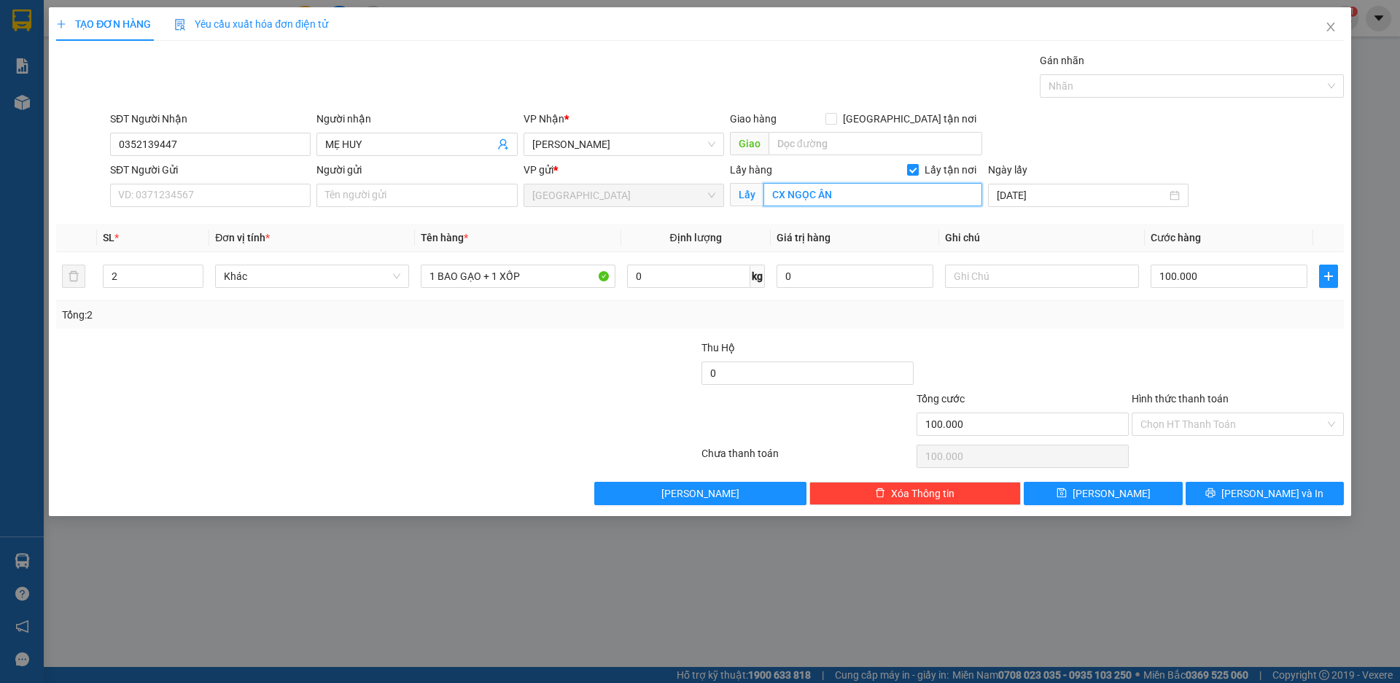
click at [909, 190] on input "CX NGỌC ÂN" at bounding box center [873, 194] width 219 height 23
click at [960, 198] on input "CX NGỌC ÂN" at bounding box center [873, 194] width 219 height 23
click at [961, 198] on input "CX NGỌC ÂN" at bounding box center [873, 194] width 219 height 23
type input "CX NGỌC ÂN ĐỨC PHỔ"
click at [1117, 488] on span "[PERSON_NAME]" at bounding box center [1112, 494] width 78 height 16
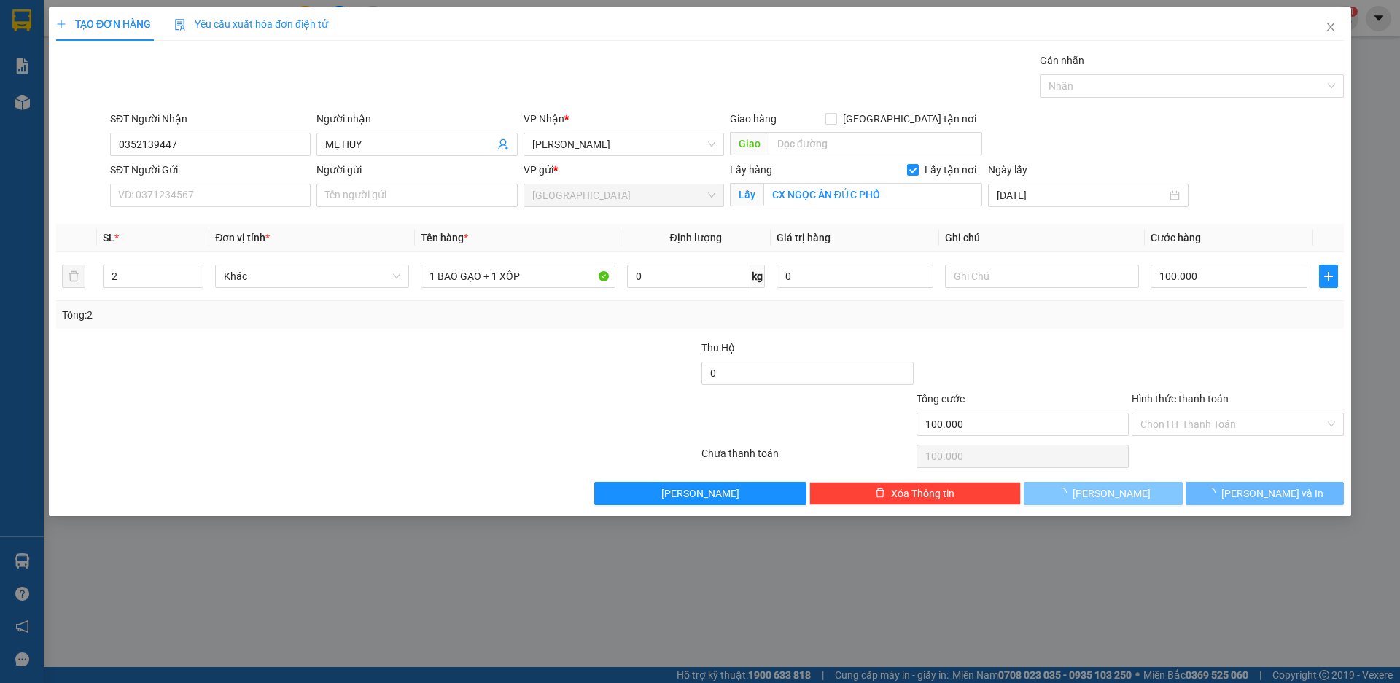
checkbox input "false"
type input "1"
type input "0"
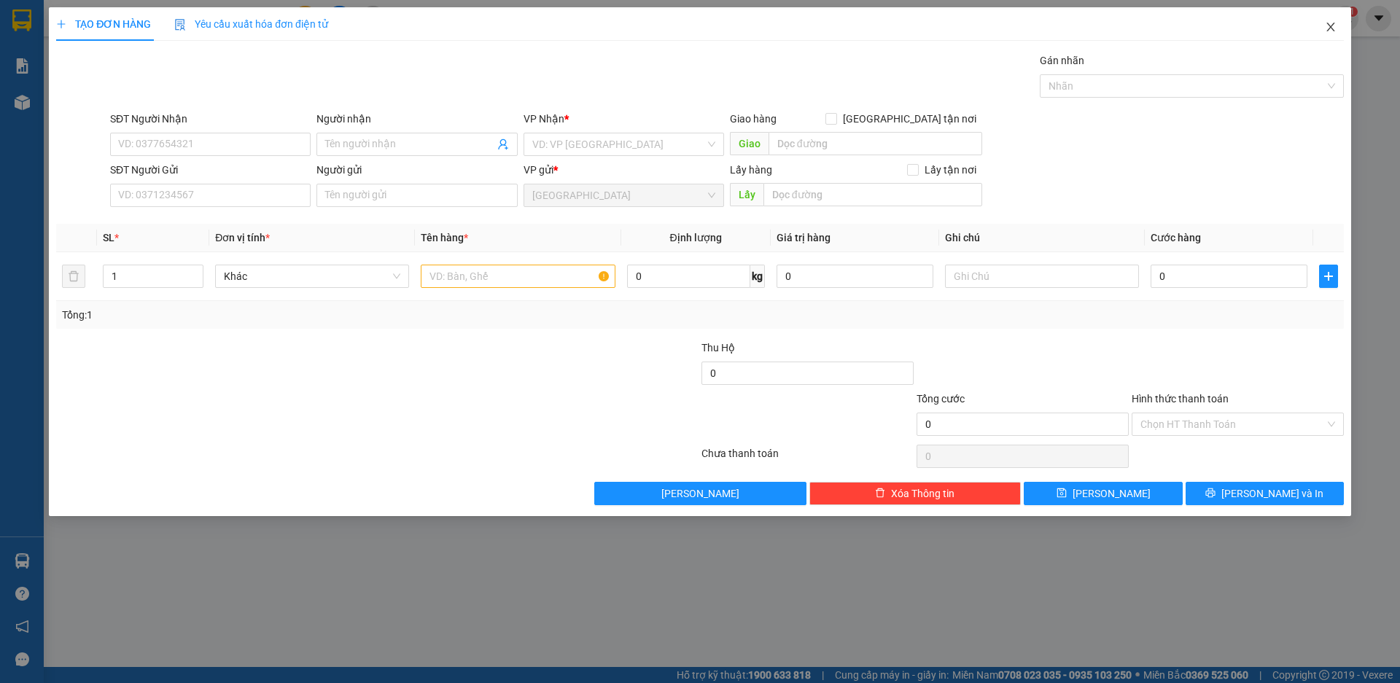
click at [1334, 27] on icon "close" at bounding box center [1331, 27] width 12 height 12
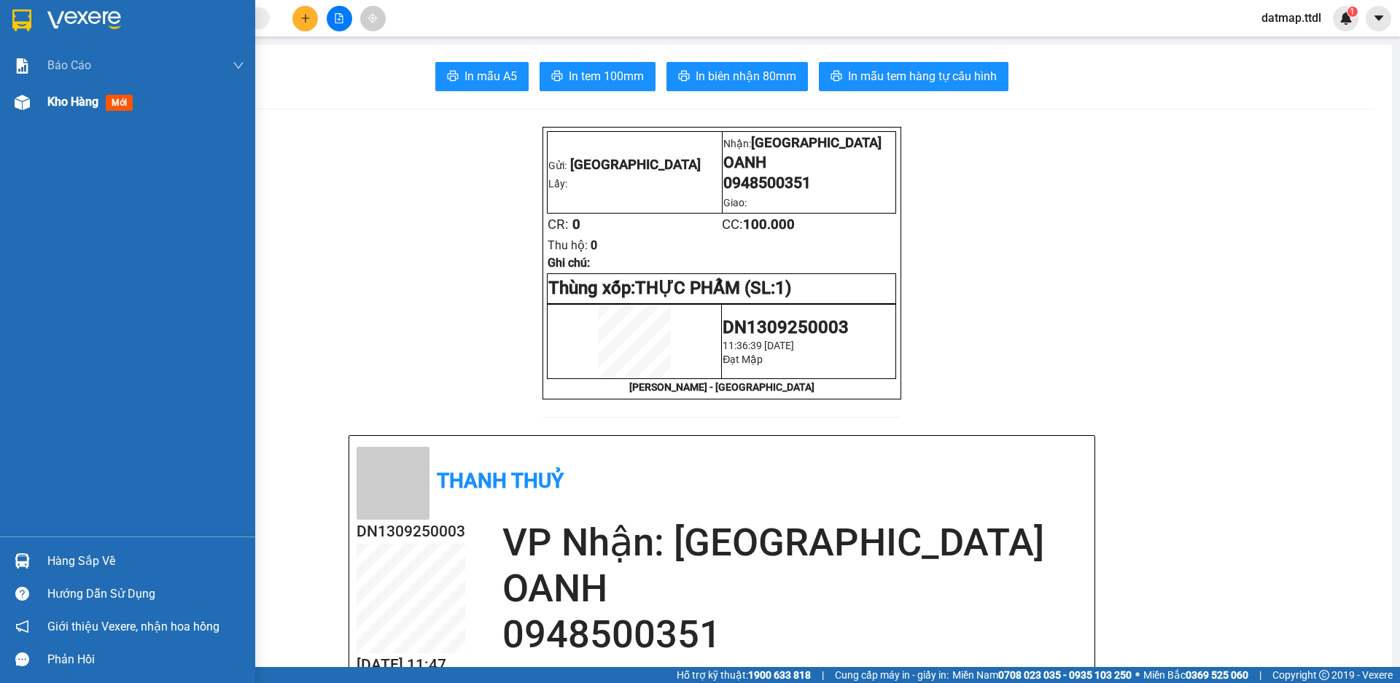
click at [59, 98] on span "Kho hàng" at bounding box center [72, 102] width 51 height 14
